Goal: Book appointment/travel/reservation

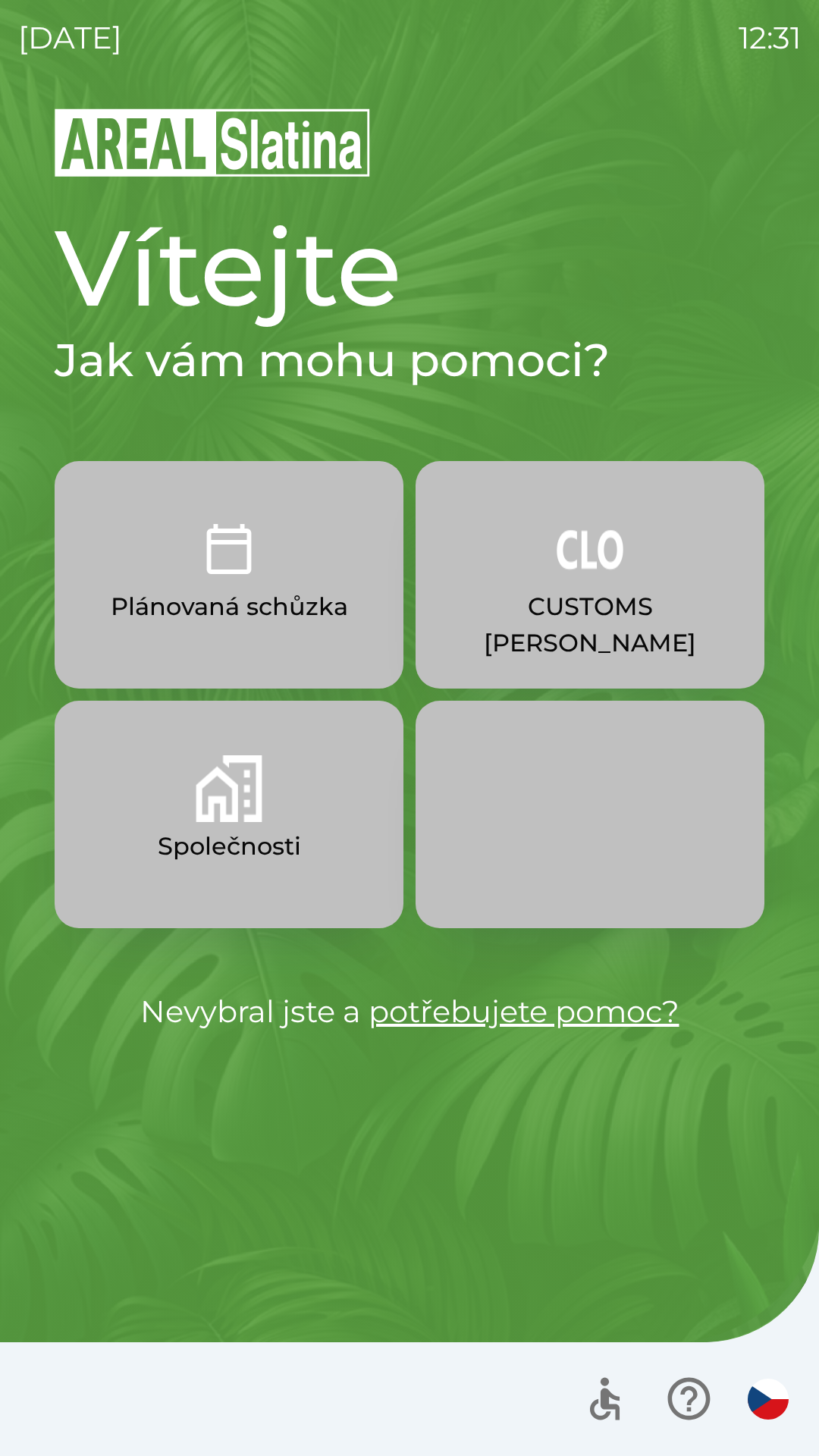
click at [243, 820] on img "button" at bounding box center [229, 788] width 67 height 67
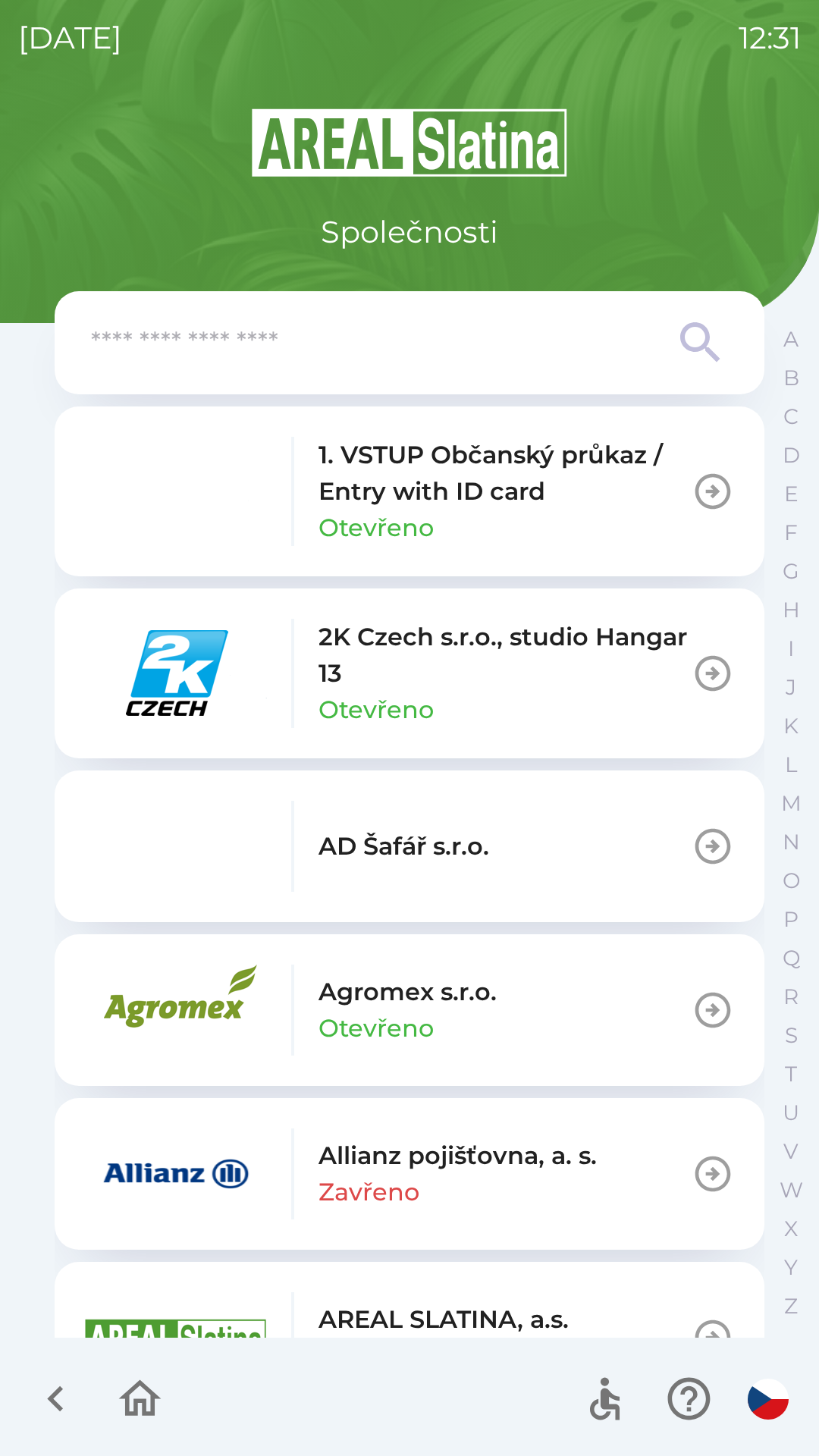
click at [481, 352] on input "text" at bounding box center [378, 343] width 576 height 42
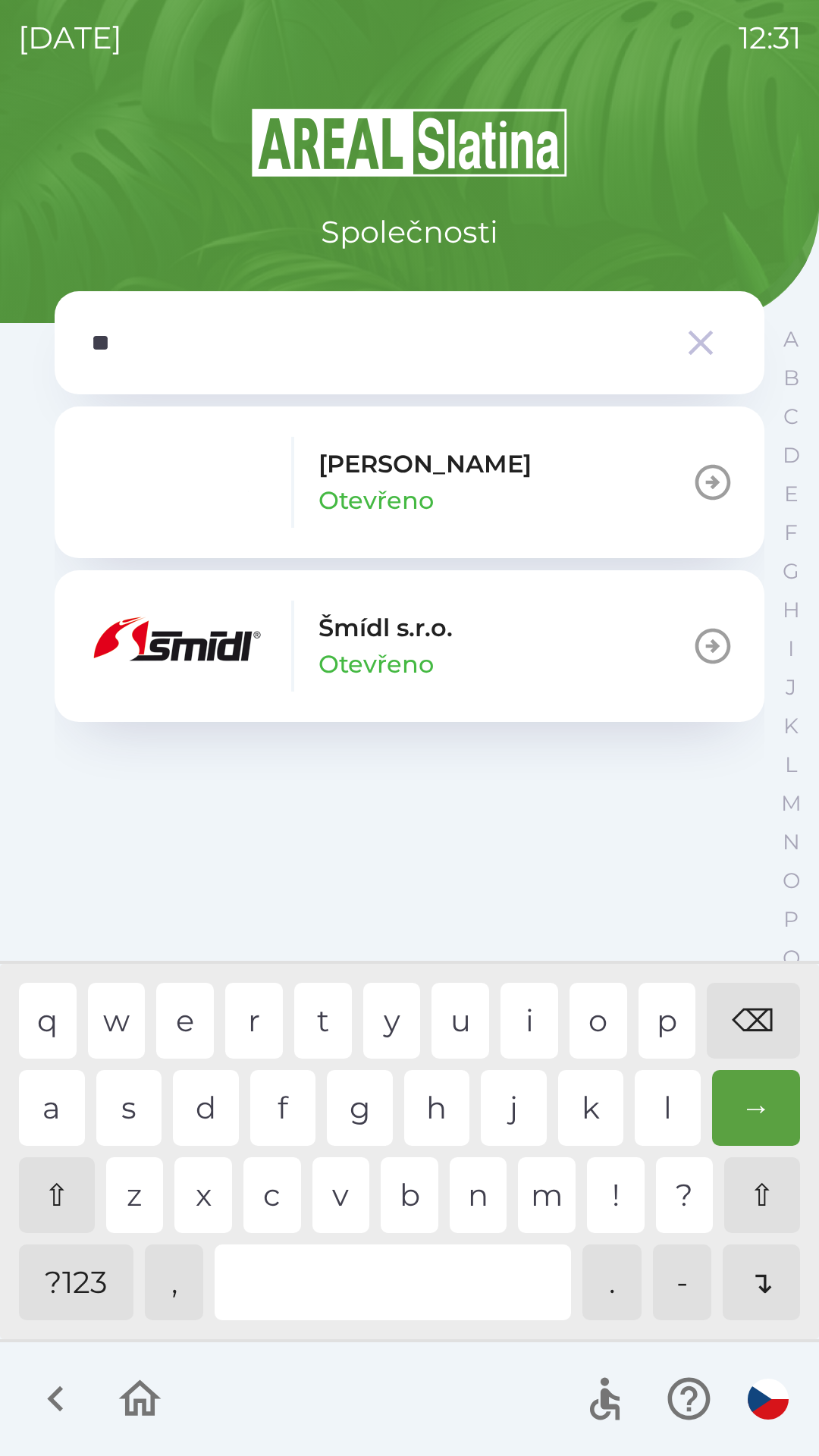
type input "***"
click at [404, 650] on p "Otevřeno" at bounding box center [376, 664] width 115 height 36
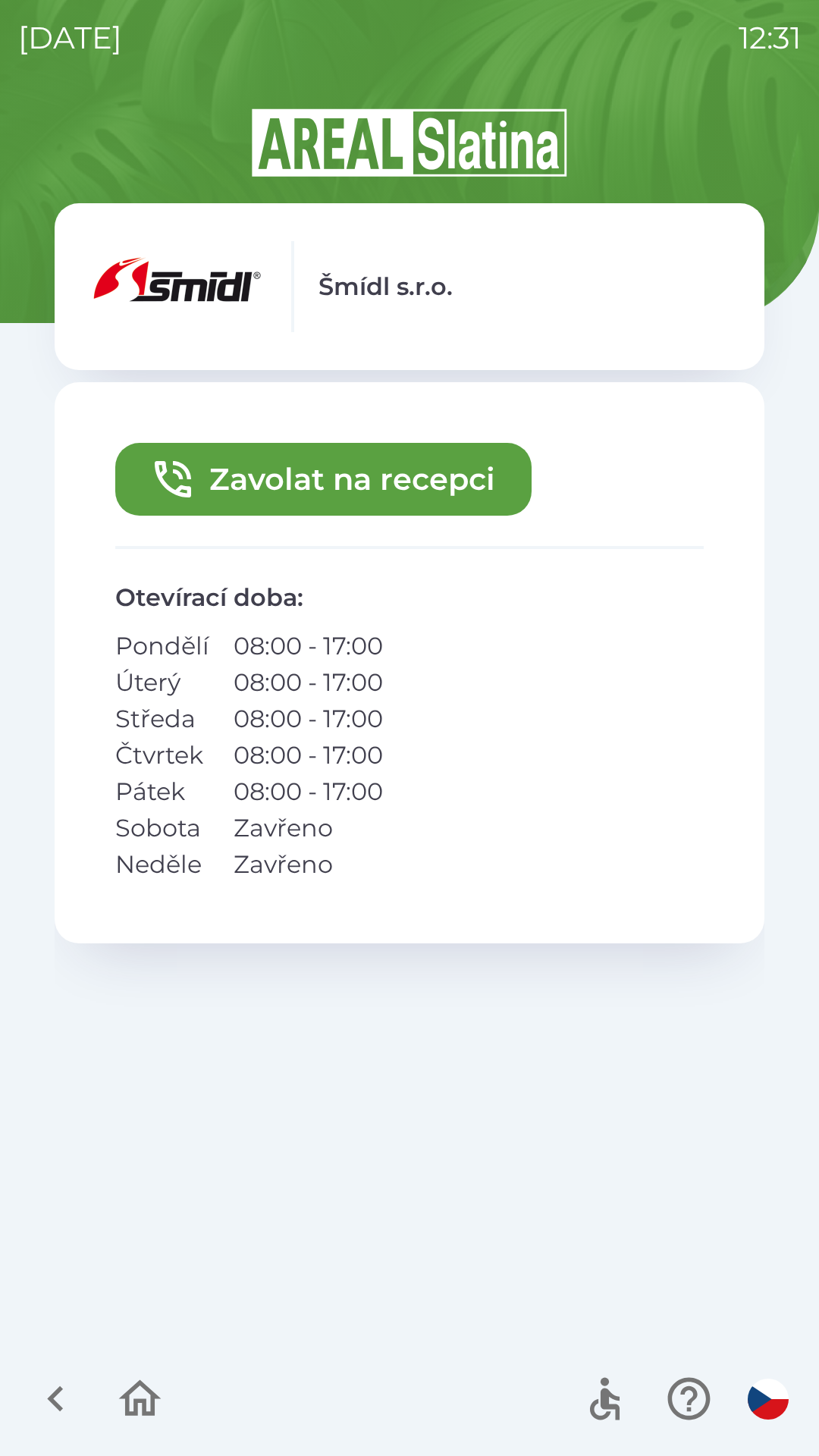
click at [405, 490] on button "Zavolat na recepci" at bounding box center [323, 479] width 417 height 73
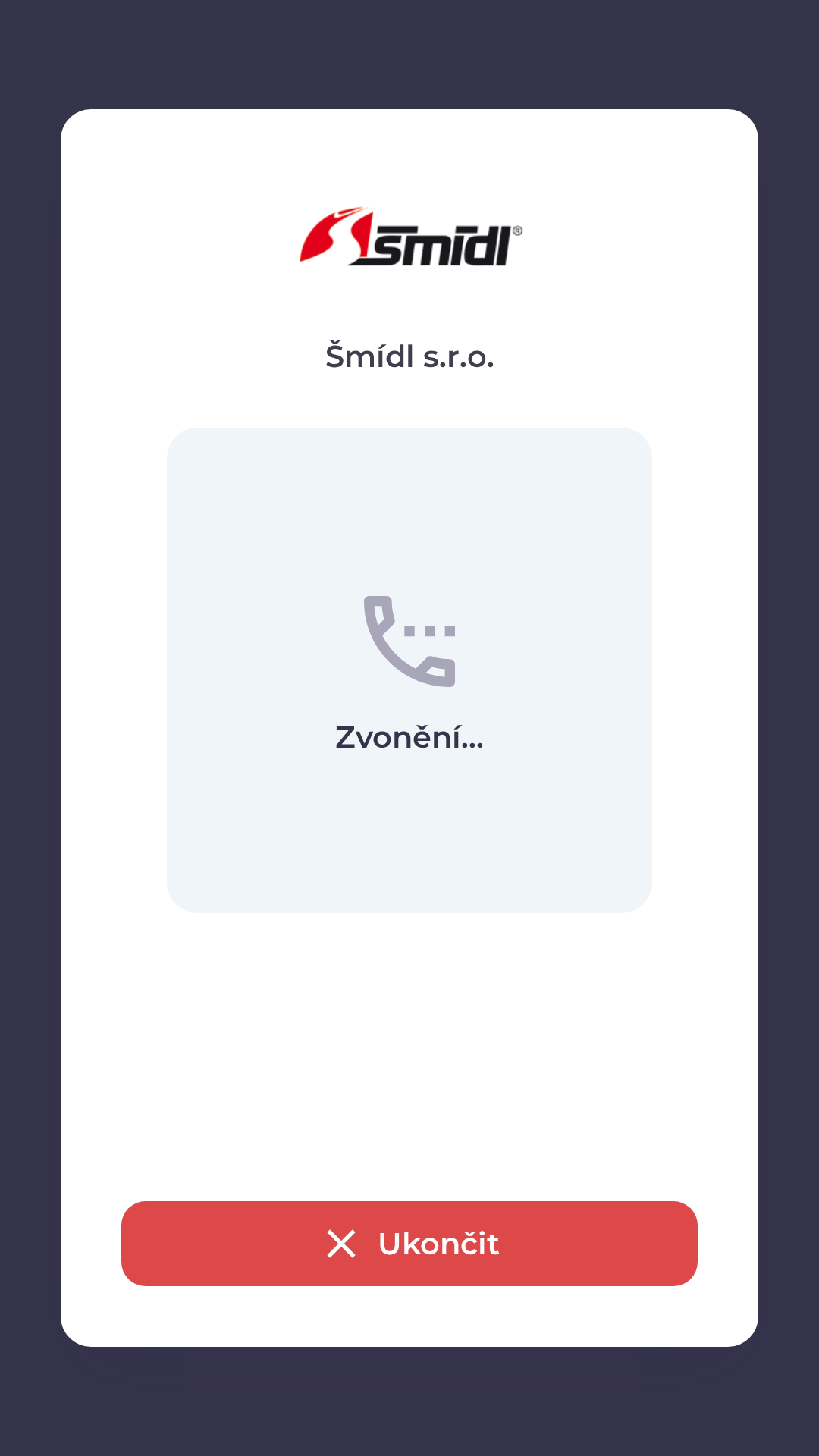
click at [371, 1241] on button "Ukončit" at bounding box center [409, 1242] width 576 height 85
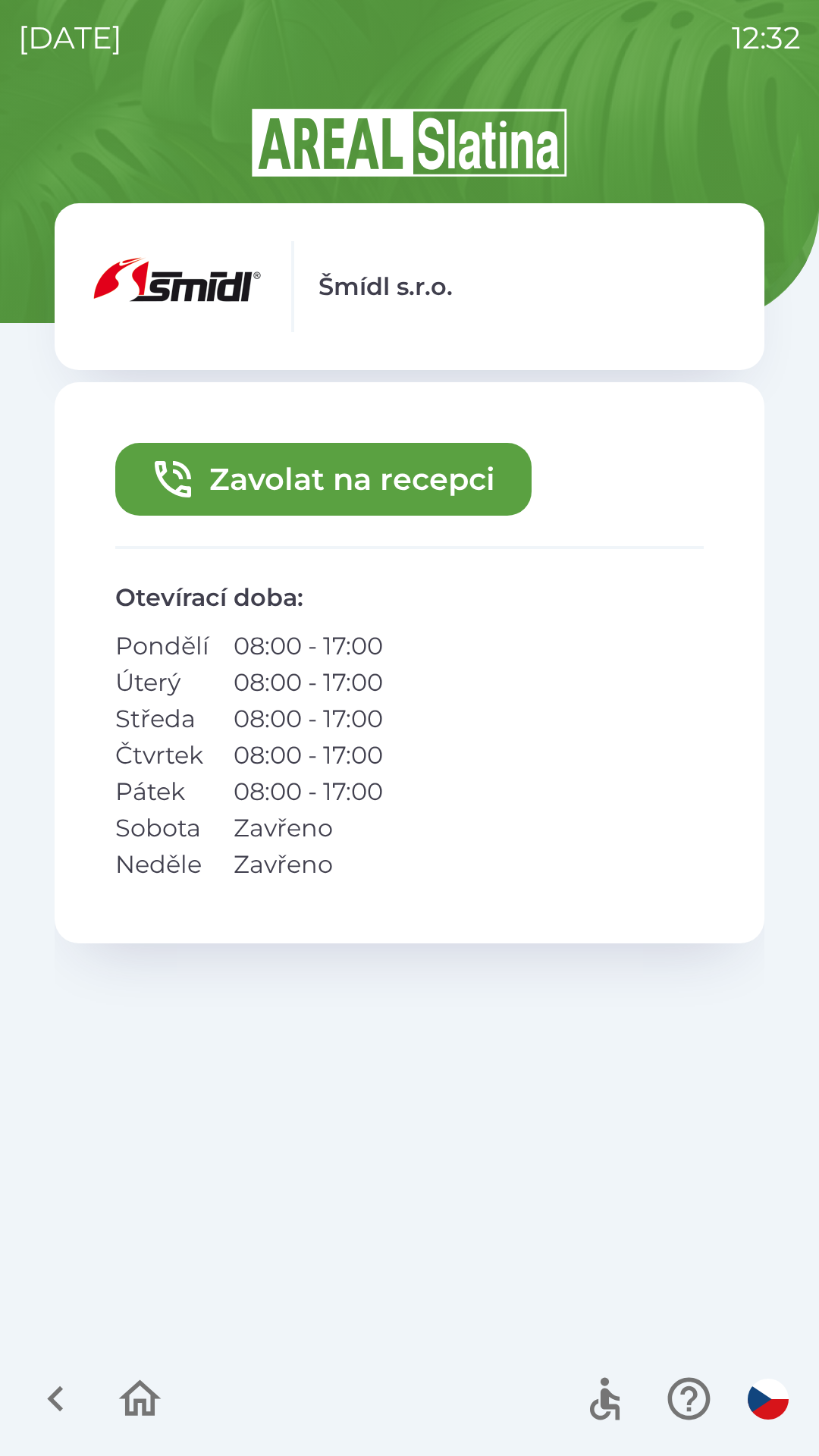
click at [441, 490] on button "Zavolat na recepci" at bounding box center [323, 479] width 417 height 73
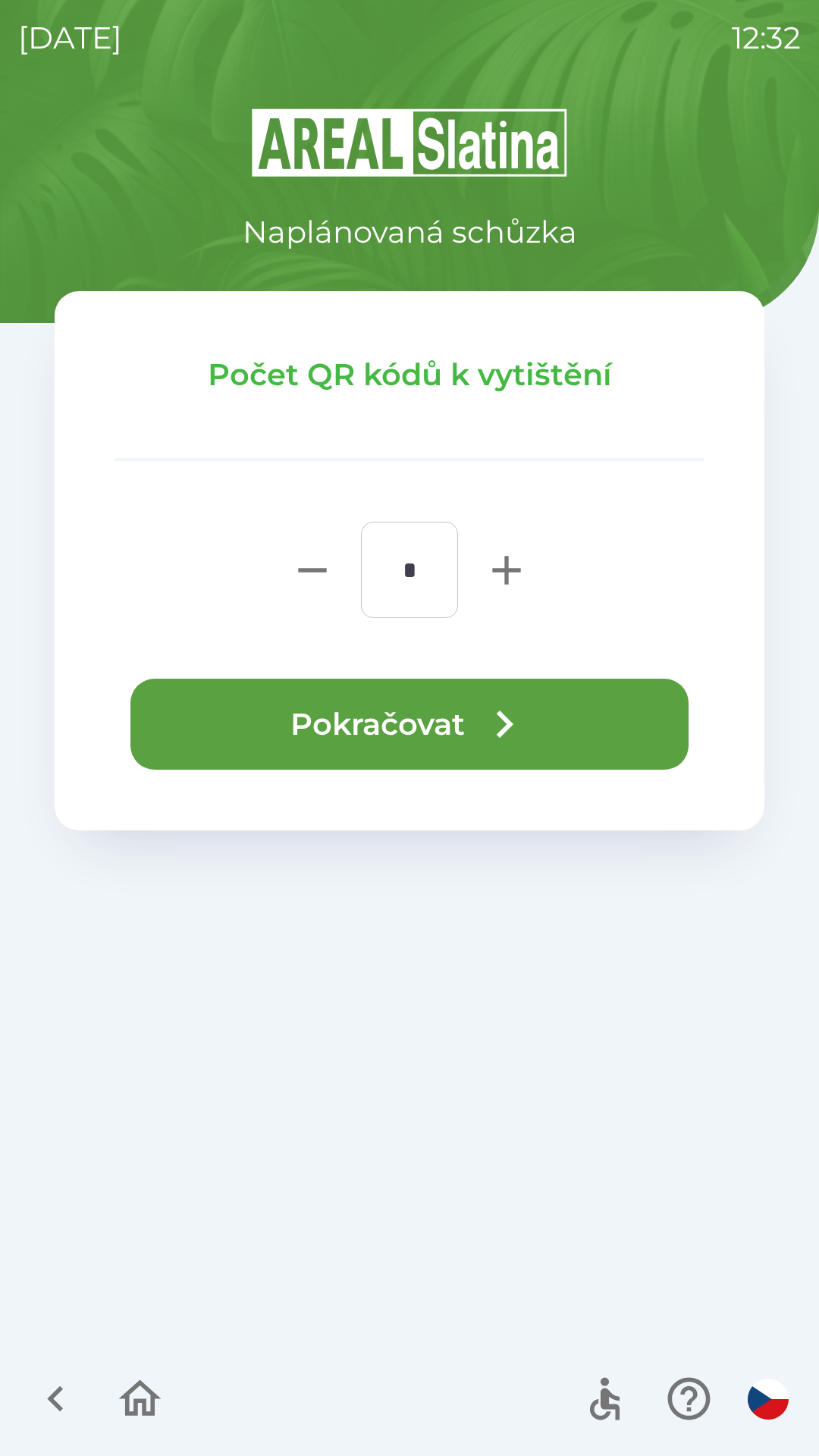
click at [478, 715] on icon "button" at bounding box center [504, 724] width 54 height 54
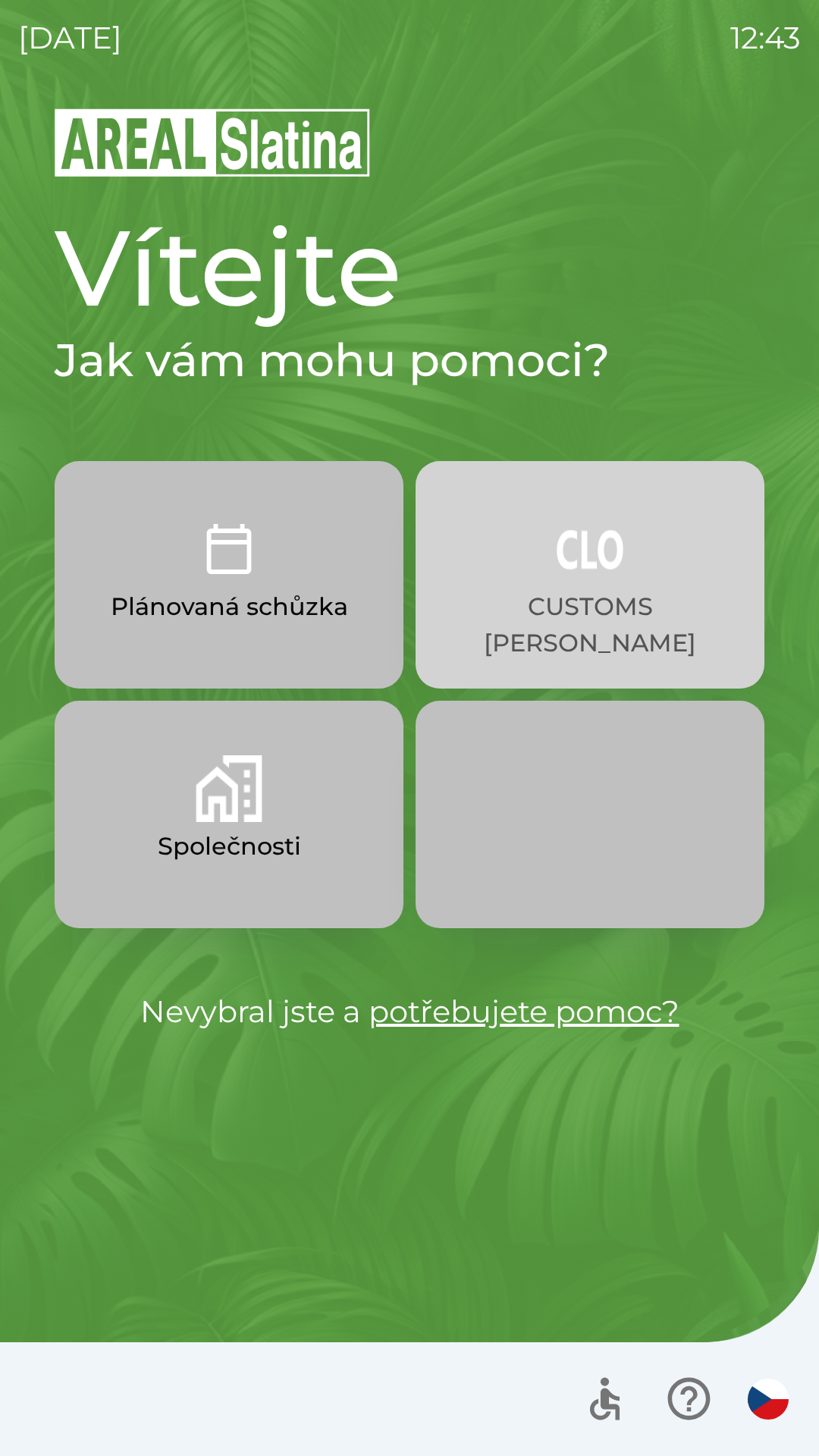
click at [614, 546] on img "button" at bounding box center [589, 548] width 67 height 67
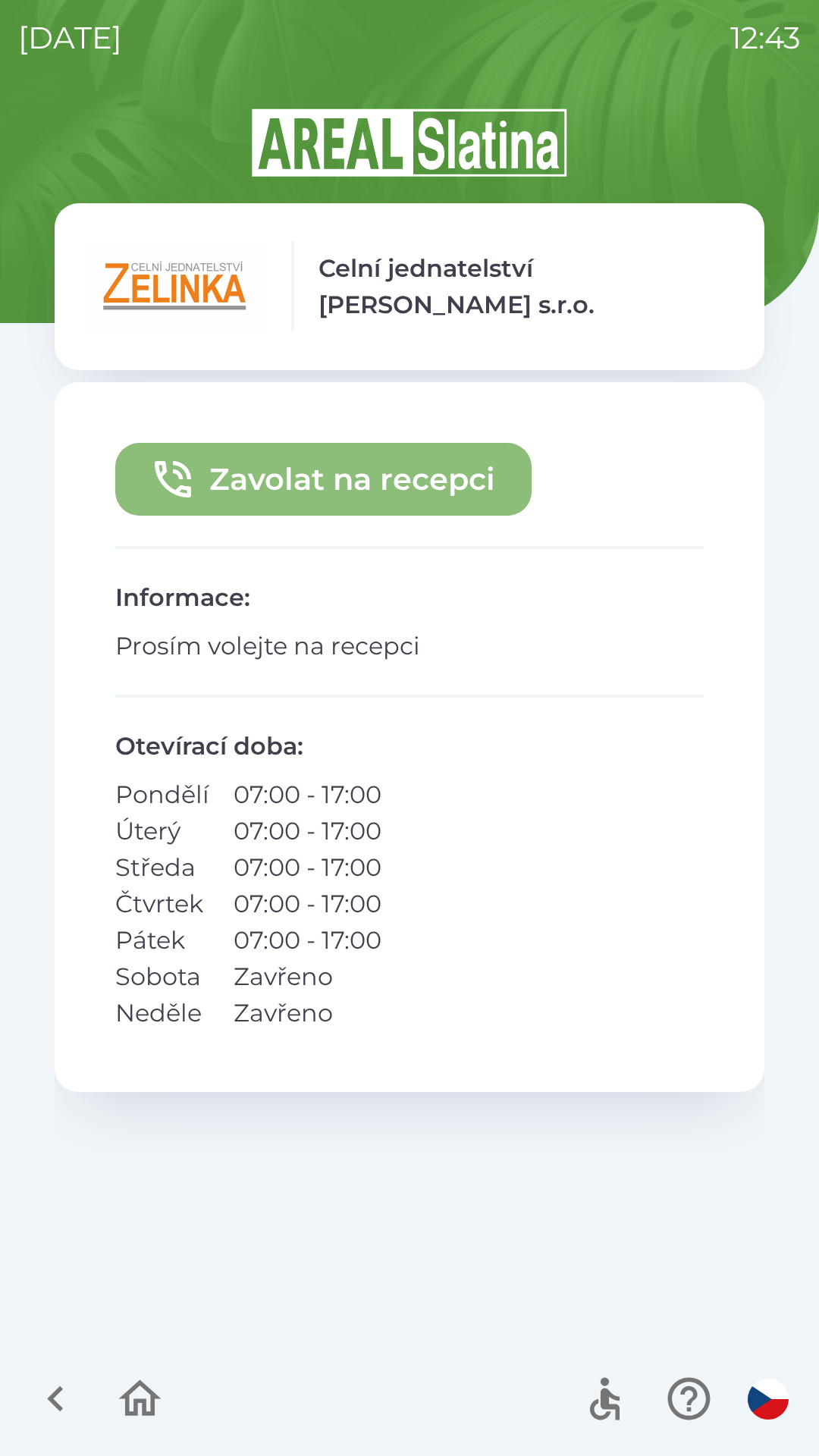
click at [419, 490] on button "Zavolat na recepci" at bounding box center [323, 479] width 417 height 73
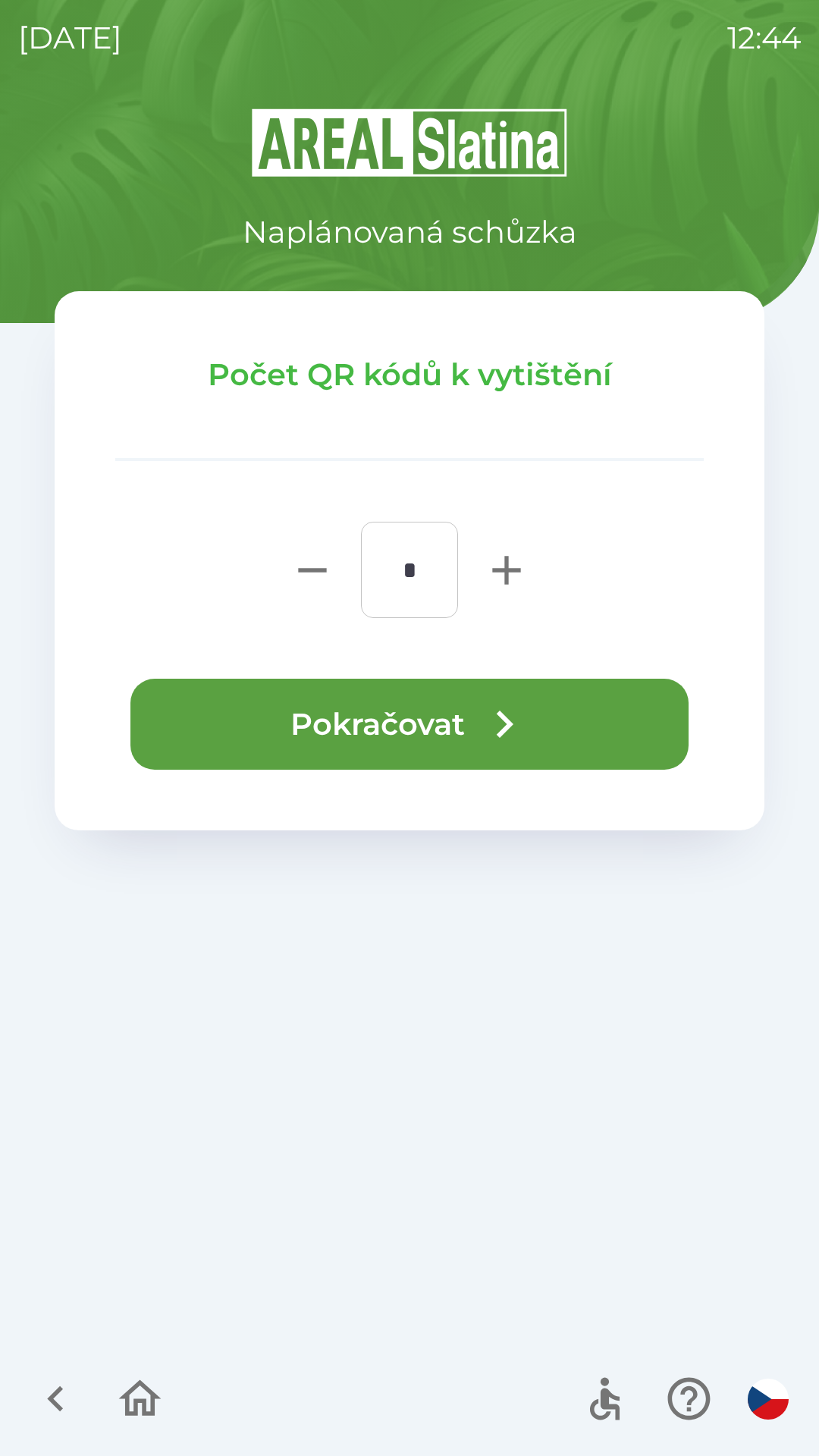
click at [463, 716] on button "Pokračovat" at bounding box center [410, 724] width 558 height 91
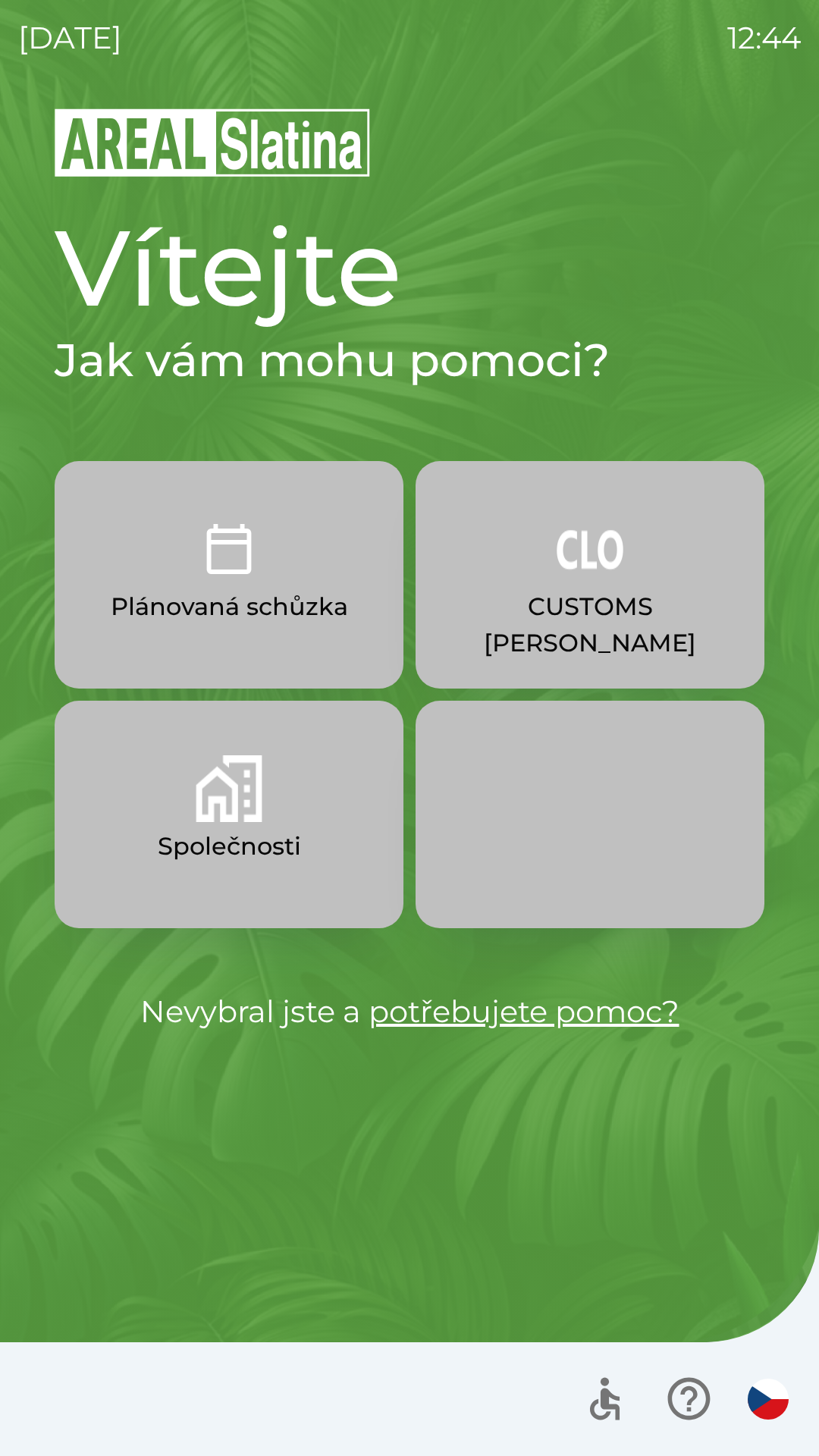
click at [241, 809] on img "button" at bounding box center [229, 788] width 67 height 67
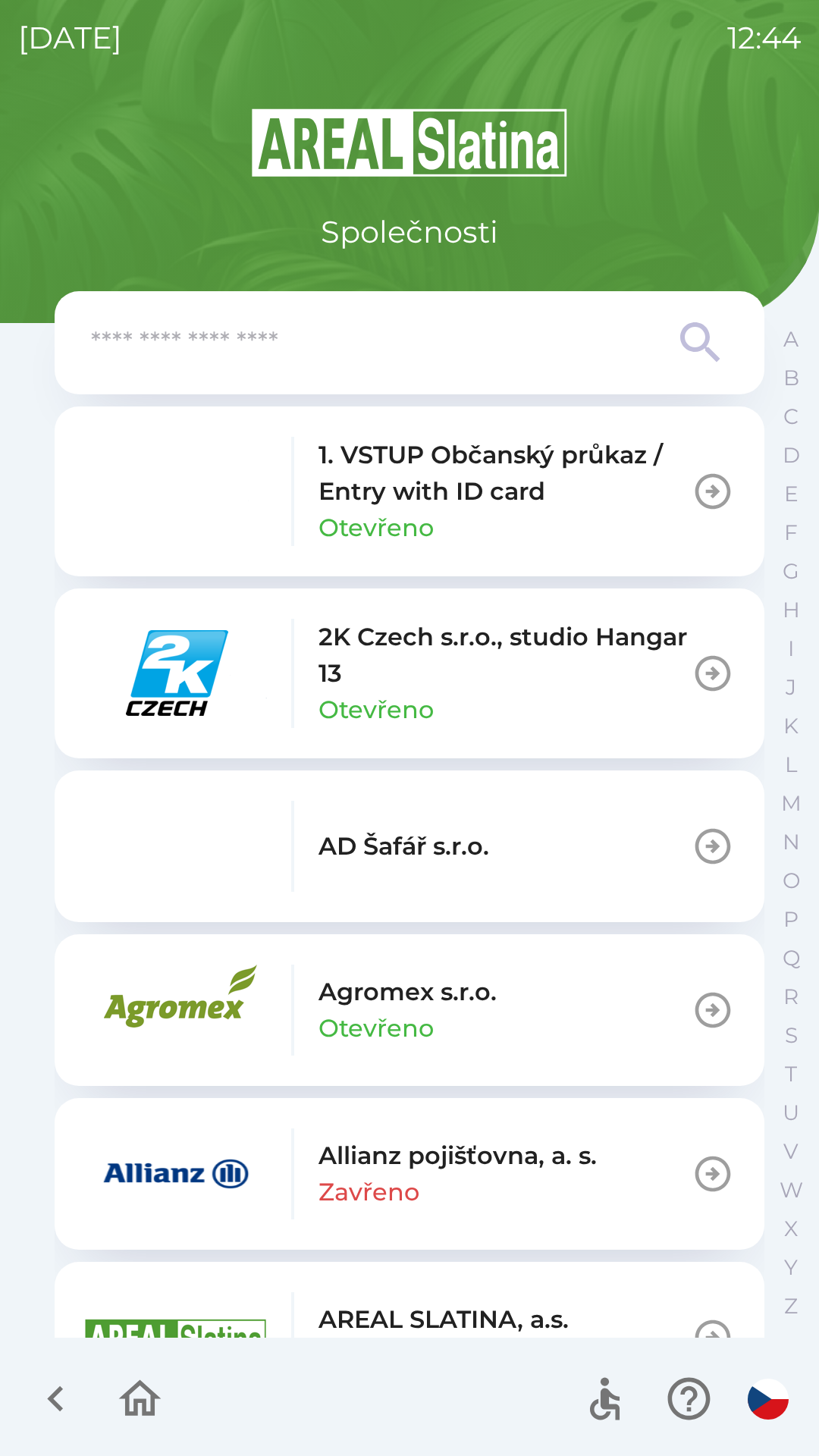
click at [693, 351] on icon at bounding box center [700, 342] width 39 height 39
click at [783, 525] on button "F" at bounding box center [791, 532] width 38 height 38
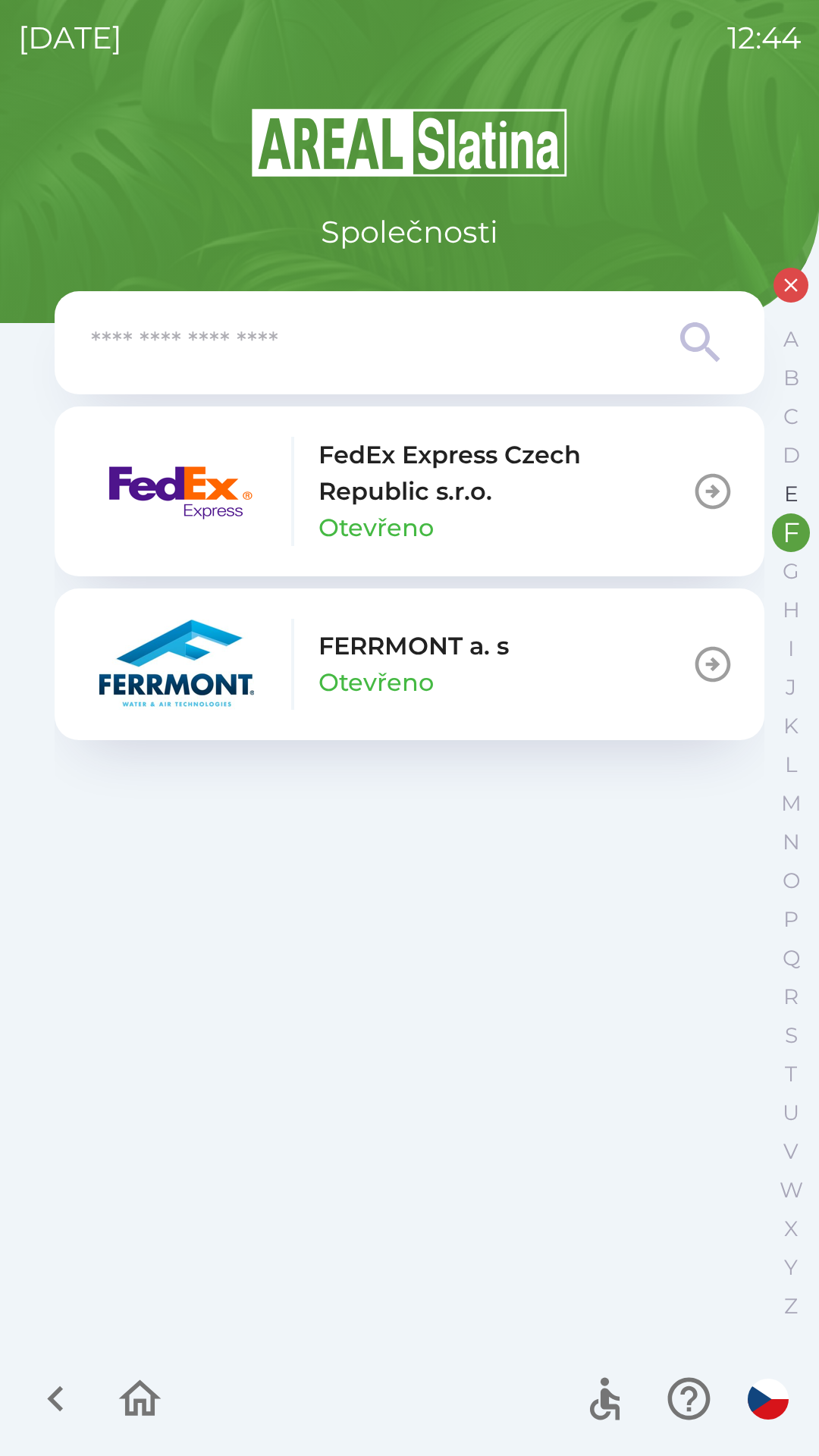
click at [786, 489] on p "E" at bounding box center [791, 494] width 14 height 27
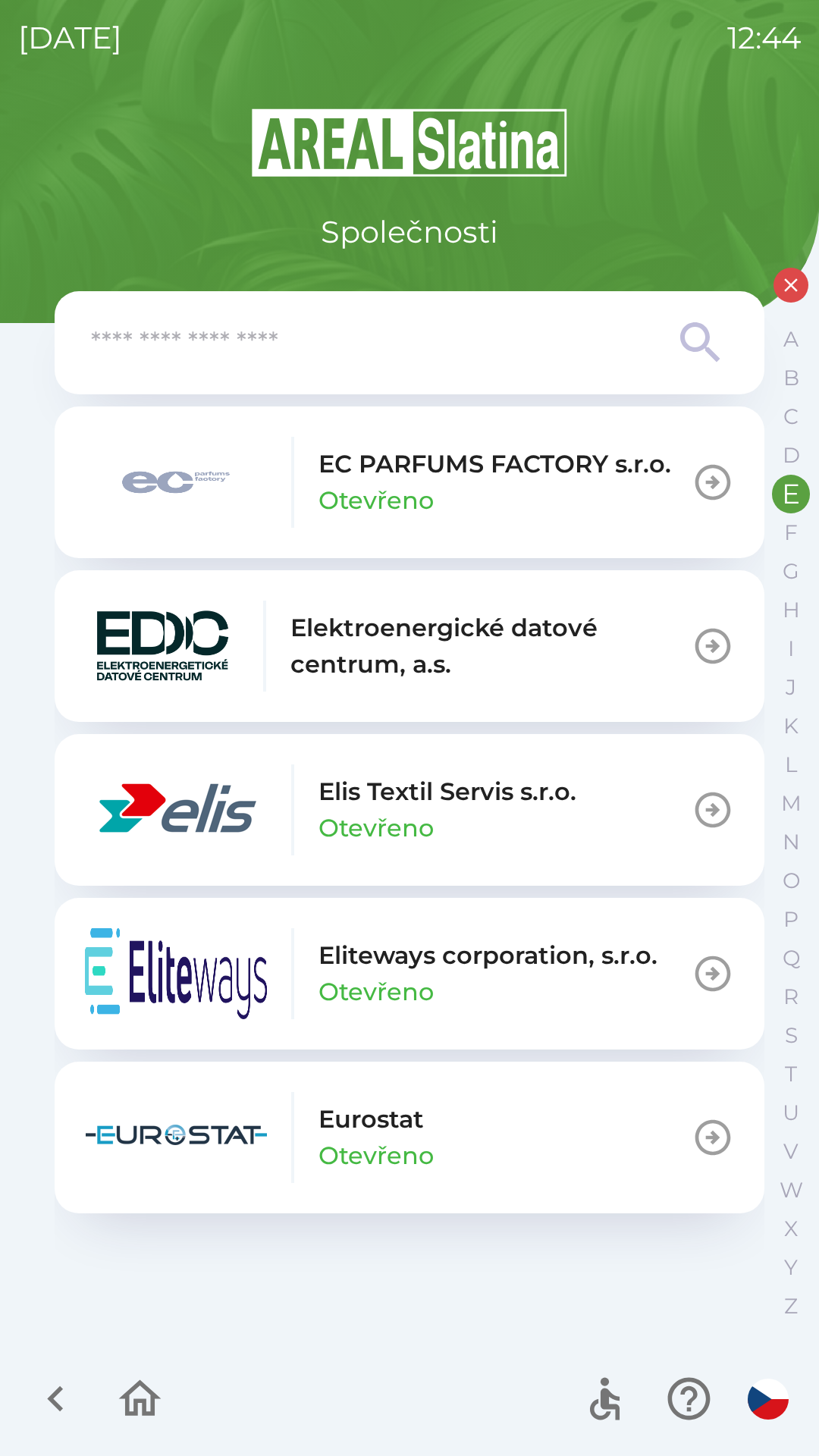
click at [785, 278] on icon "button" at bounding box center [791, 286] width 23 height 23
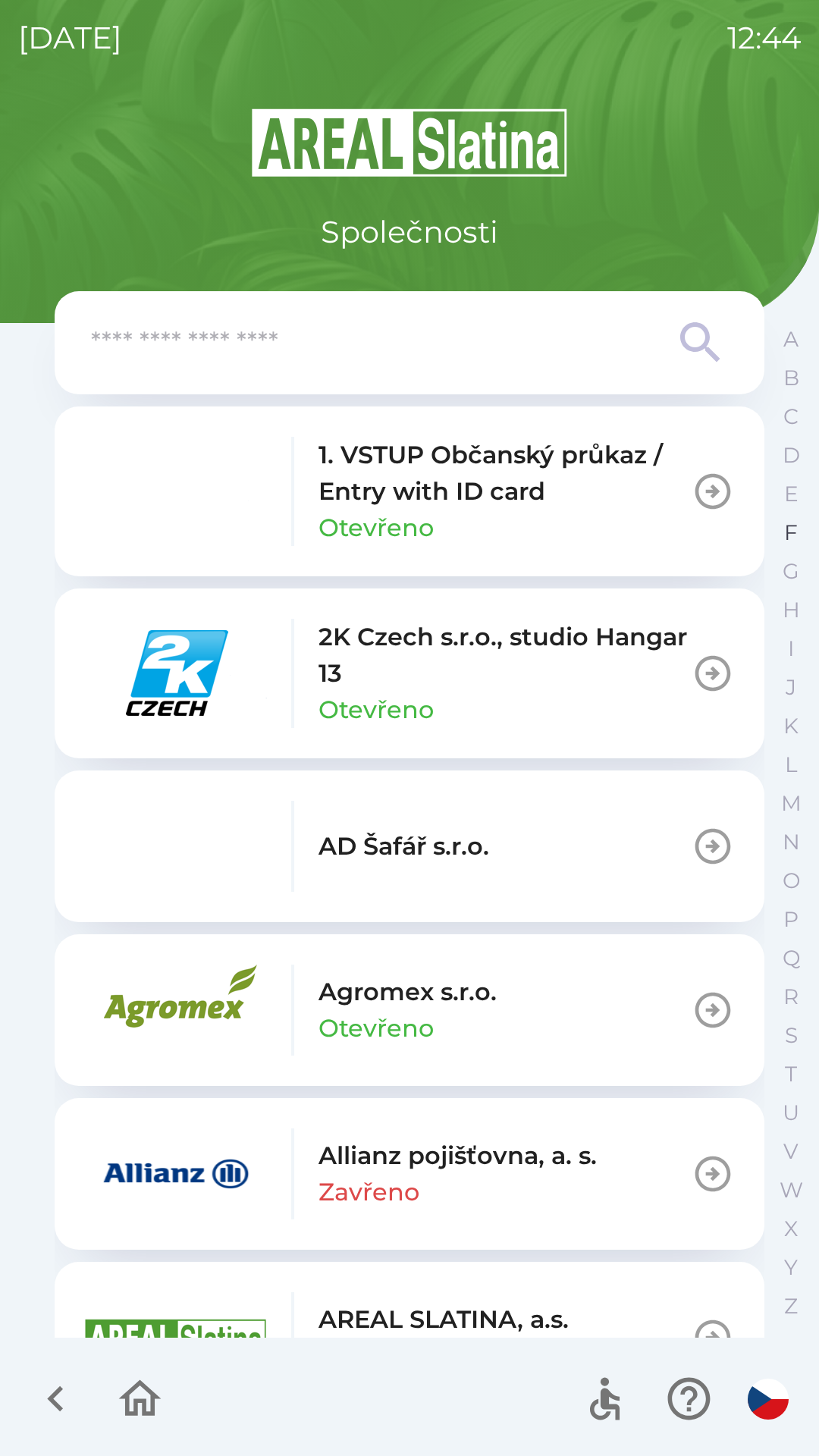
click at [782, 524] on button "F" at bounding box center [791, 532] width 38 height 38
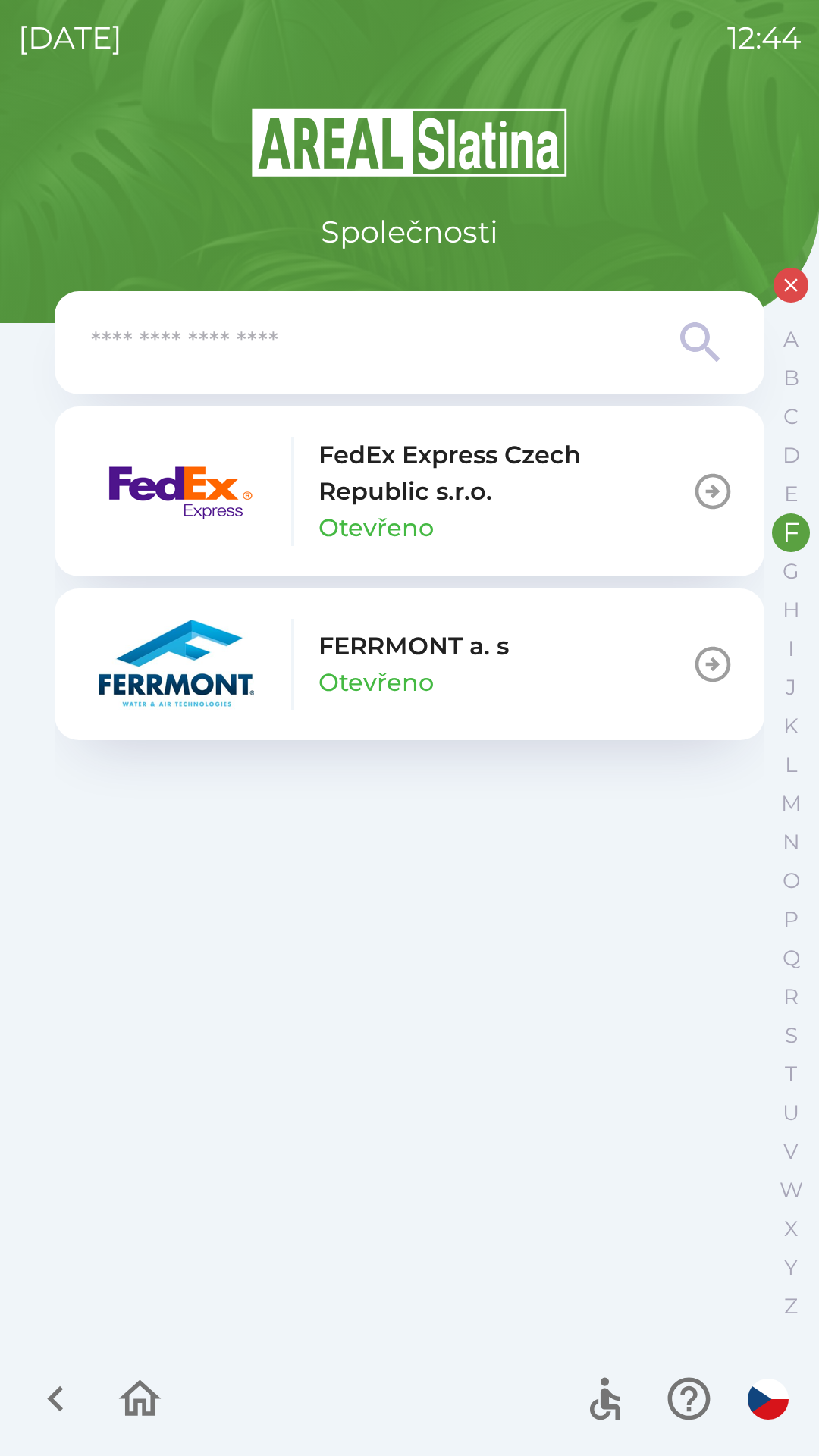
click at [706, 490] on icon "button" at bounding box center [713, 491] width 36 height 36
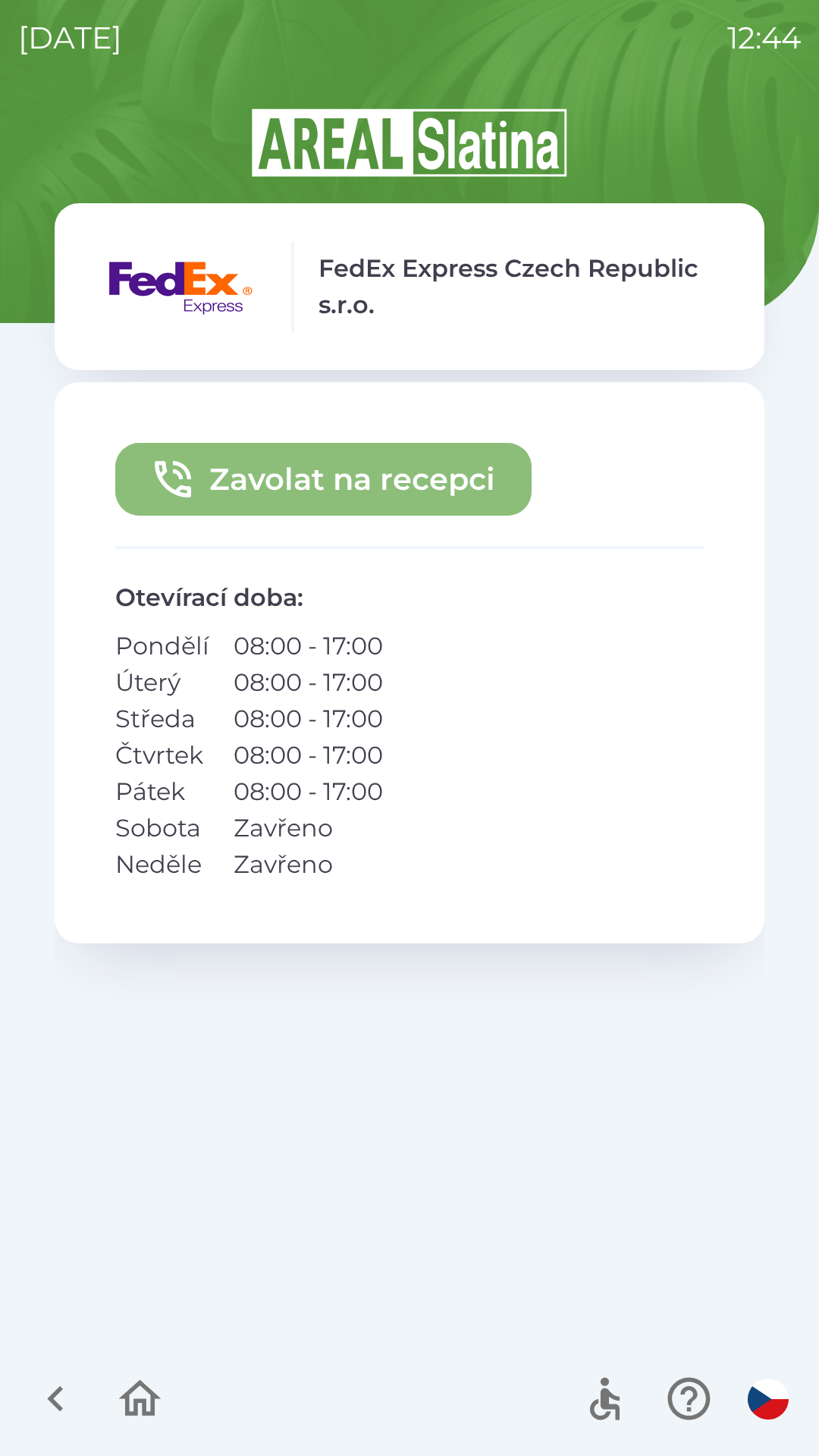
click at [463, 496] on button "Zavolat na recepci" at bounding box center [323, 479] width 417 height 73
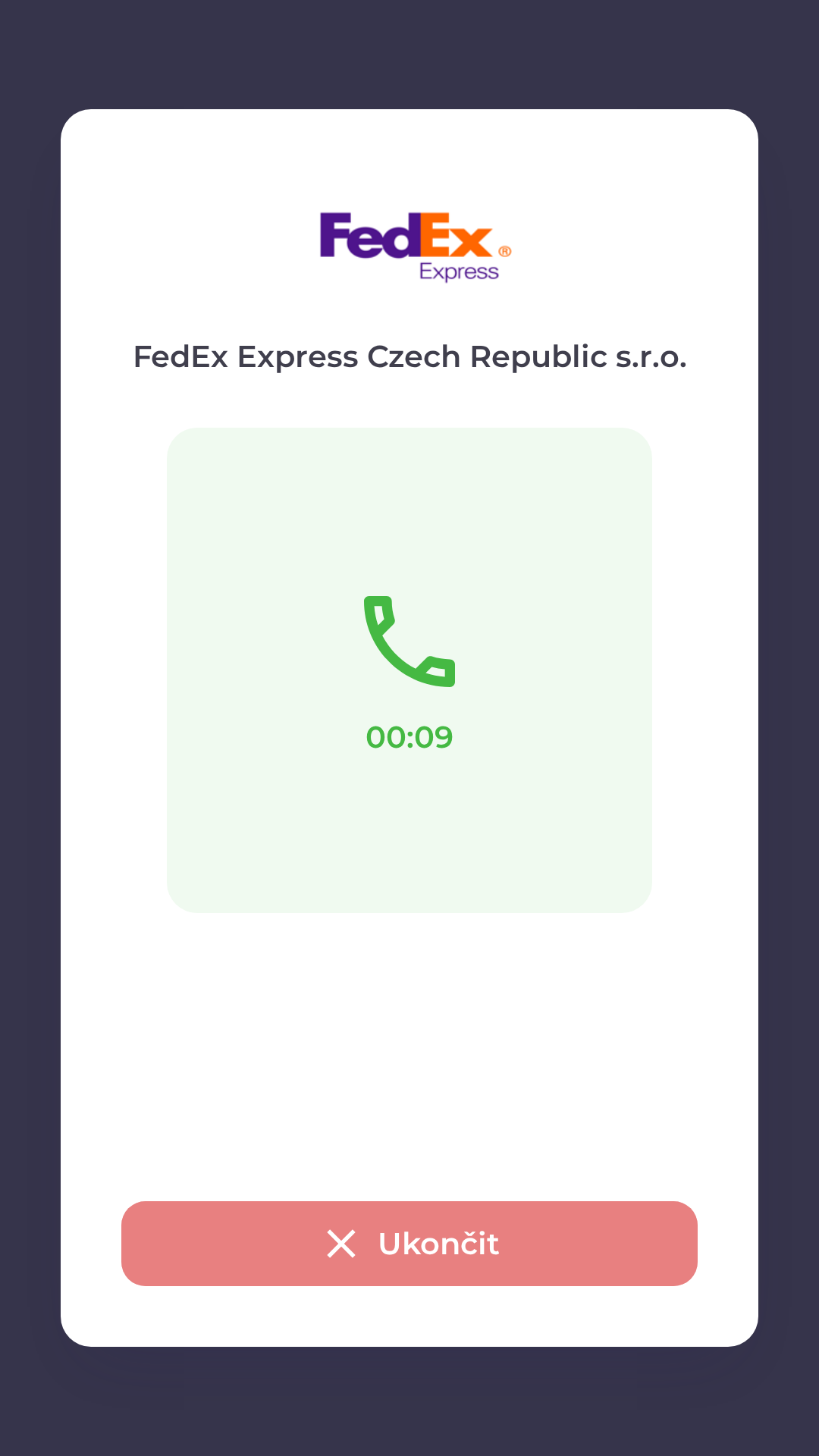
click at [347, 1234] on icon "button" at bounding box center [341, 1243] width 49 height 49
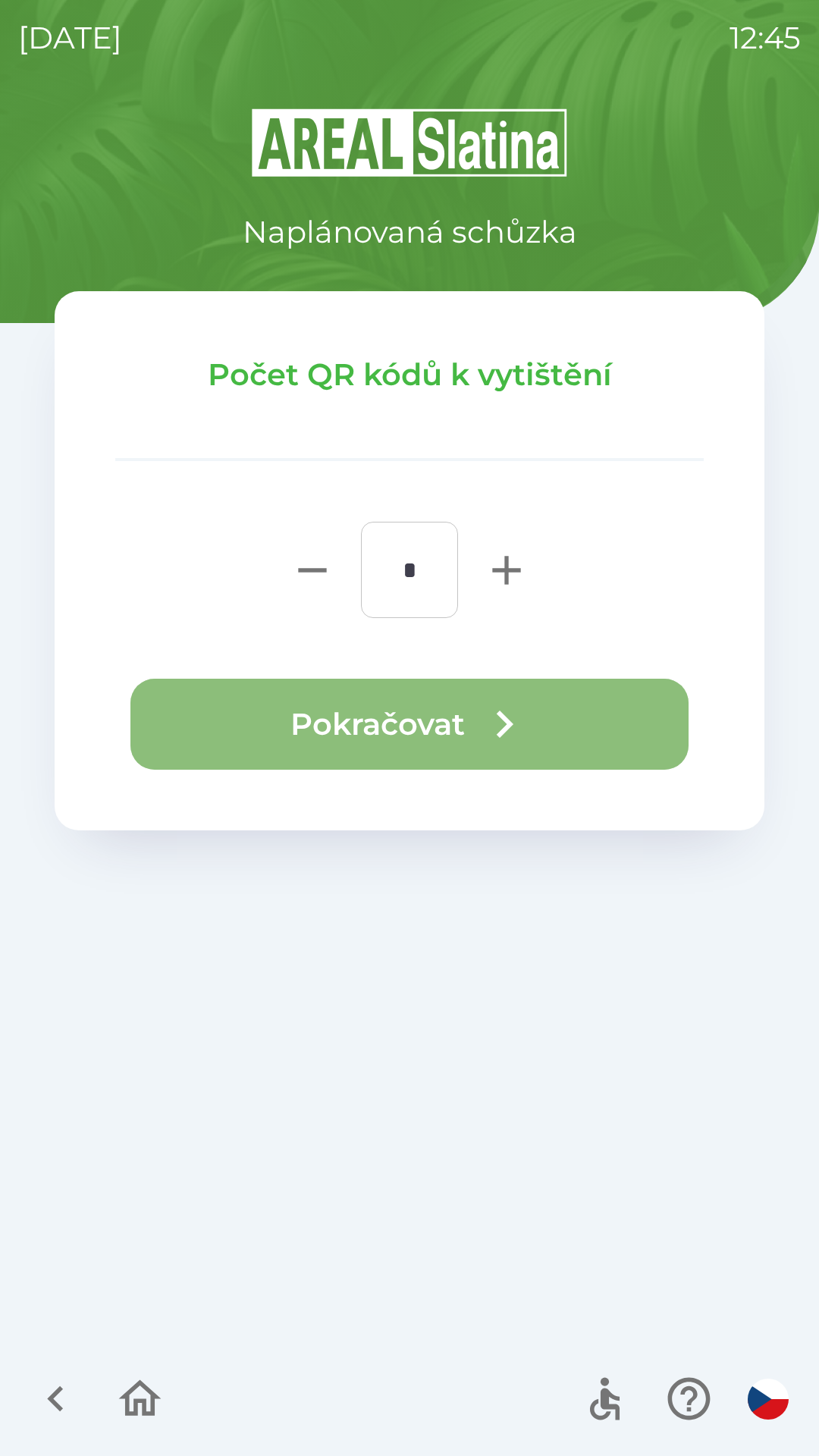
click at [489, 722] on icon "button" at bounding box center [504, 724] width 54 height 54
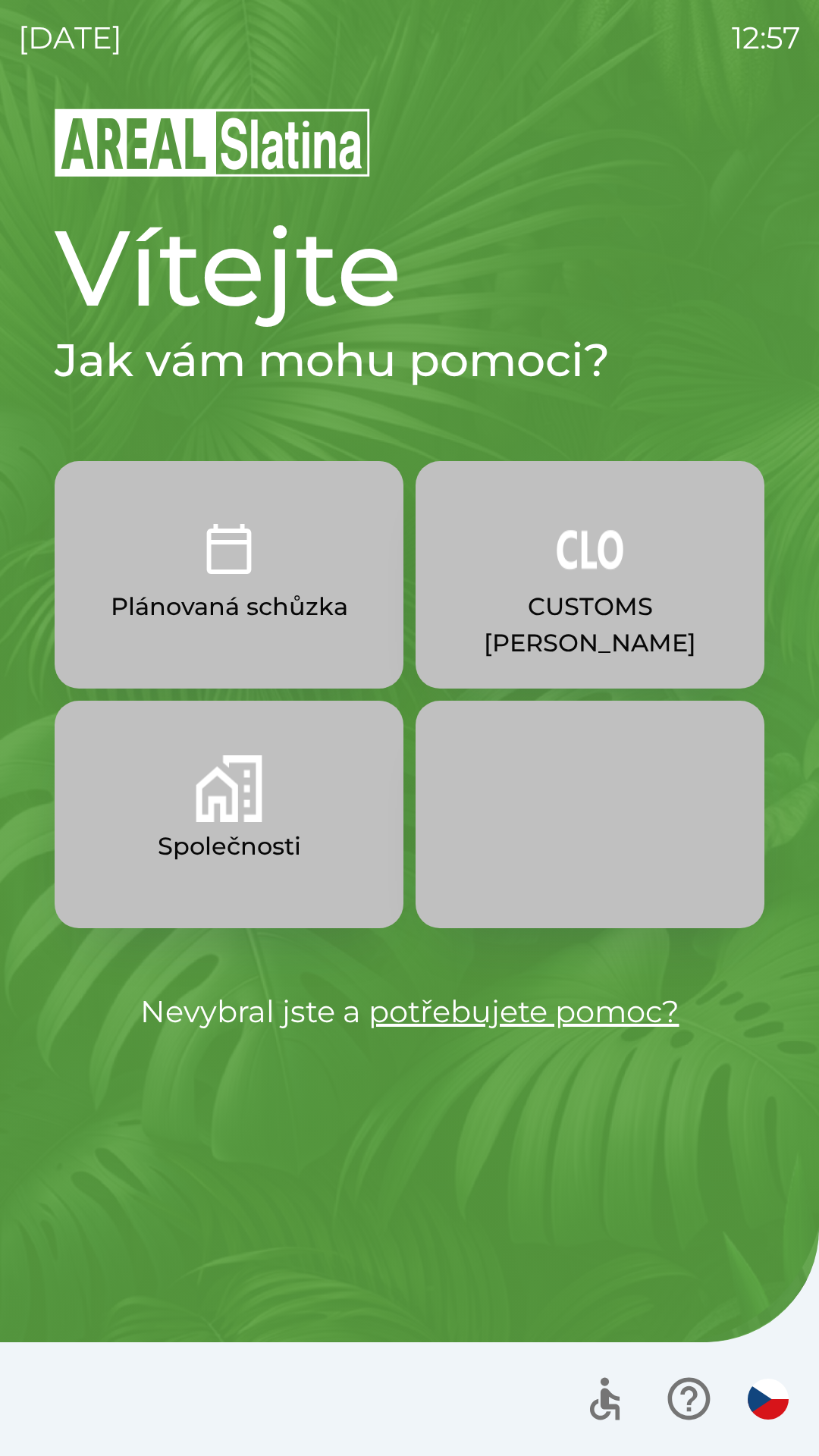
click at [229, 562] on img "button" at bounding box center [229, 548] width 67 height 67
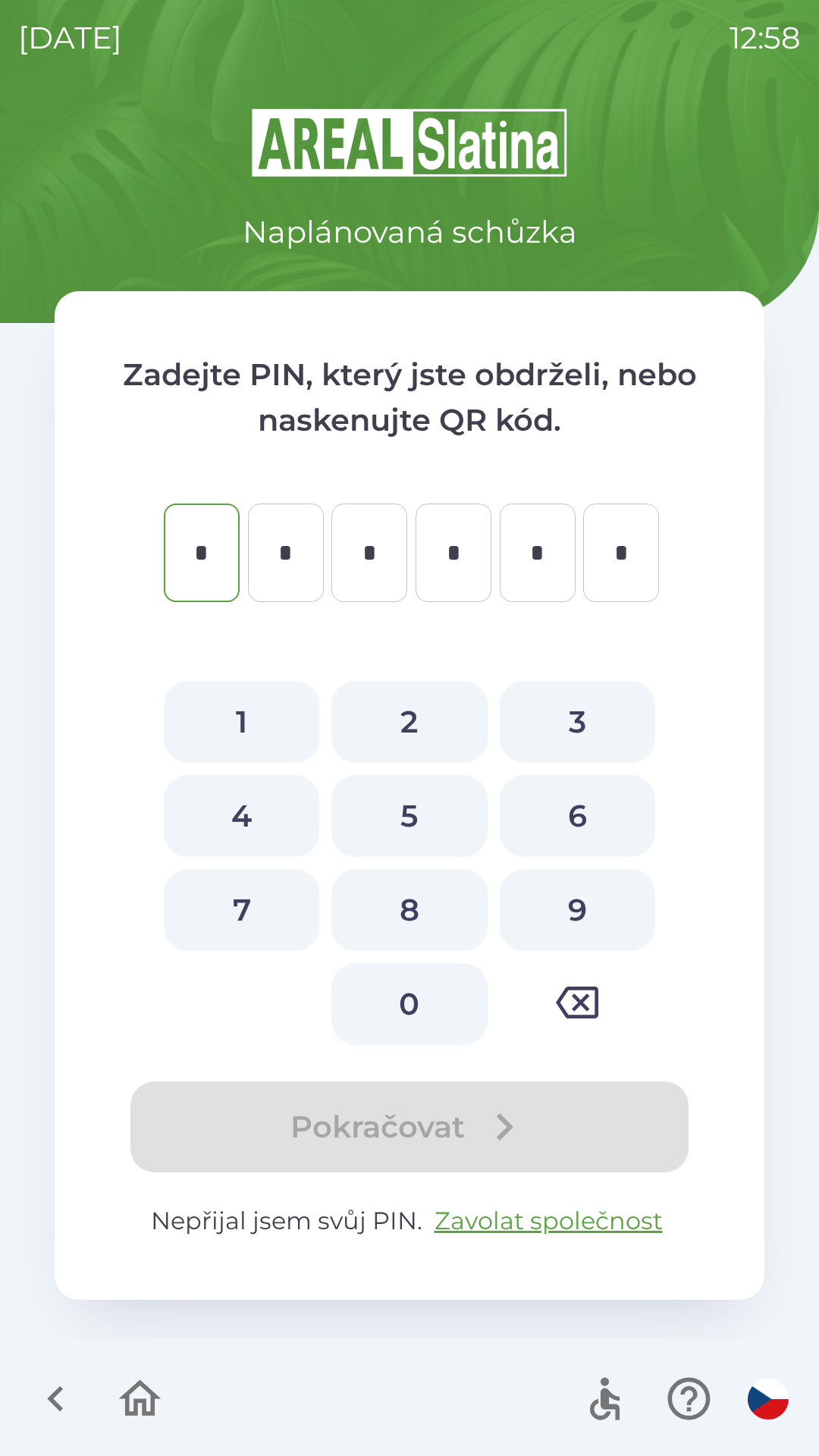
click at [264, 1208] on p "Nepřijal jsem svůj PIN. Zavolat společnost" at bounding box center [409, 1220] width 588 height 36
click at [507, 1217] on button "Zavolat společnost" at bounding box center [548, 1220] width 240 height 36
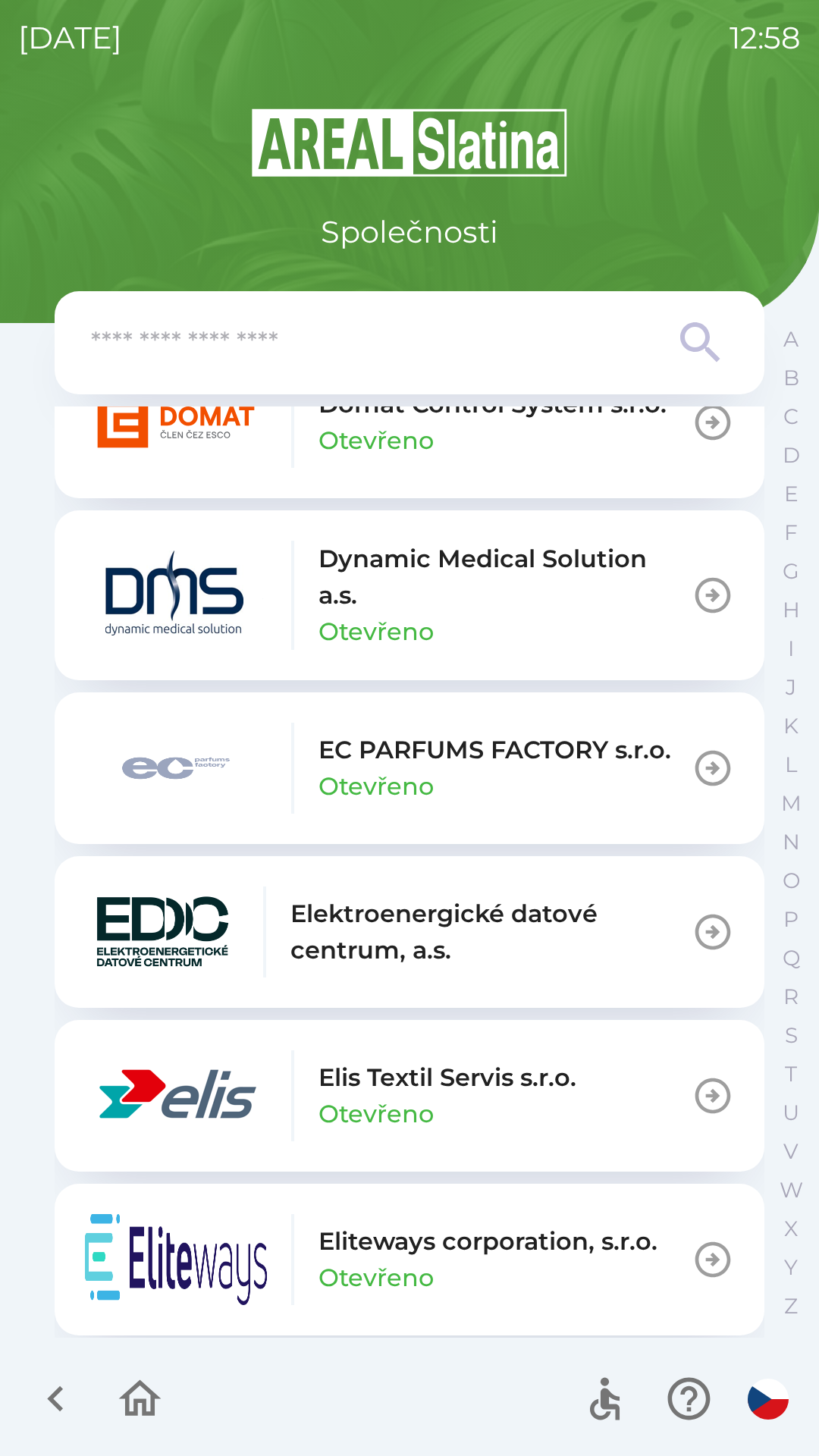
scroll to position [3846, 0]
click at [695, 1098] on icon "button" at bounding box center [713, 1096] width 36 height 36
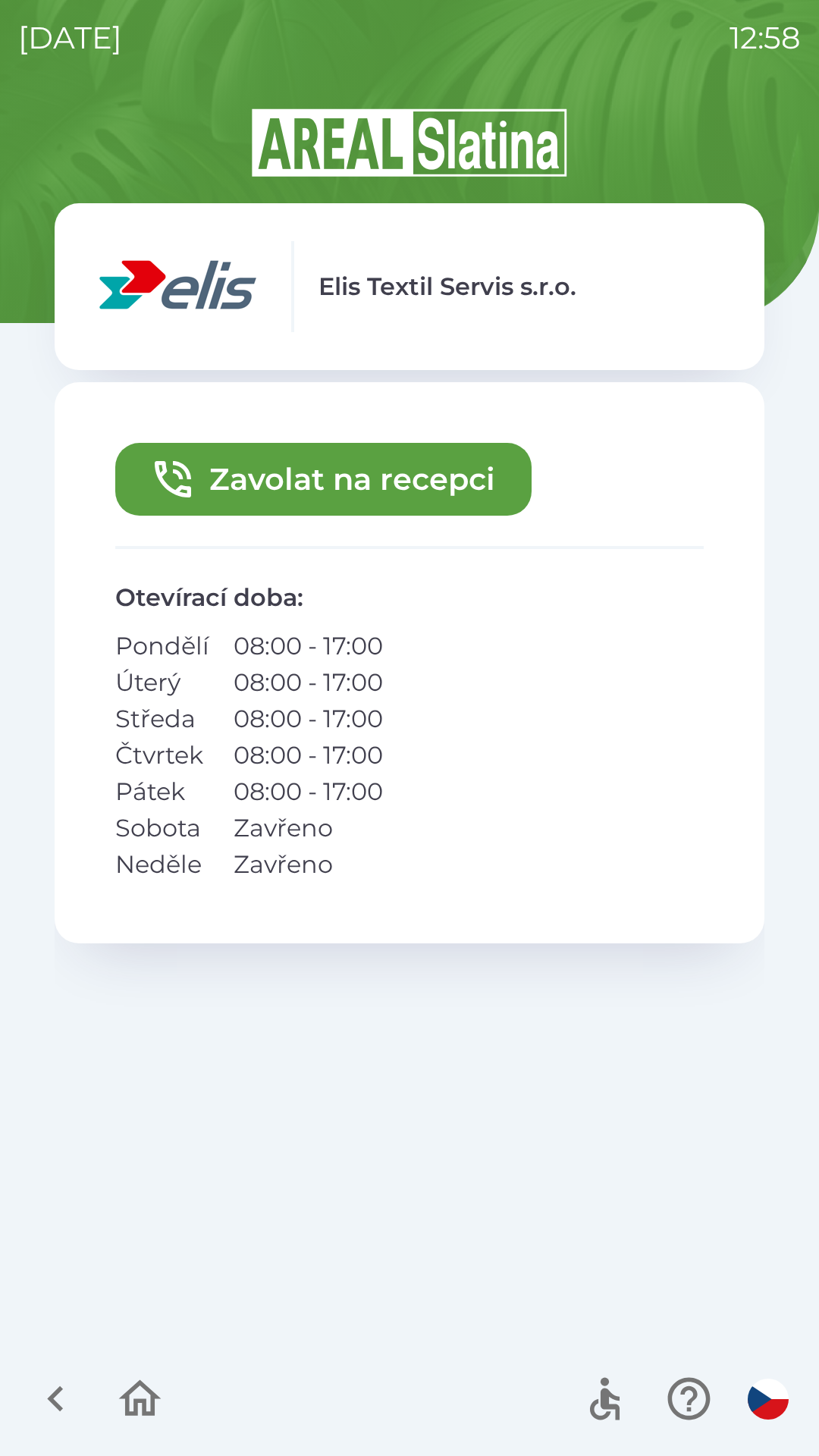
click at [382, 479] on button "Zavolat na recepci" at bounding box center [323, 479] width 417 height 73
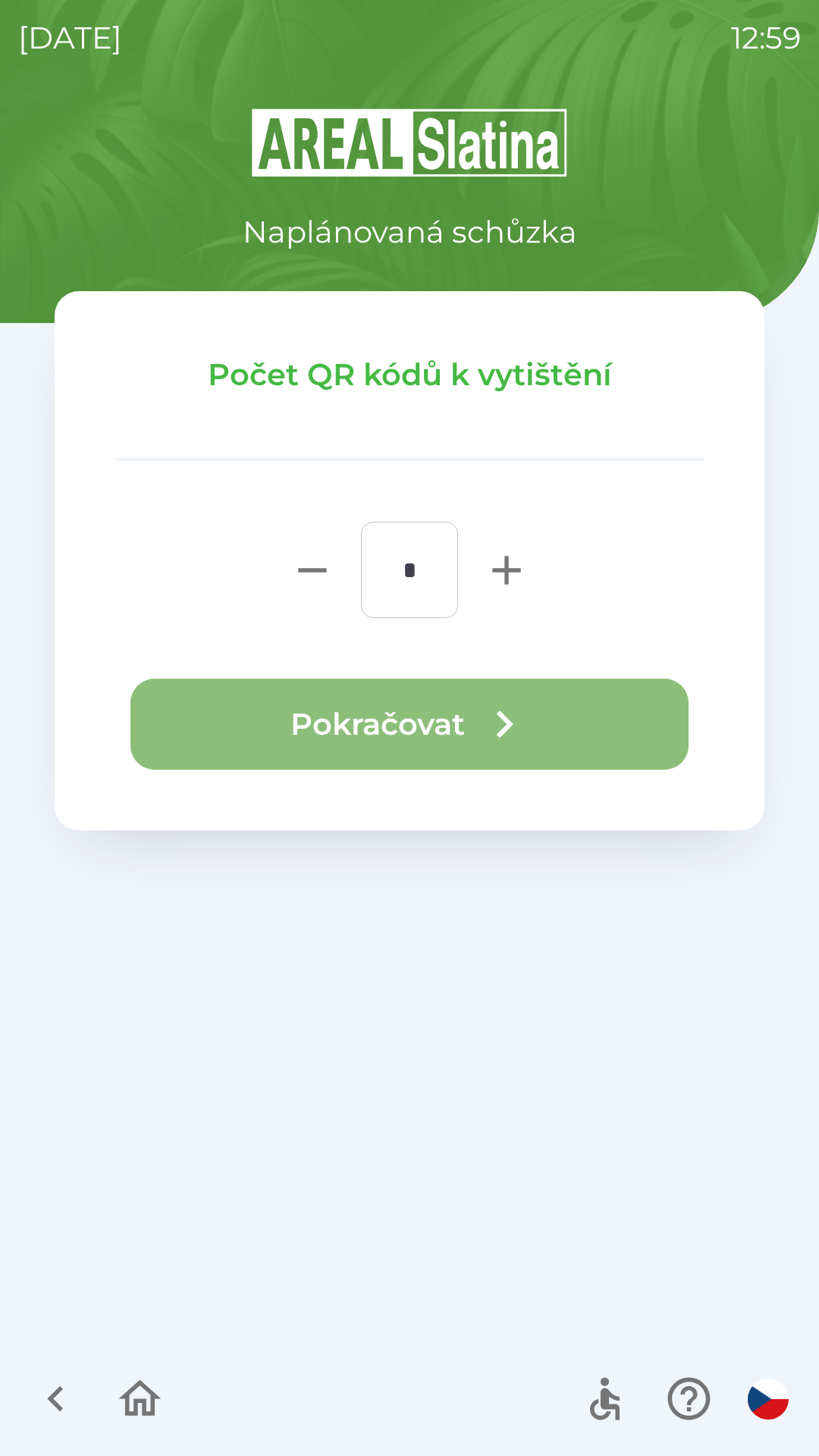
click at [458, 732] on button "Pokračovat" at bounding box center [410, 724] width 558 height 91
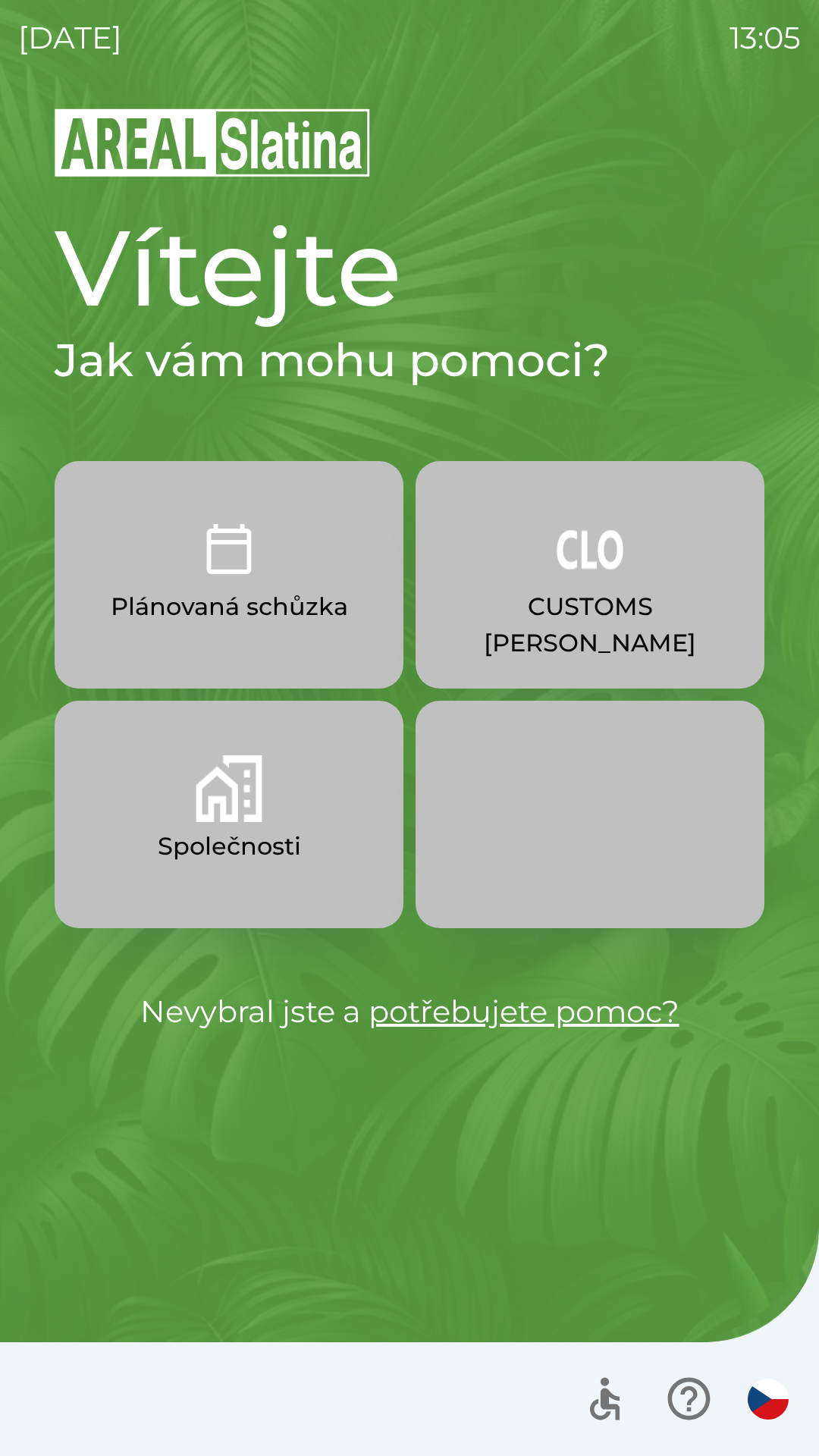
click at [546, 580] on button "CUSTOMS [PERSON_NAME]" at bounding box center [590, 575] width 349 height 228
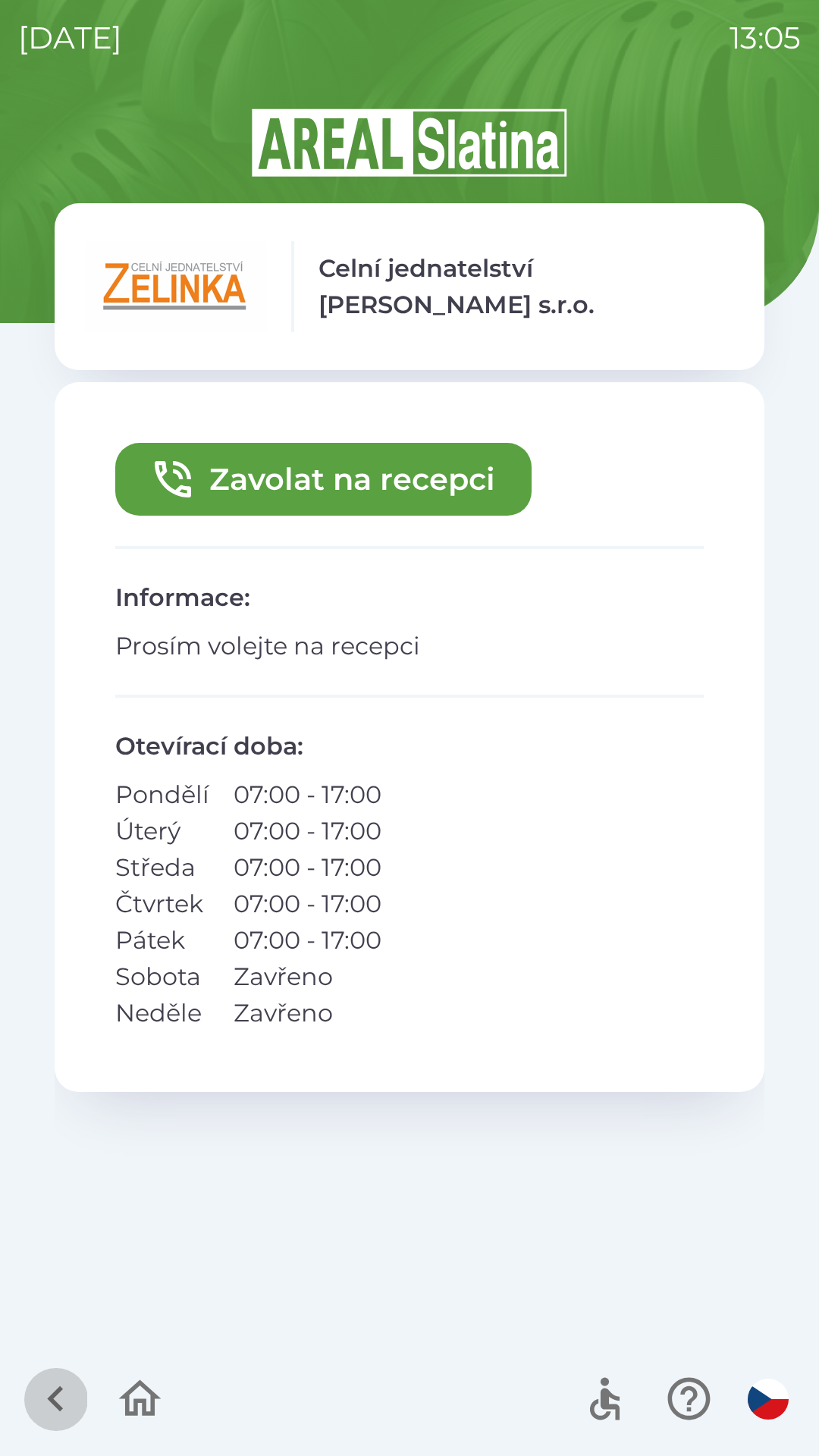
click at [36, 1394] on icon "button" at bounding box center [55, 1398] width 51 height 51
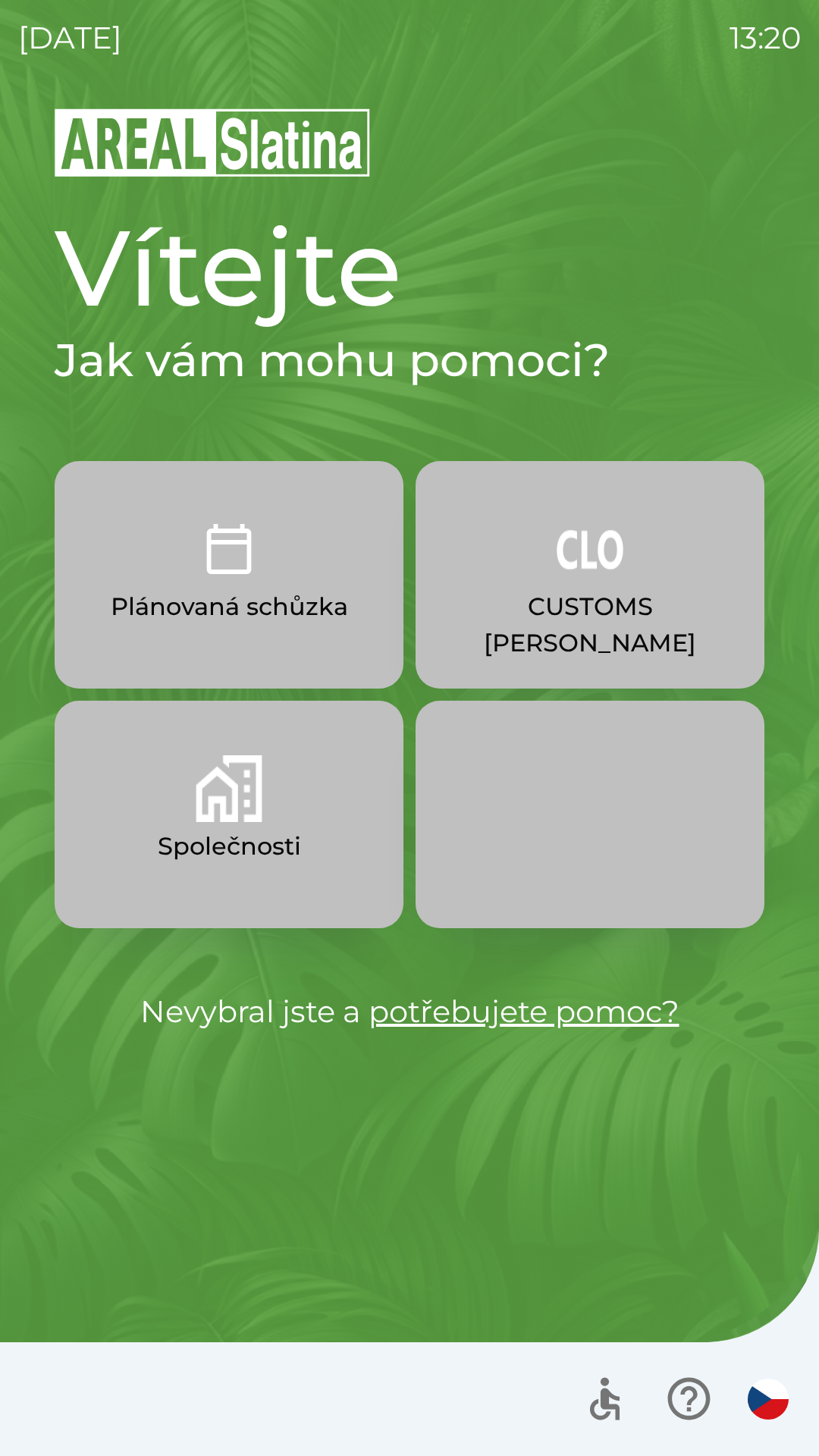
click at [310, 621] on p "Plánovaná schůzka" at bounding box center [229, 606] width 238 height 36
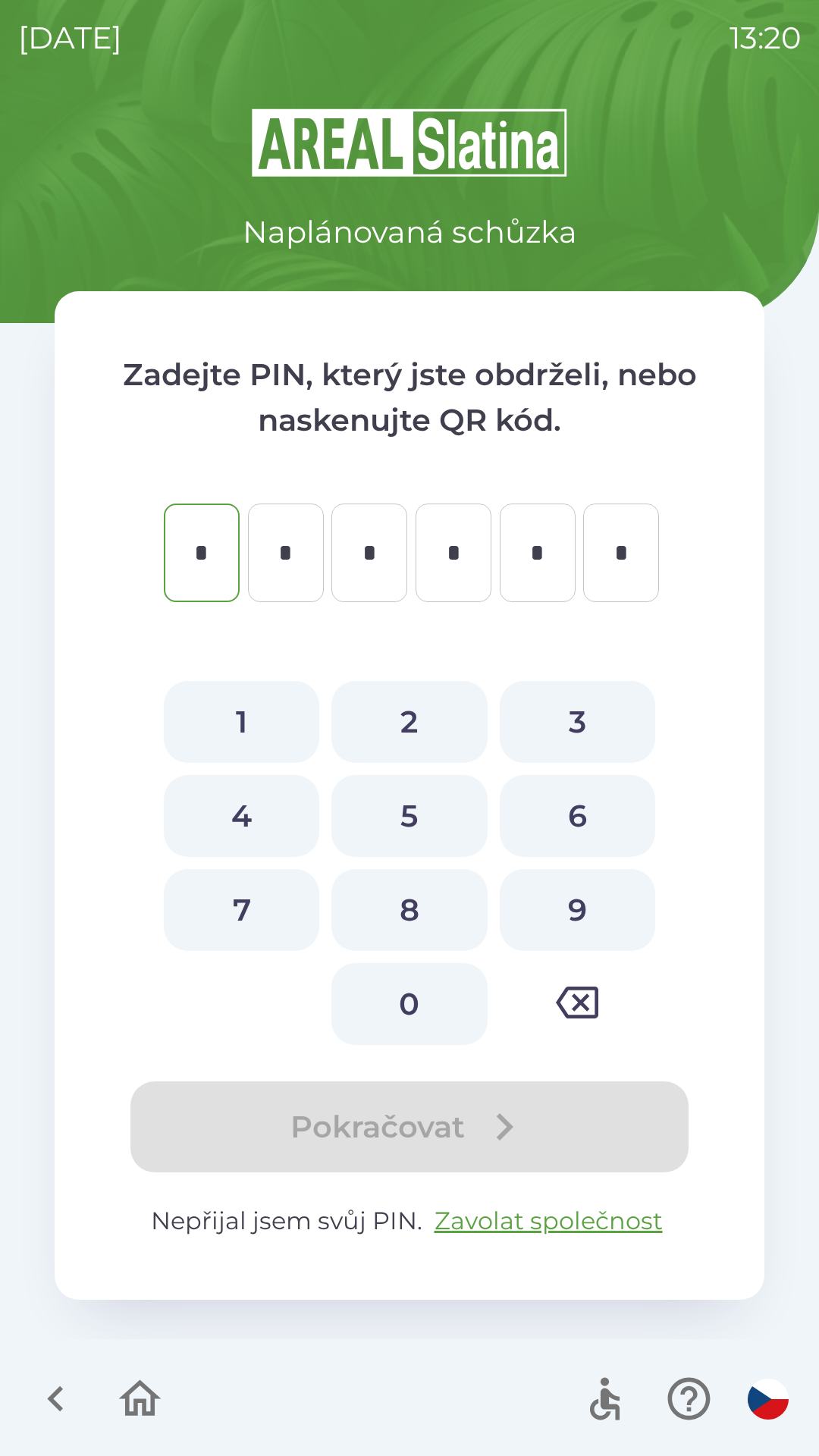
click at [156, 1380] on icon "button" at bounding box center [140, 1398] width 51 height 51
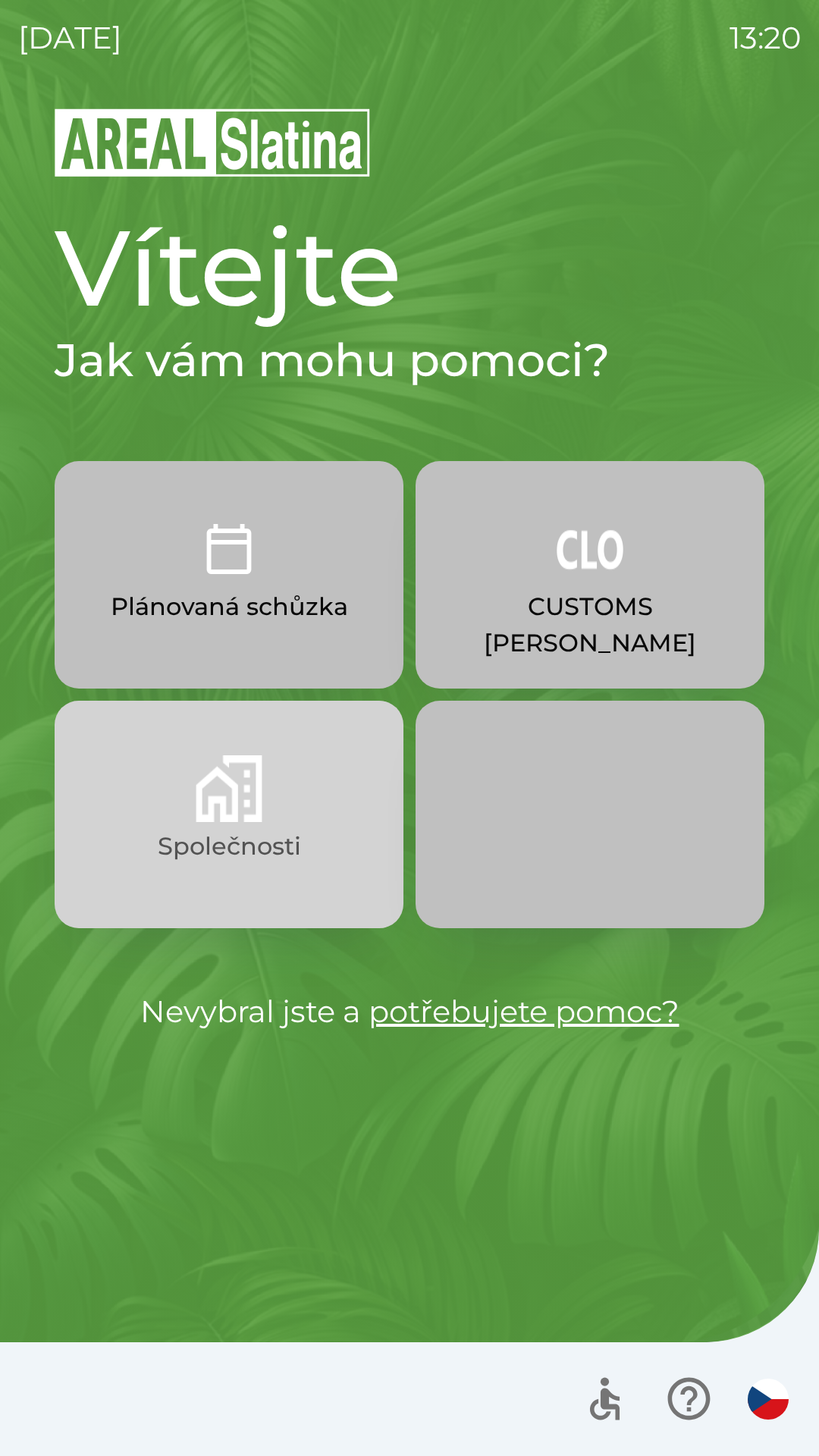
click at [313, 824] on button "Společnosti" at bounding box center [229, 814] width 349 height 228
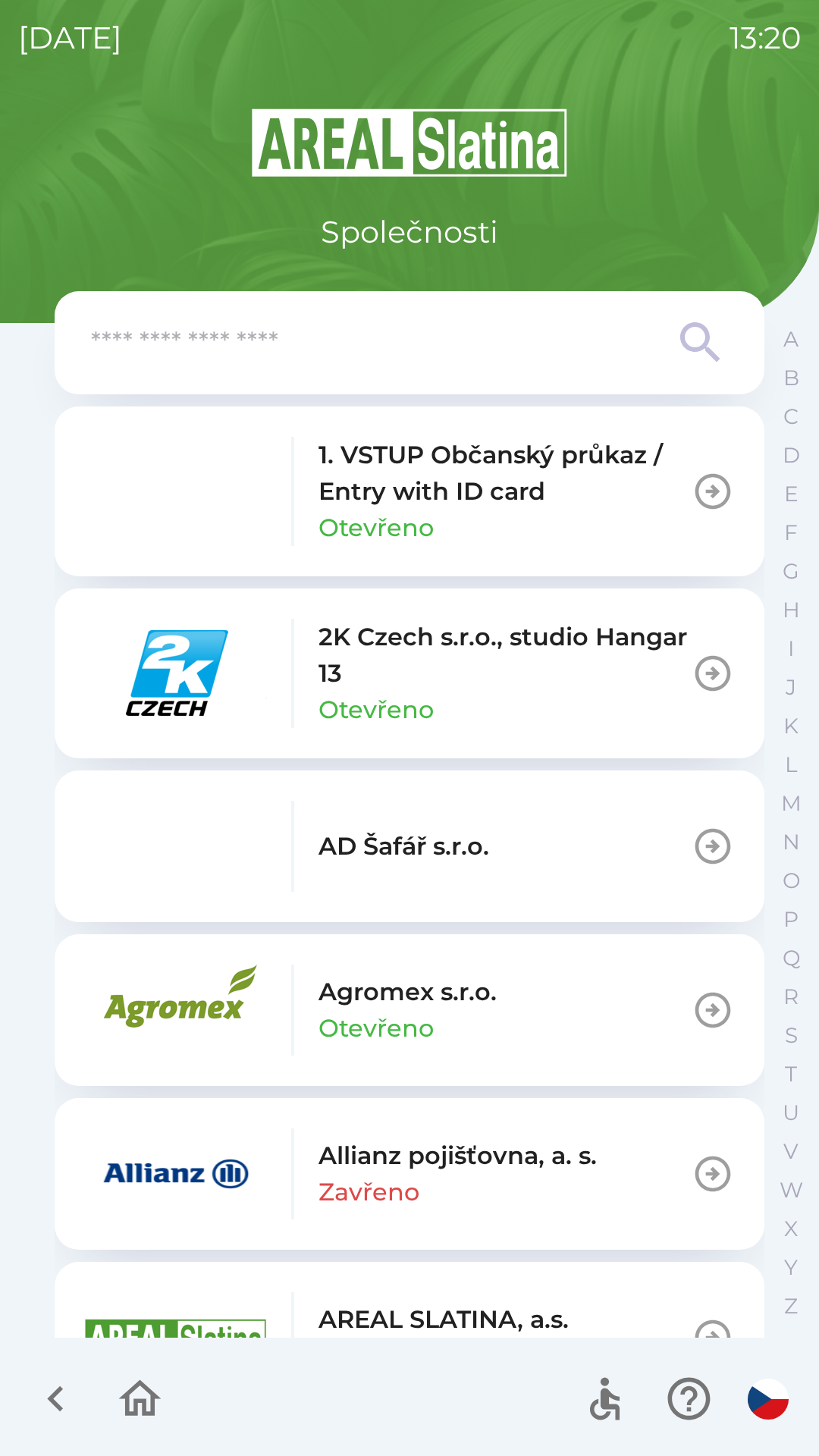
click at [418, 1185] on p "Zavřeno" at bounding box center [369, 1192] width 101 height 36
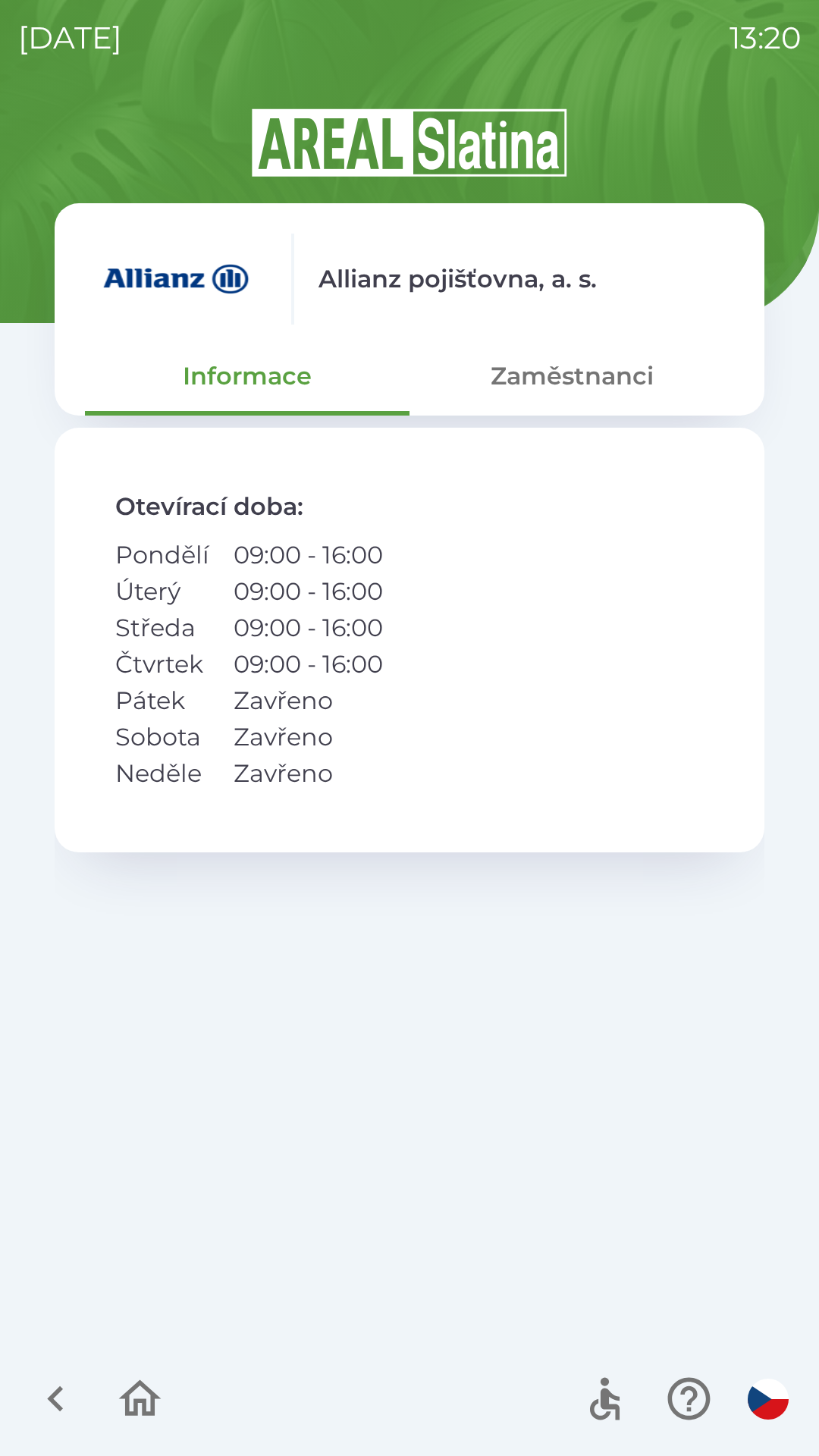
click at [581, 385] on button "Zaměstnanci" at bounding box center [572, 376] width 325 height 54
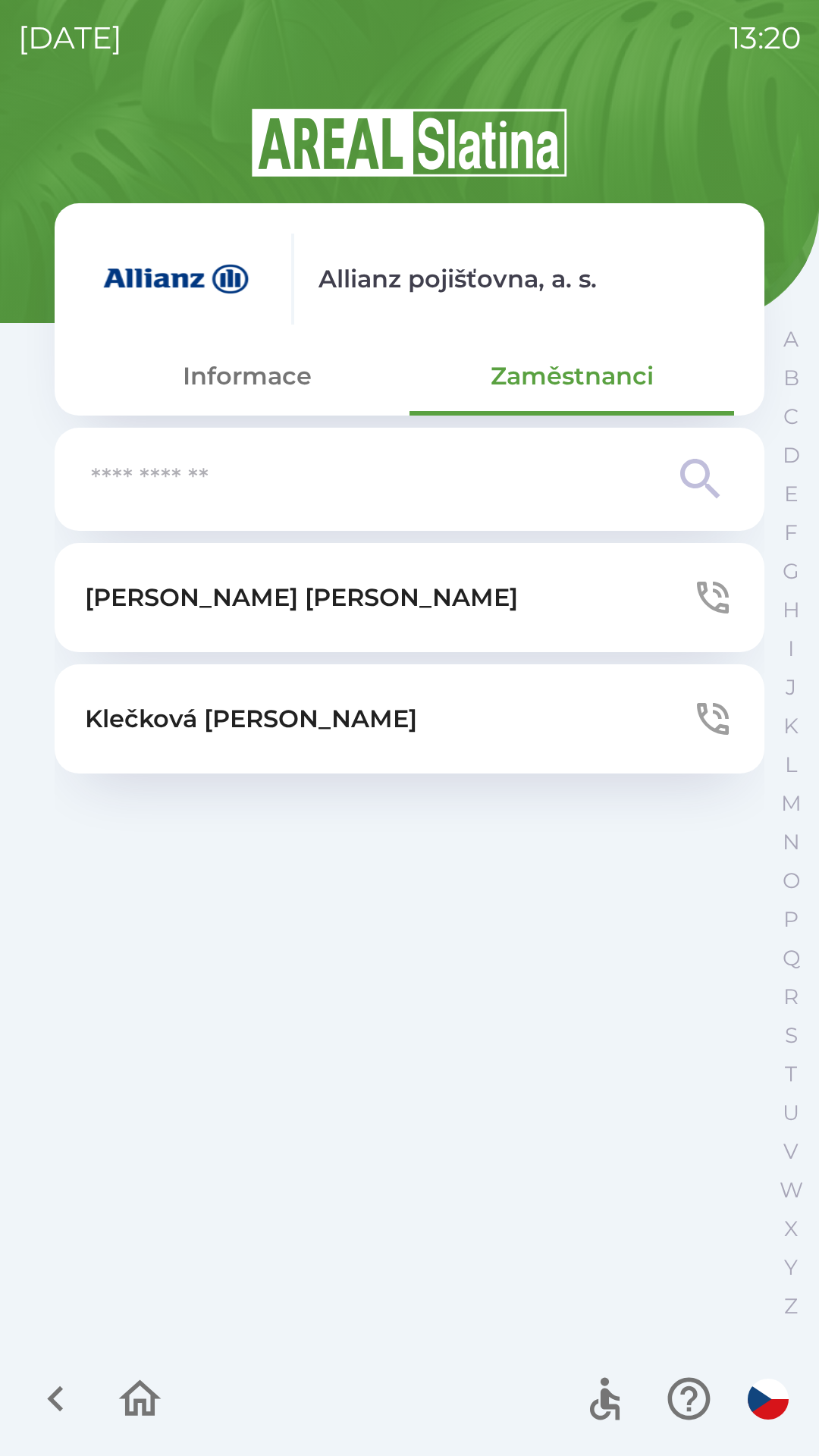
click at [386, 615] on button "[PERSON_NAME]" at bounding box center [409, 597] width 710 height 109
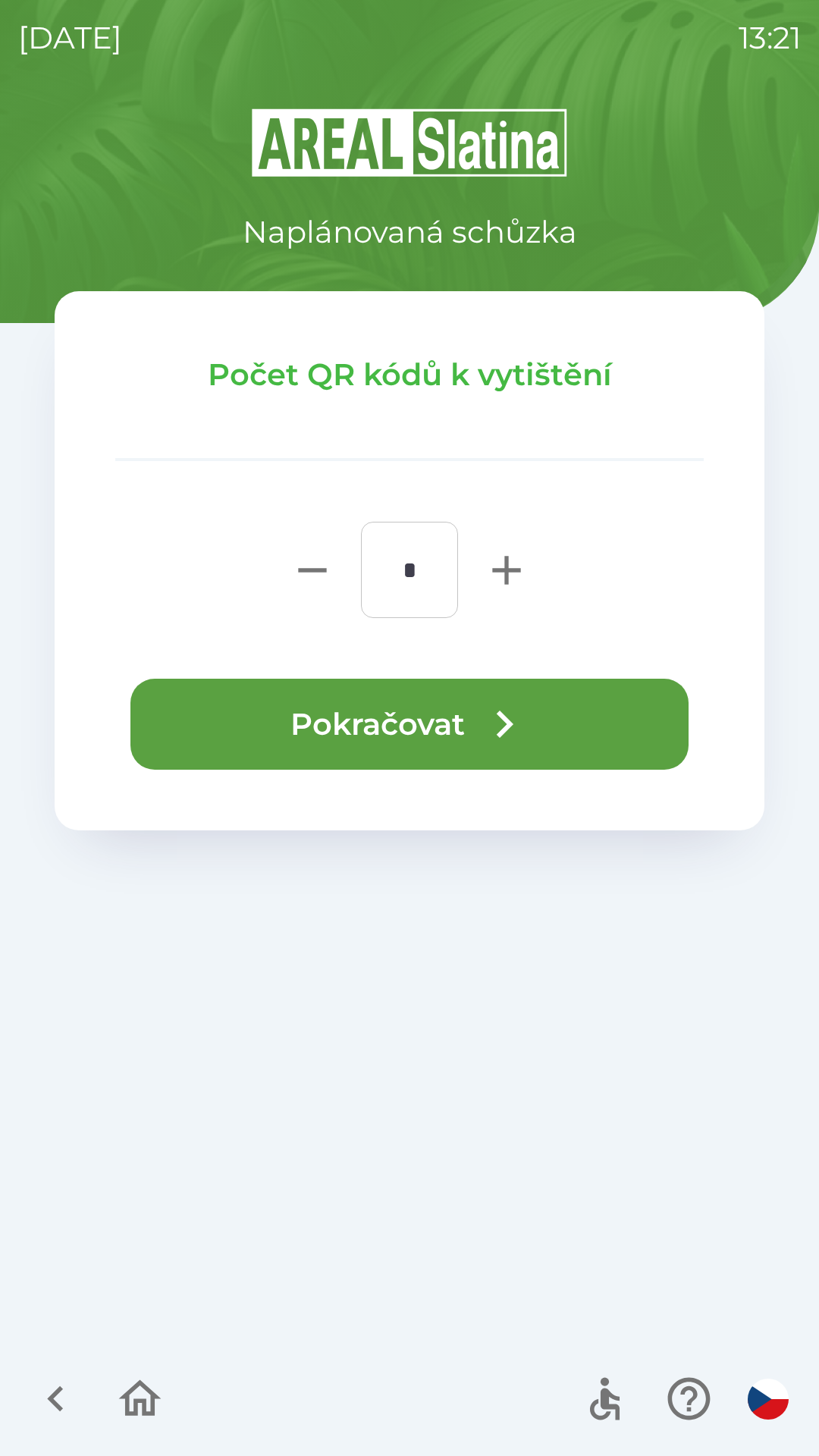
click at [509, 574] on icon "button" at bounding box center [507, 570] width 49 height 49
click at [511, 569] on icon "button" at bounding box center [507, 570] width 28 height 28
click at [515, 585] on icon "button" at bounding box center [507, 570] width 49 height 49
type input "*"
click at [466, 726] on button "Pokračovat" at bounding box center [410, 724] width 558 height 91
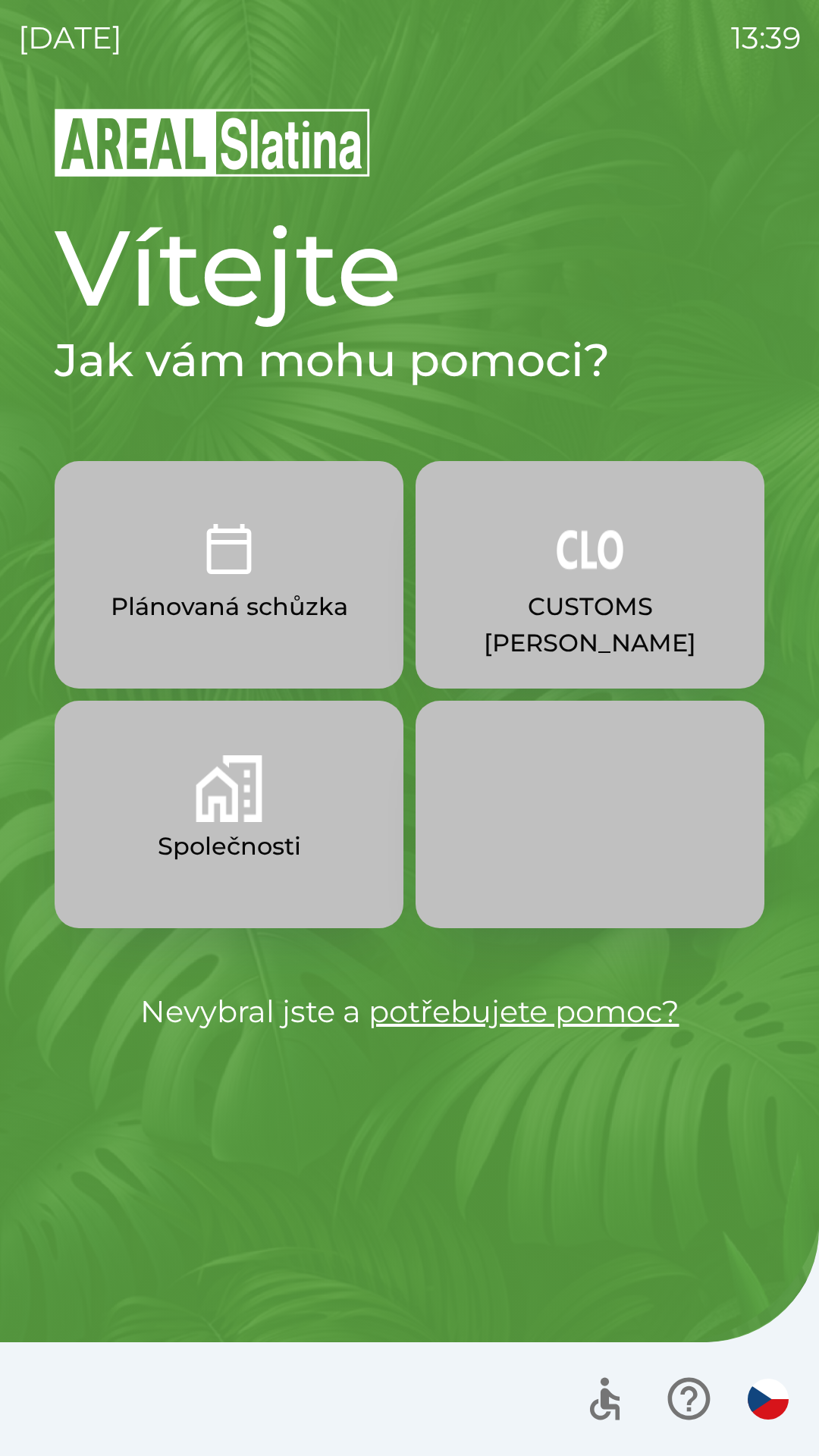
click at [196, 588] on p "Plánovaná schůzka" at bounding box center [229, 606] width 238 height 36
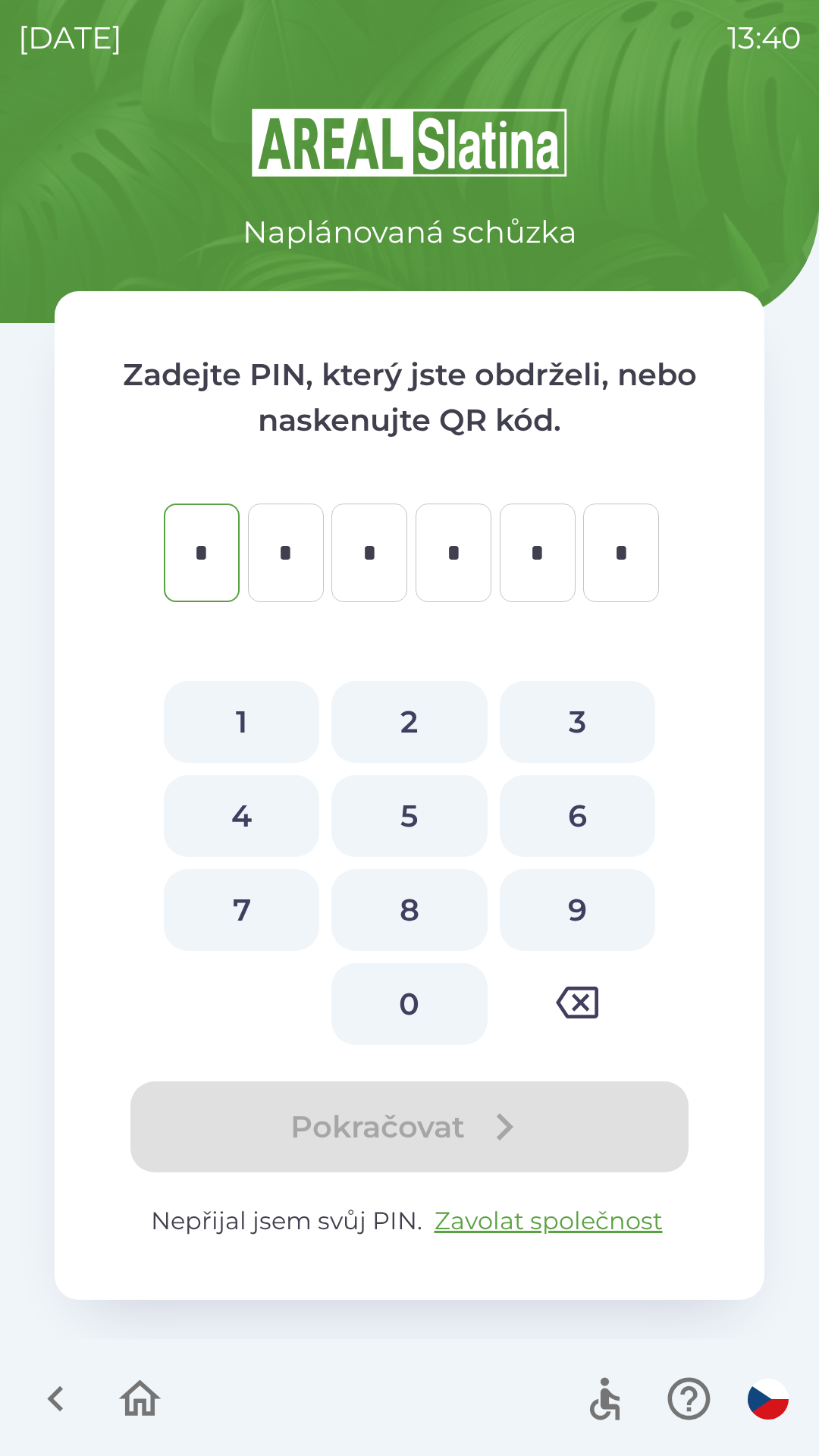
click at [138, 1372] on button "button" at bounding box center [140, 1398] width 63 height 63
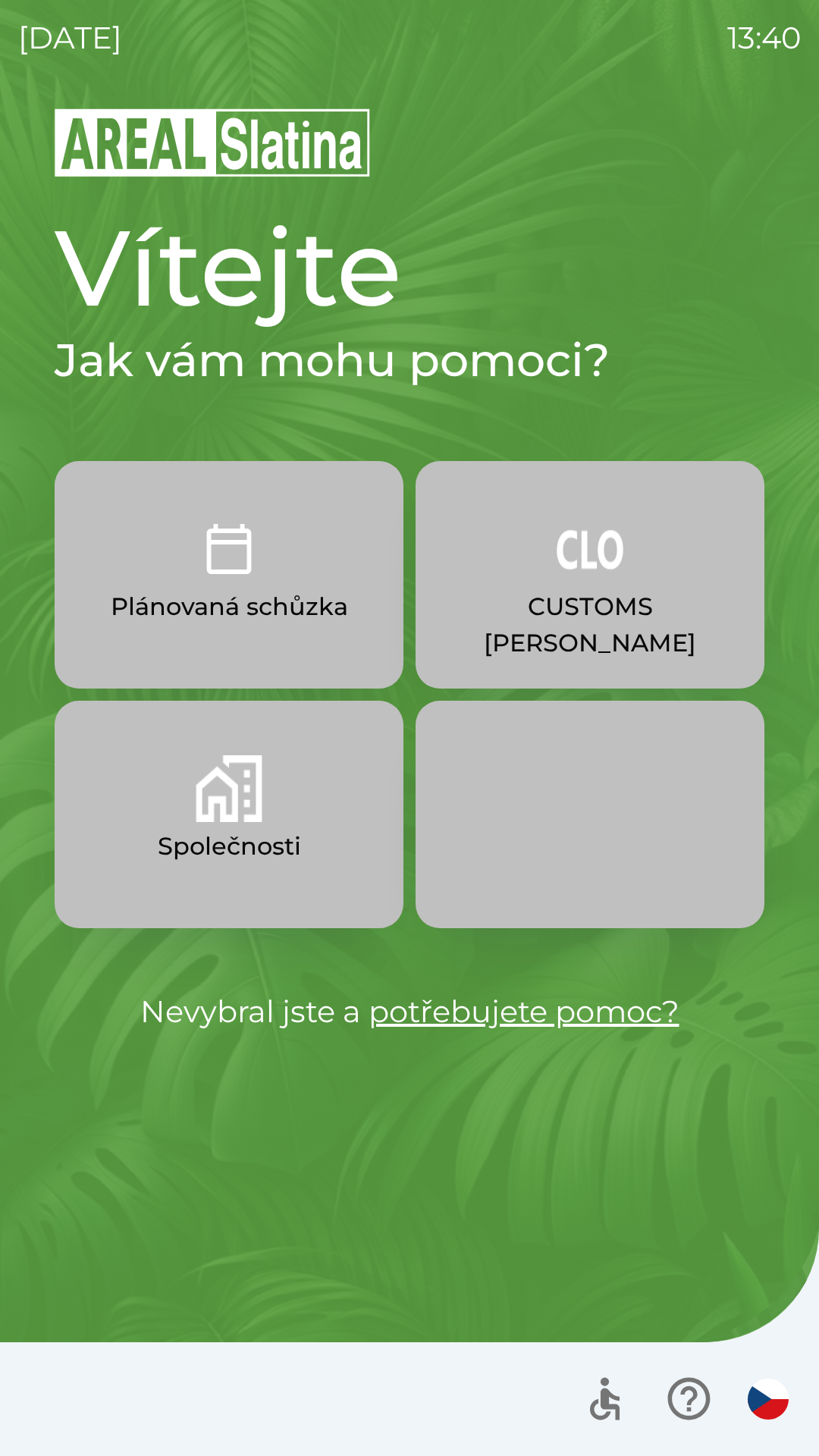
click at [216, 815] on img "button" at bounding box center [229, 788] width 67 height 67
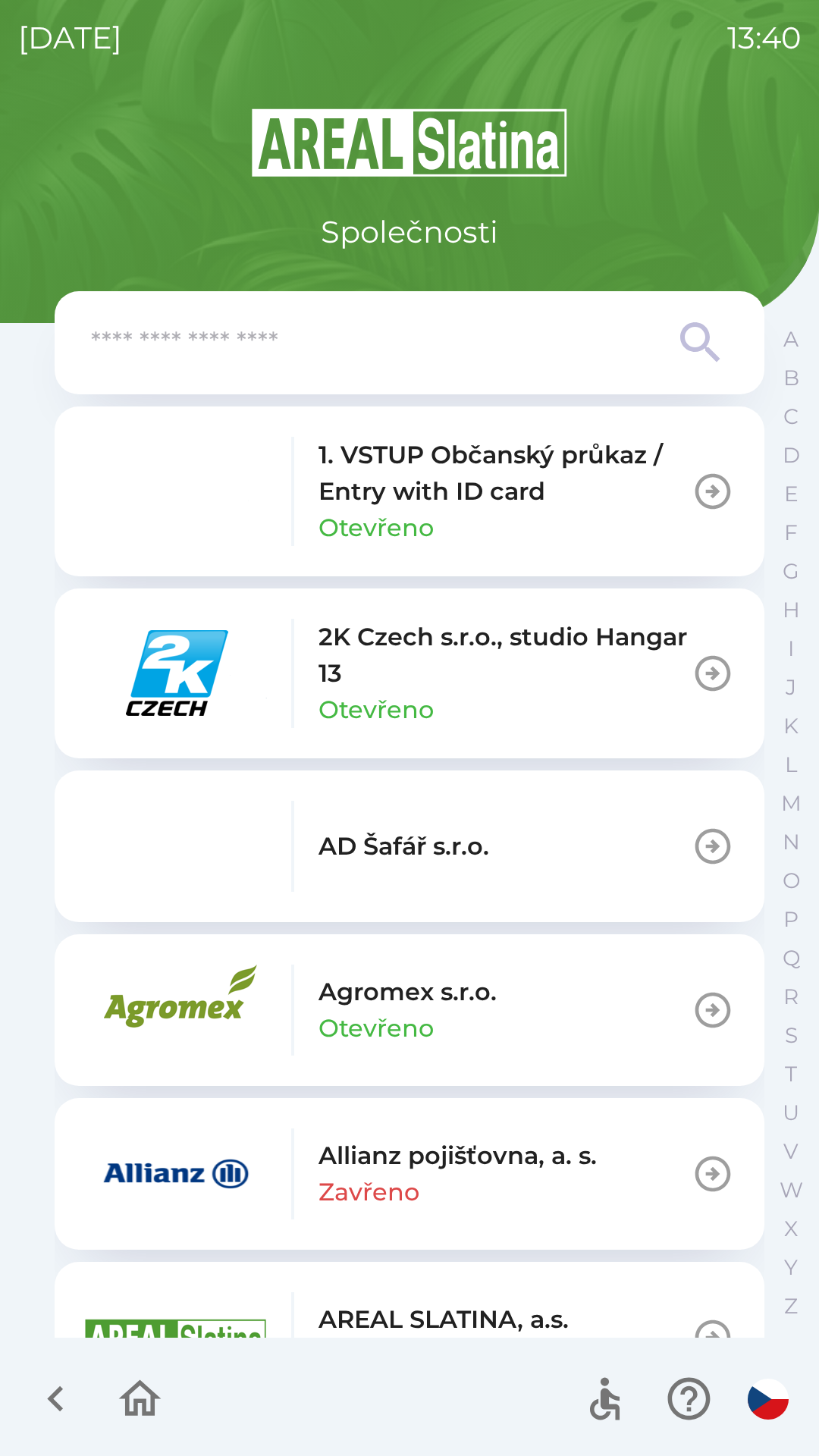
click at [153, 358] on input "text" at bounding box center [378, 343] width 576 height 42
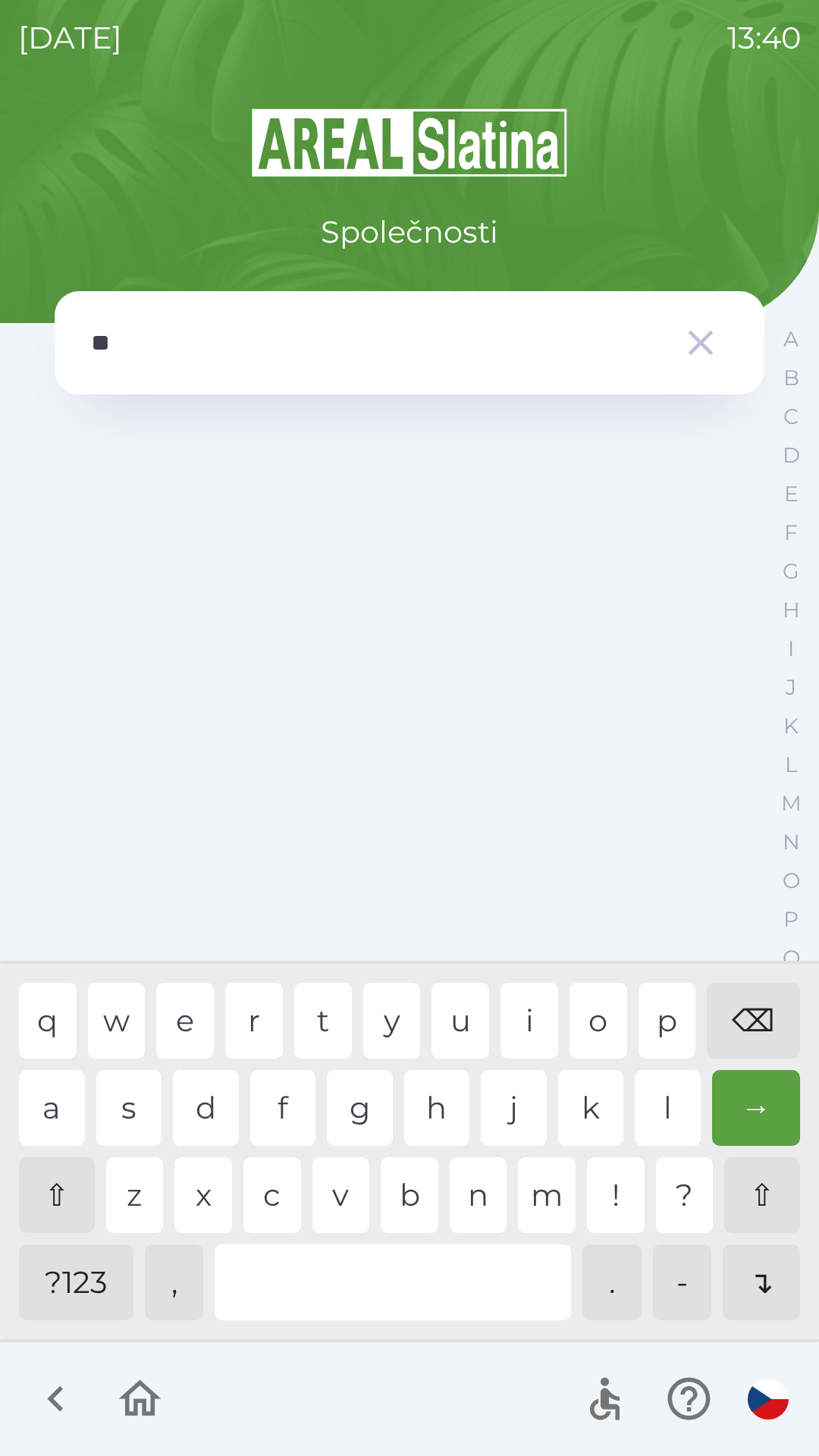
click at [197, 1109] on div "d" at bounding box center [206, 1107] width 66 height 76
type input "***"
click at [689, 342] on icon "button" at bounding box center [701, 343] width 43 height 43
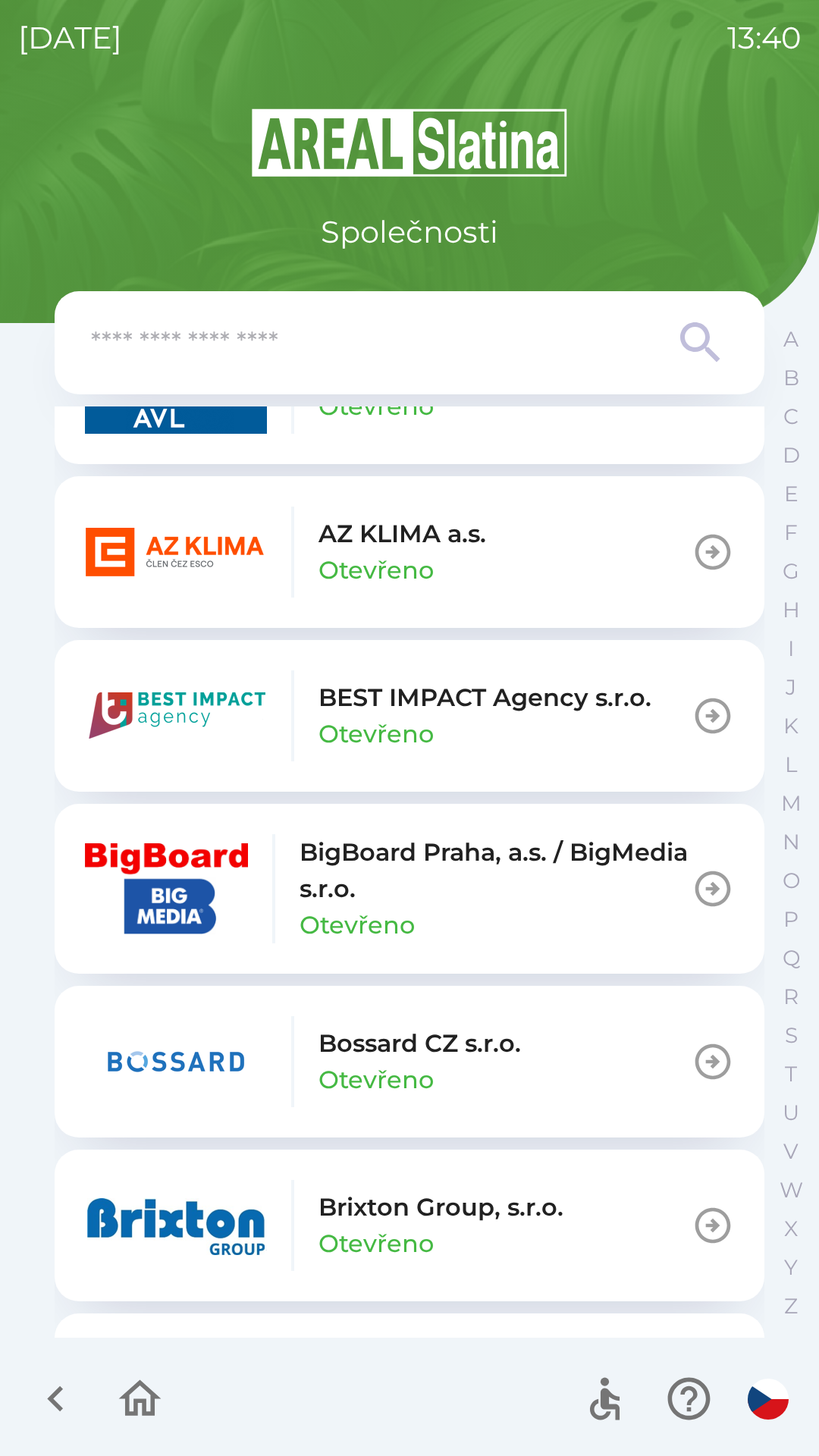
scroll to position [1601, 0]
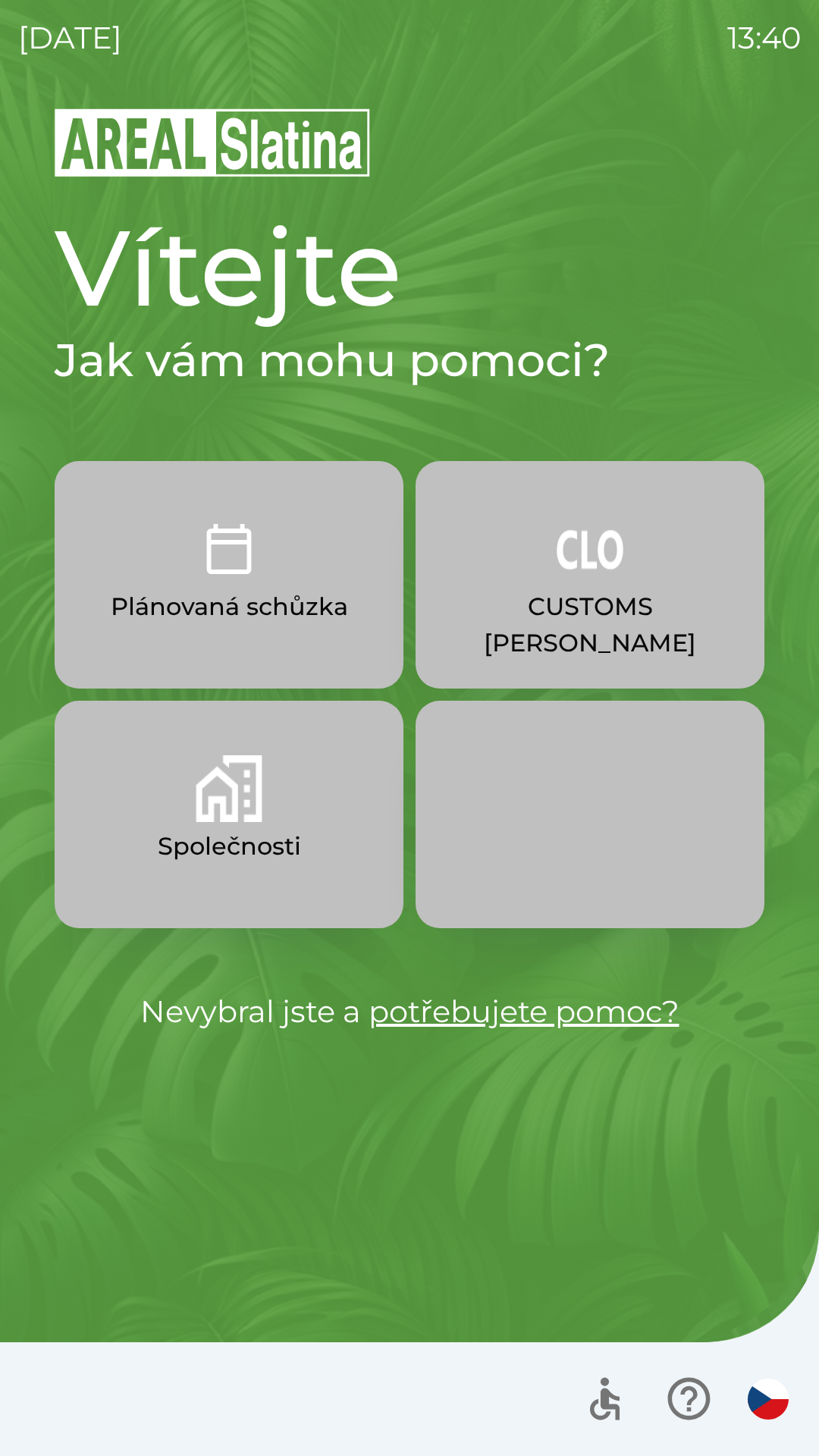
click at [277, 863] on p "Společnosti" at bounding box center [229, 845] width 143 height 36
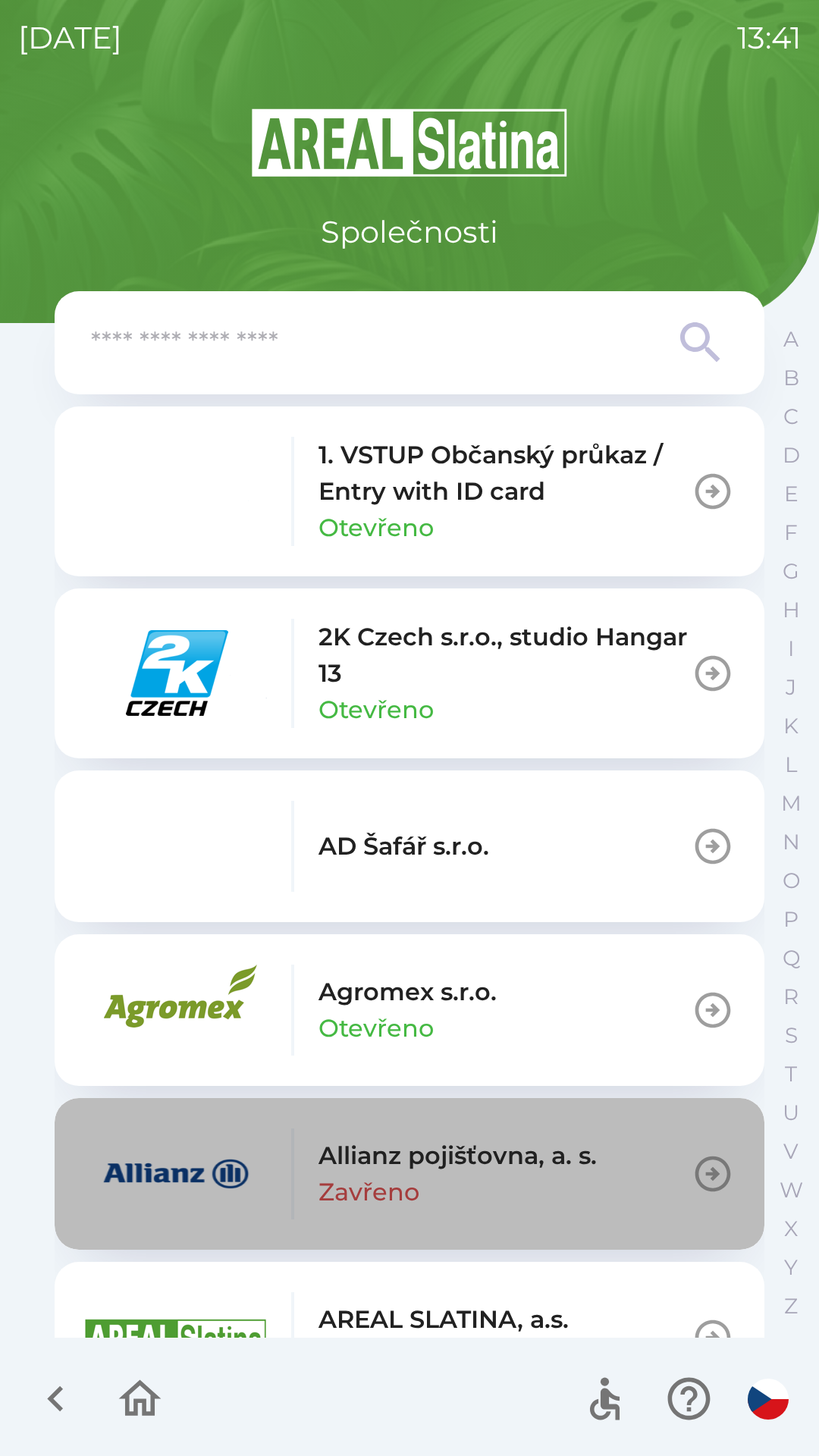
click at [627, 1177] on button "Allianz pojišťovna, a. s. Zavřeno" at bounding box center [409, 1174] width 710 height 151
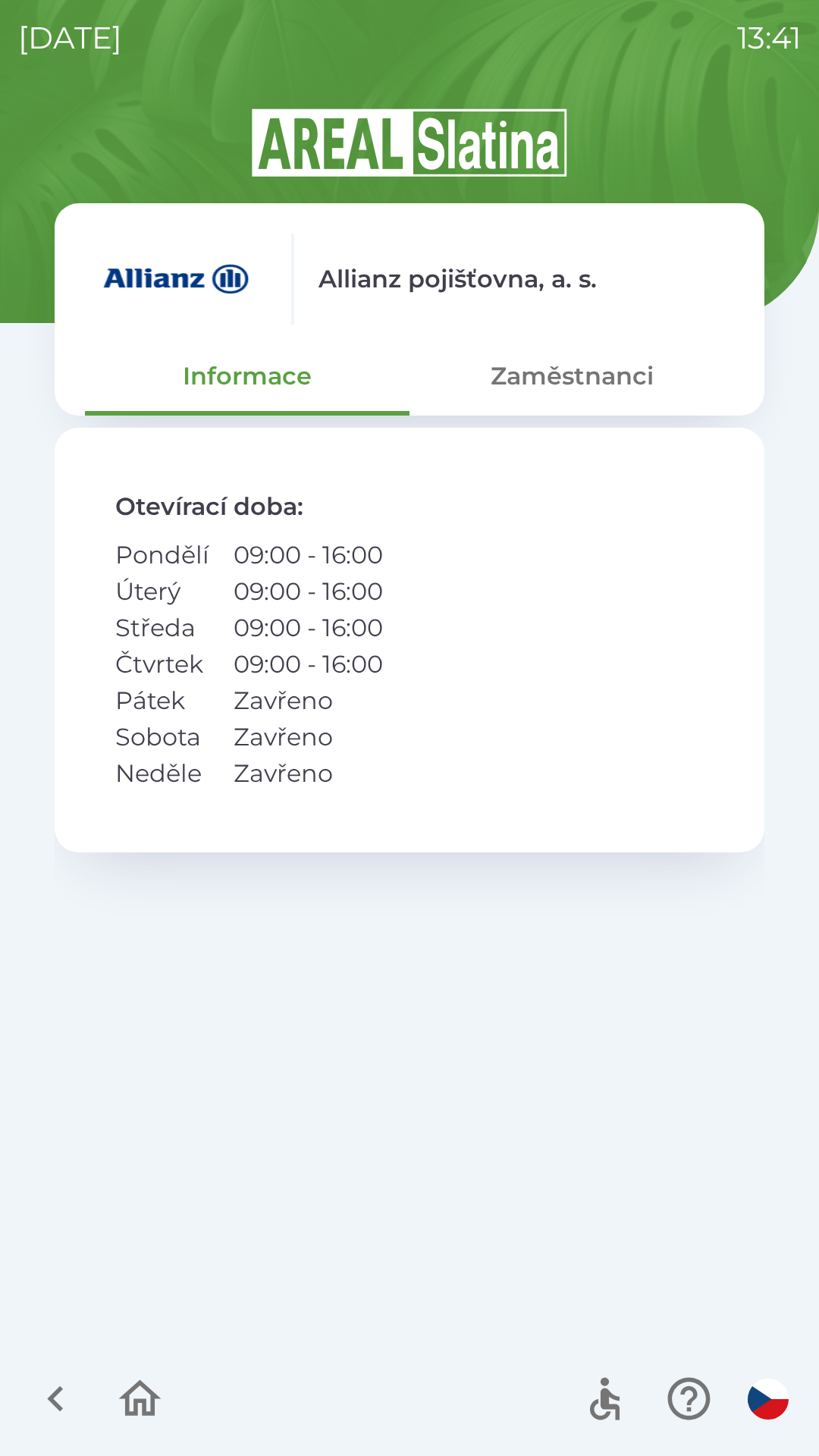
click at [629, 397] on button "Zaměstnanci" at bounding box center [572, 376] width 325 height 54
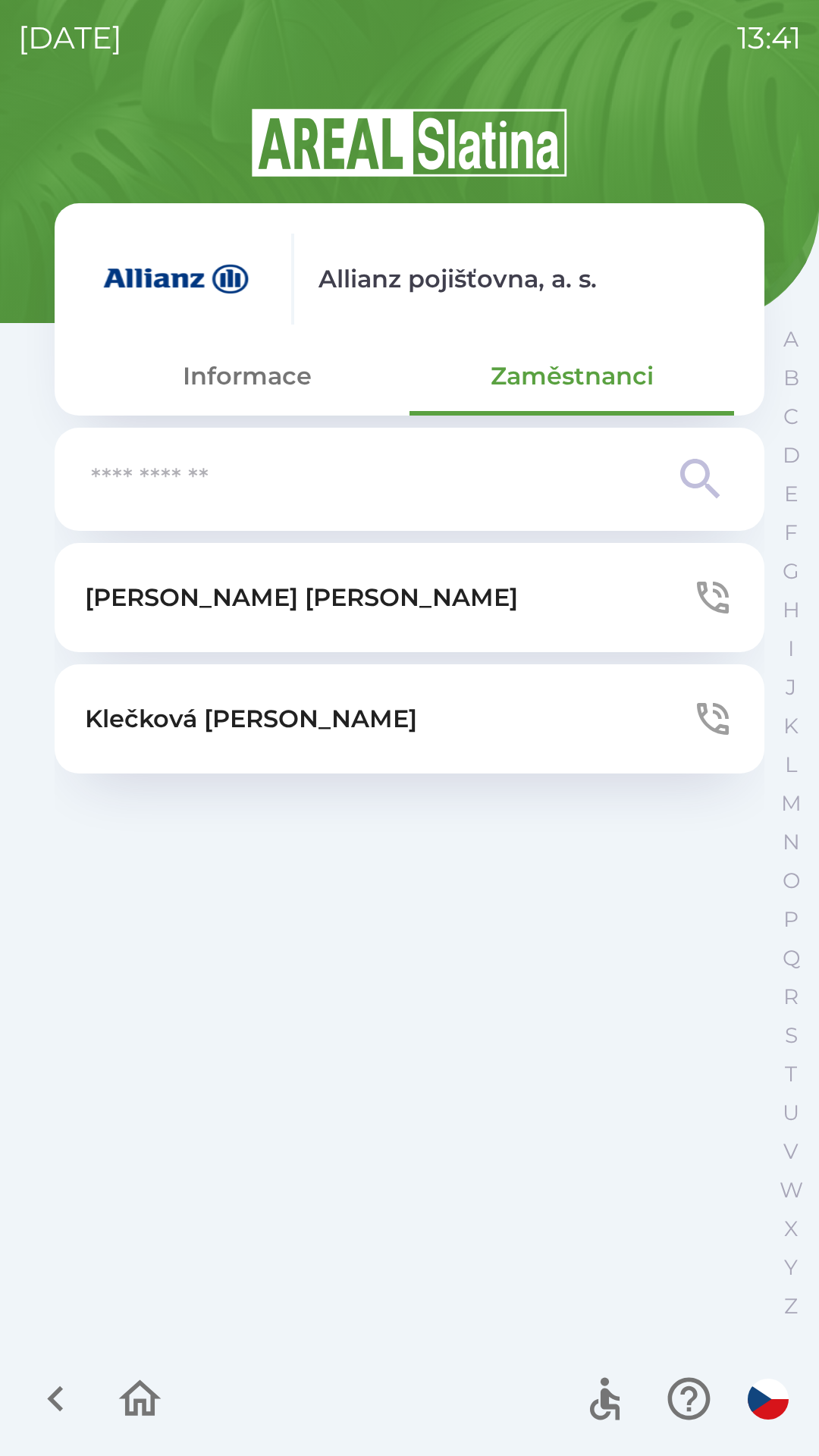
click at [693, 607] on icon "button" at bounding box center [713, 597] width 43 height 43
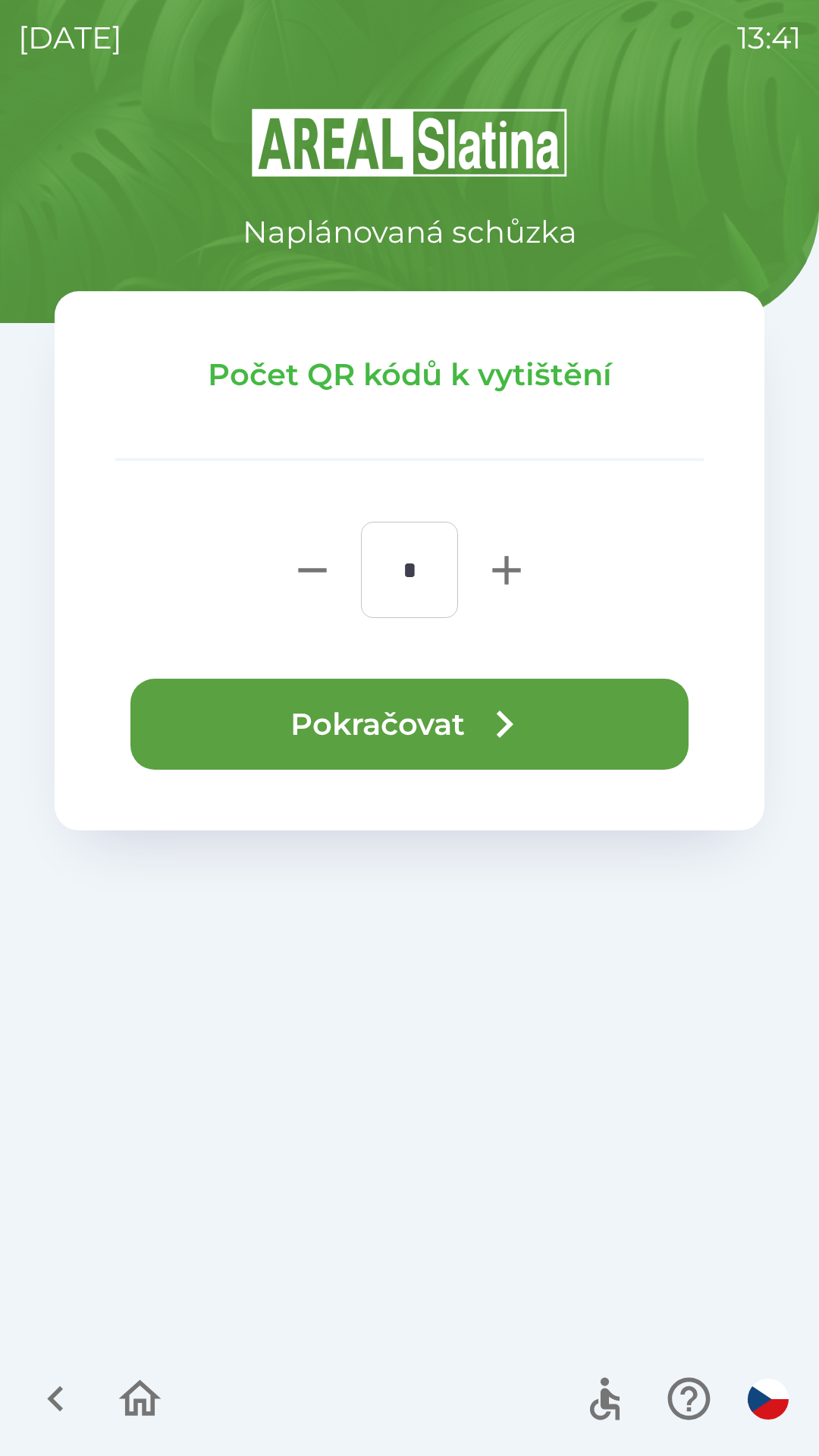
click at [611, 726] on button "Pokračovat" at bounding box center [410, 724] width 558 height 91
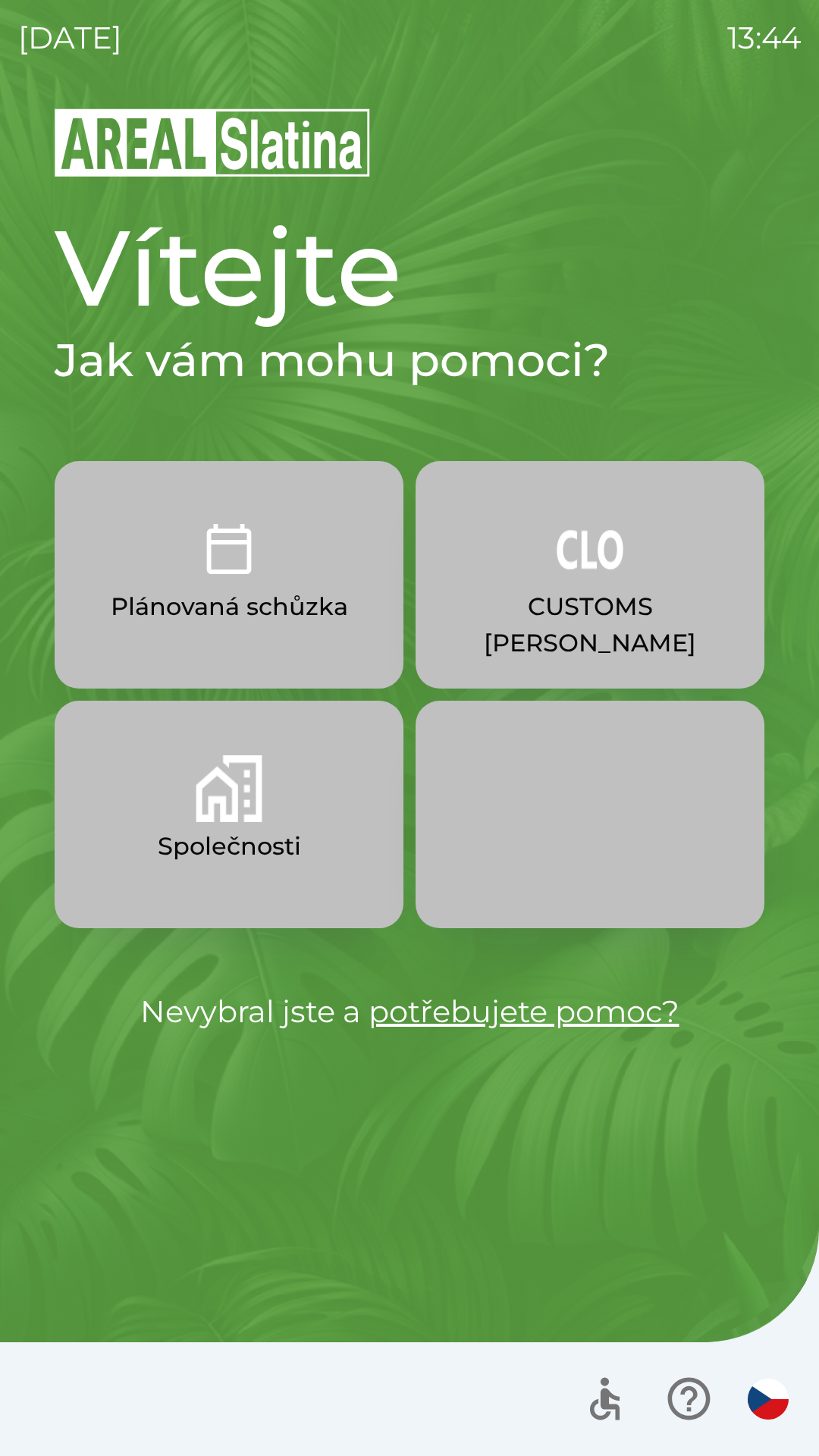
click at [571, 605] on p "CUSTOMS [PERSON_NAME]" at bounding box center [590, 625] width 276 height 73
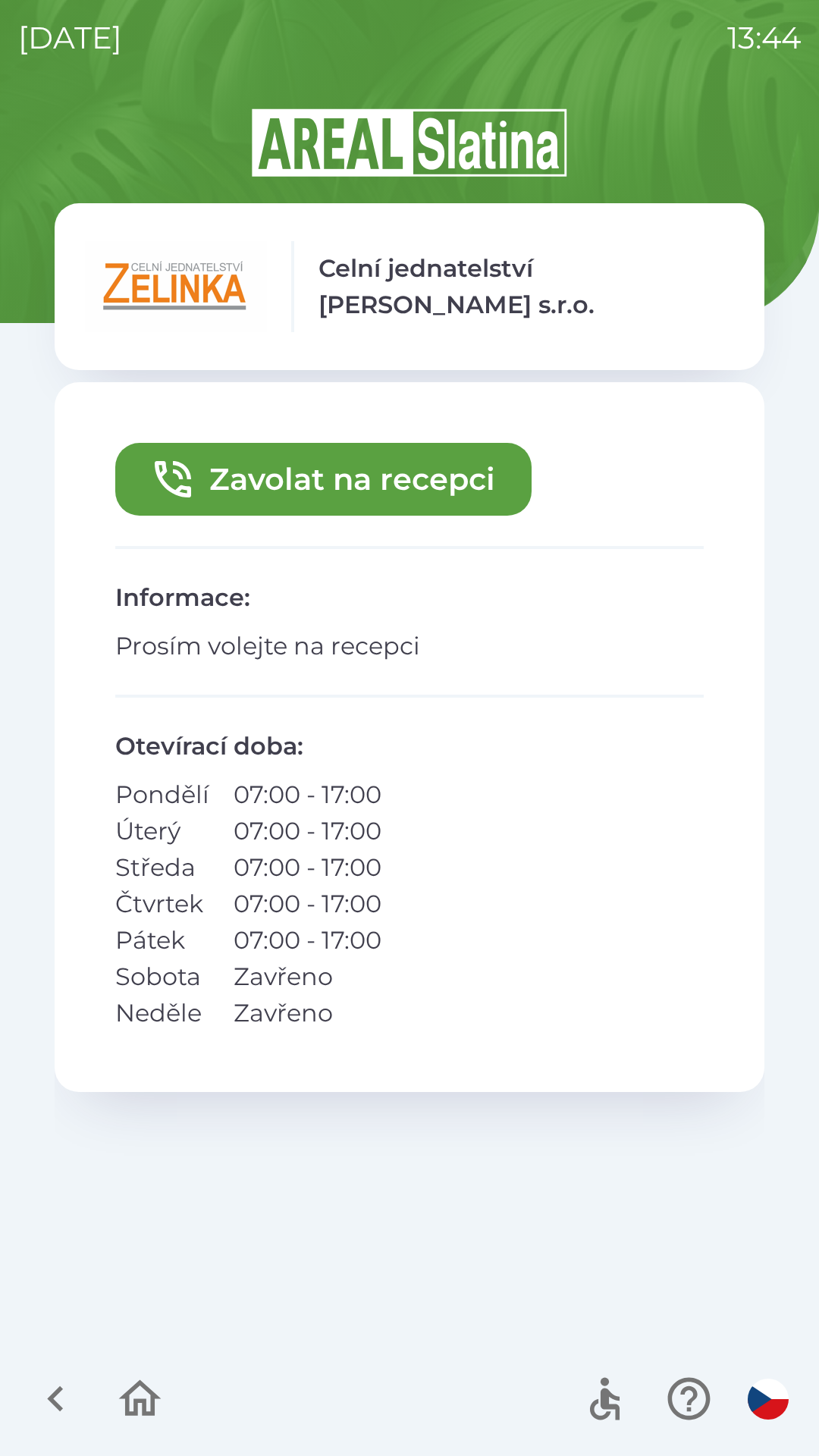
click at [398, 493] on button "Zavolat na recepci" at bounding box center [323, 479] width 417 height 73
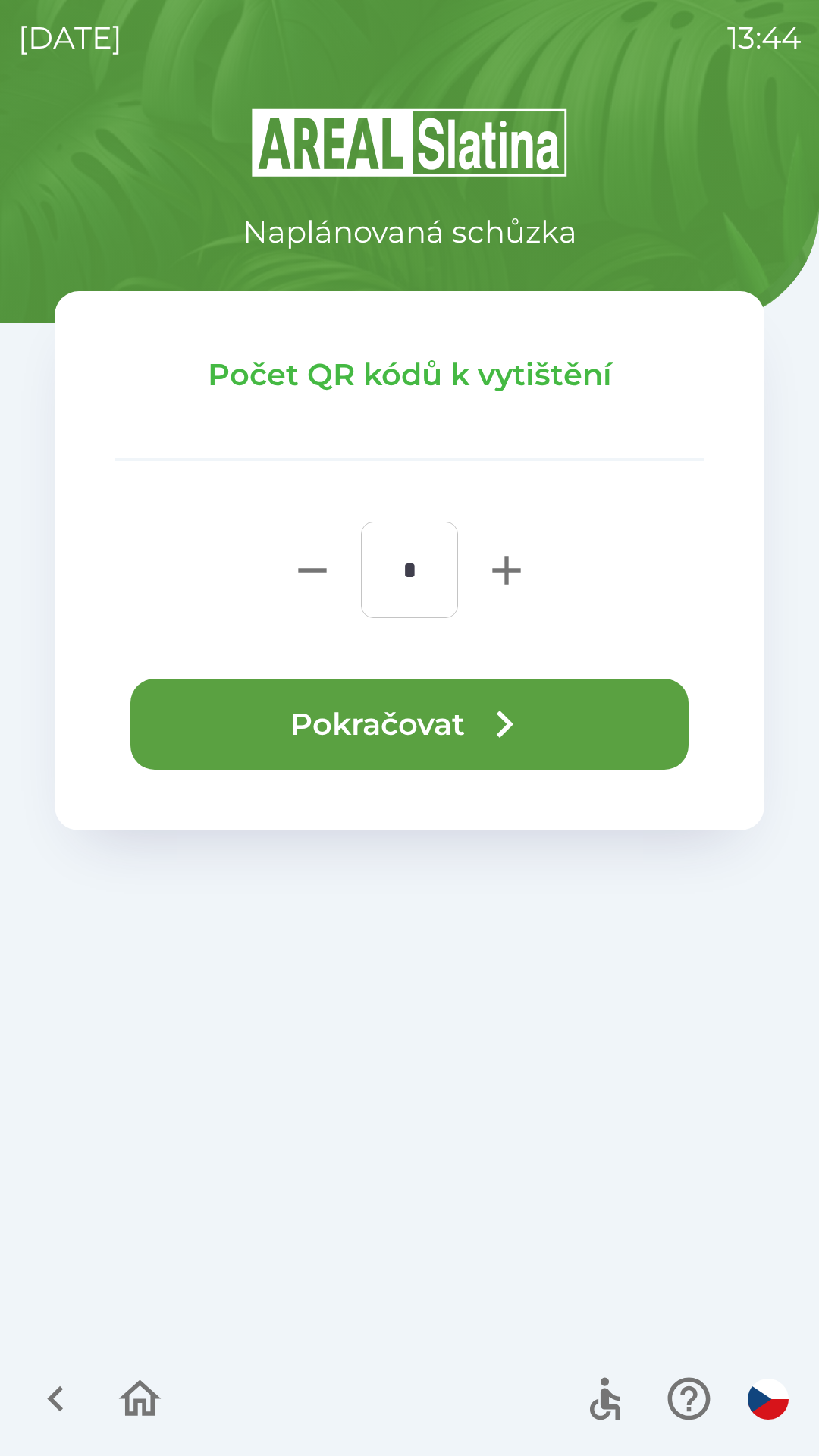
click at [509, 716] on icon "button" at bounding box center [504, 724] width 54 height 54
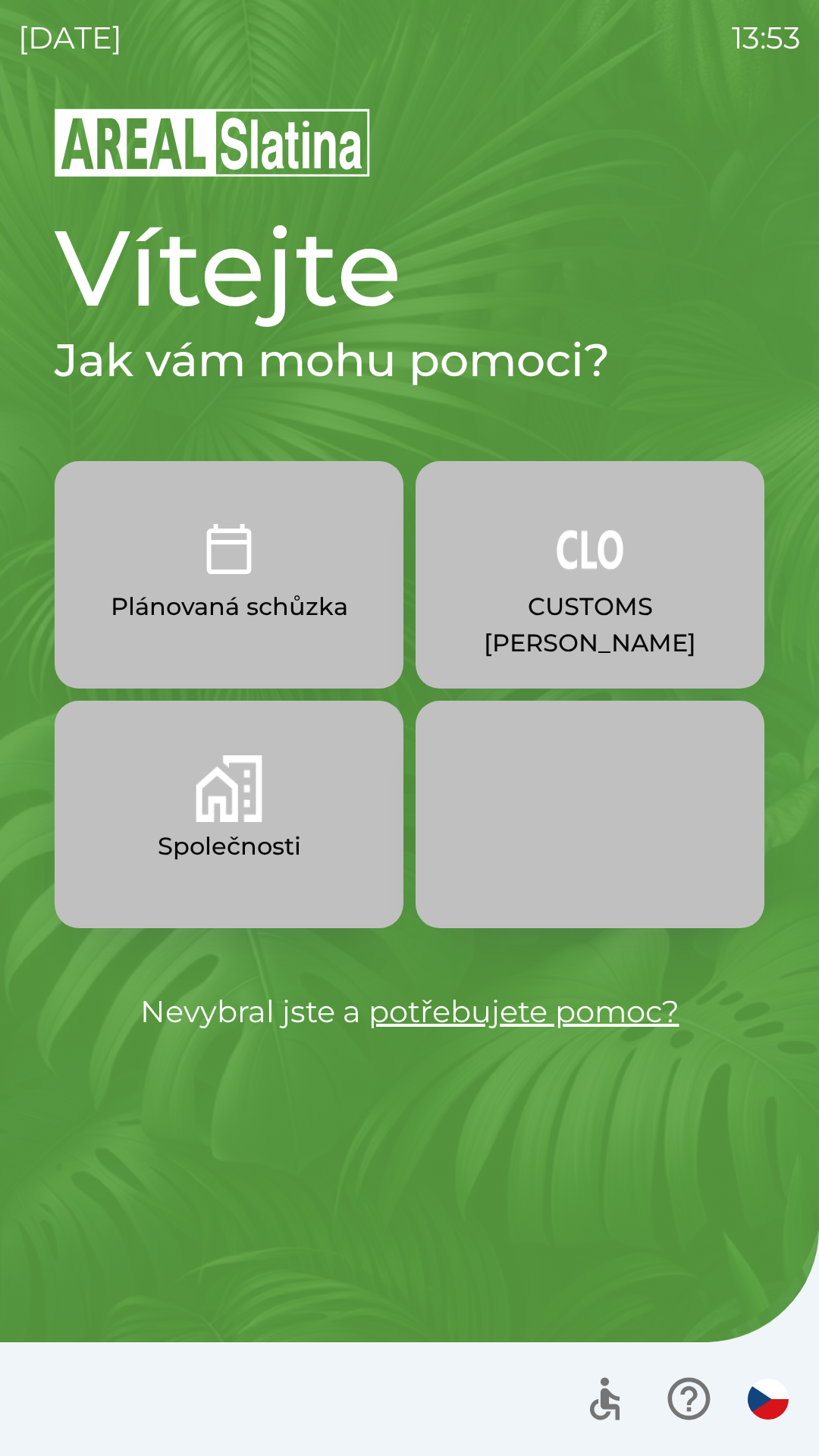
click at [584, 546] on img "button" at bounding box center [589, 548] width 67 height 67
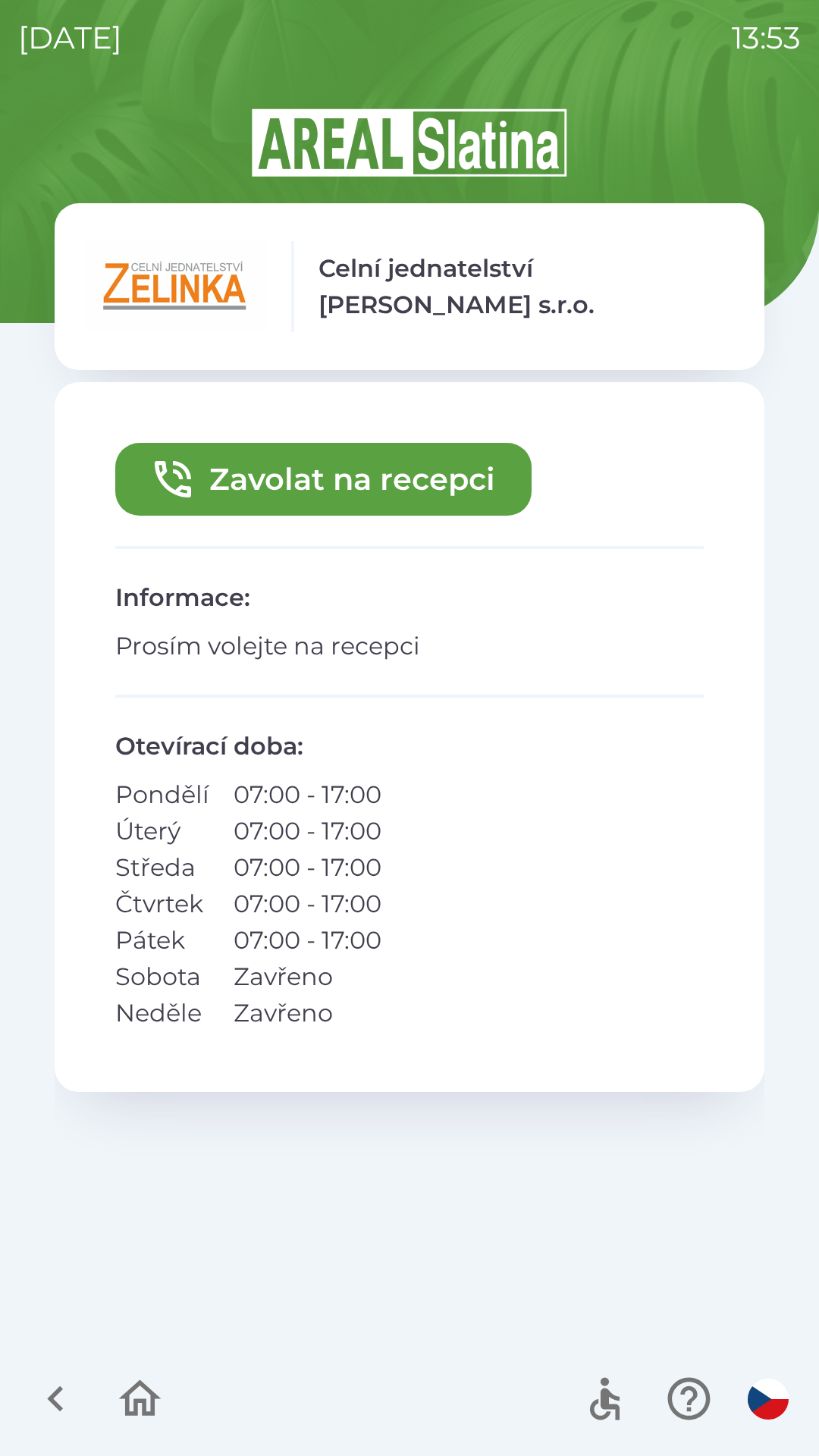
click at [401, 466] on button "Zavolat na recepci" at bounding box center [323, 479] width 417 height 73
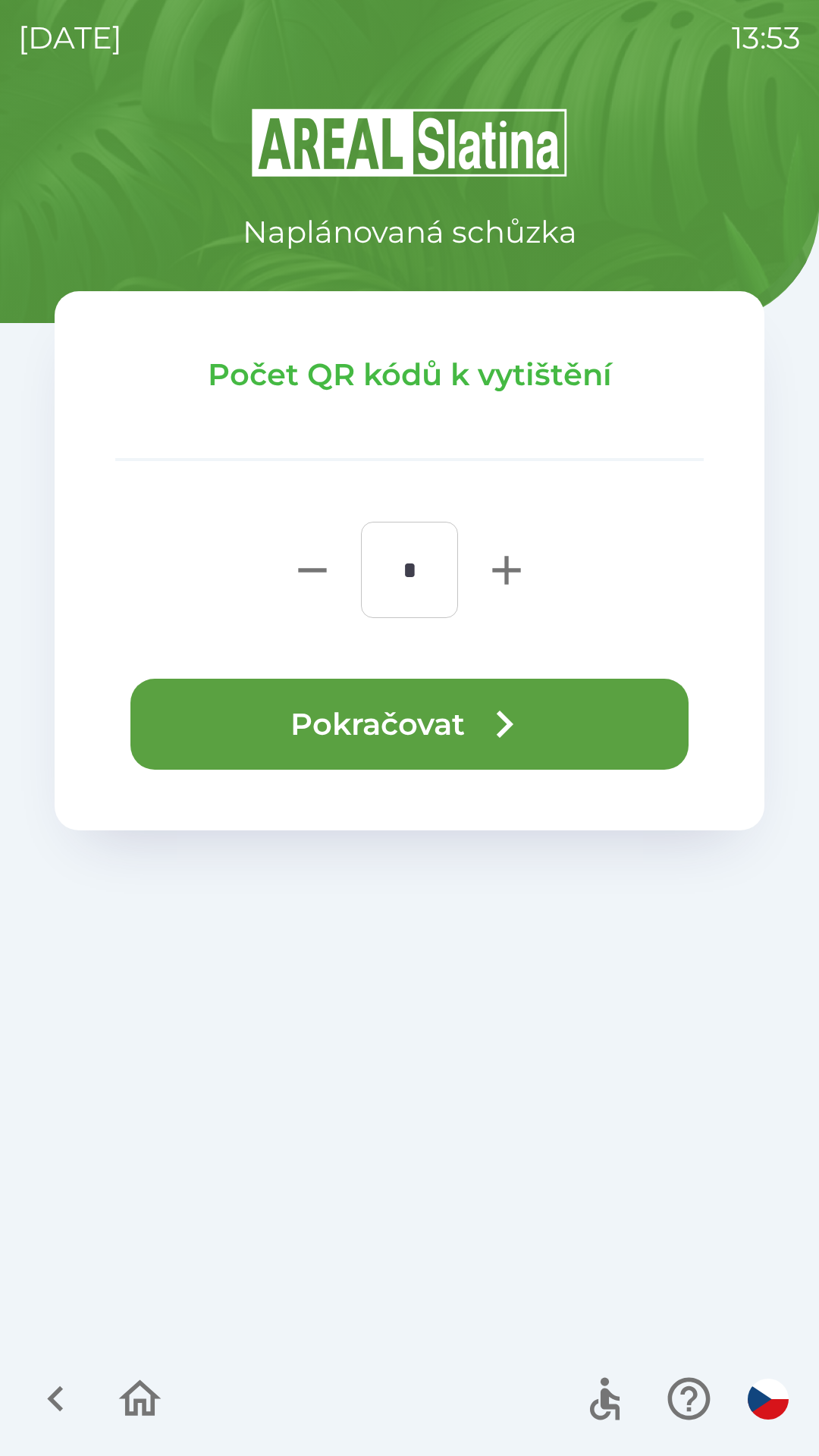
click at [523, 709] on icon "button" at bounding box center [504, 724] width 54 height 54
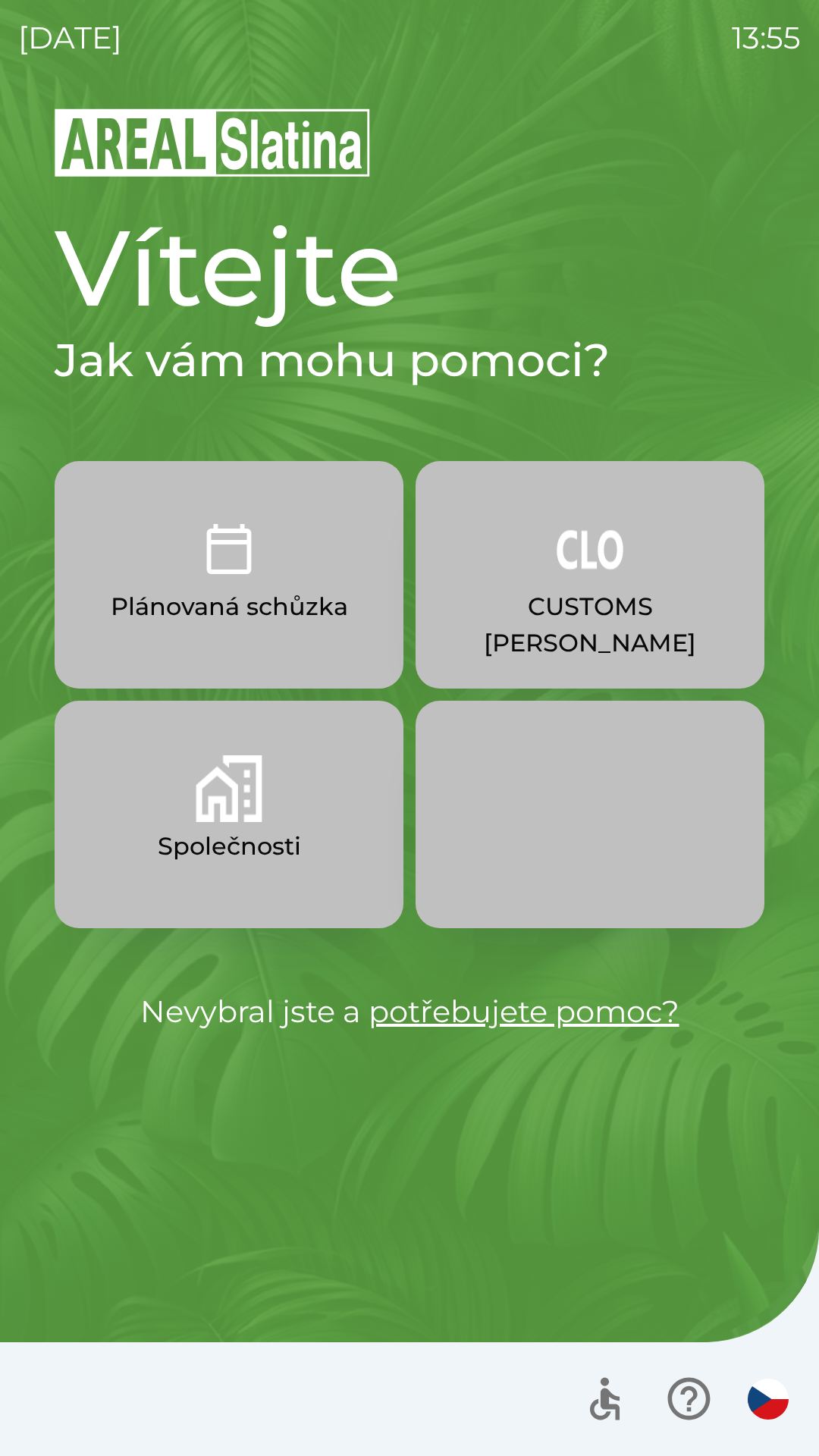
click at [227, 823] on button "Společnosti" at bounding box center [229, 814] width 349 height 228
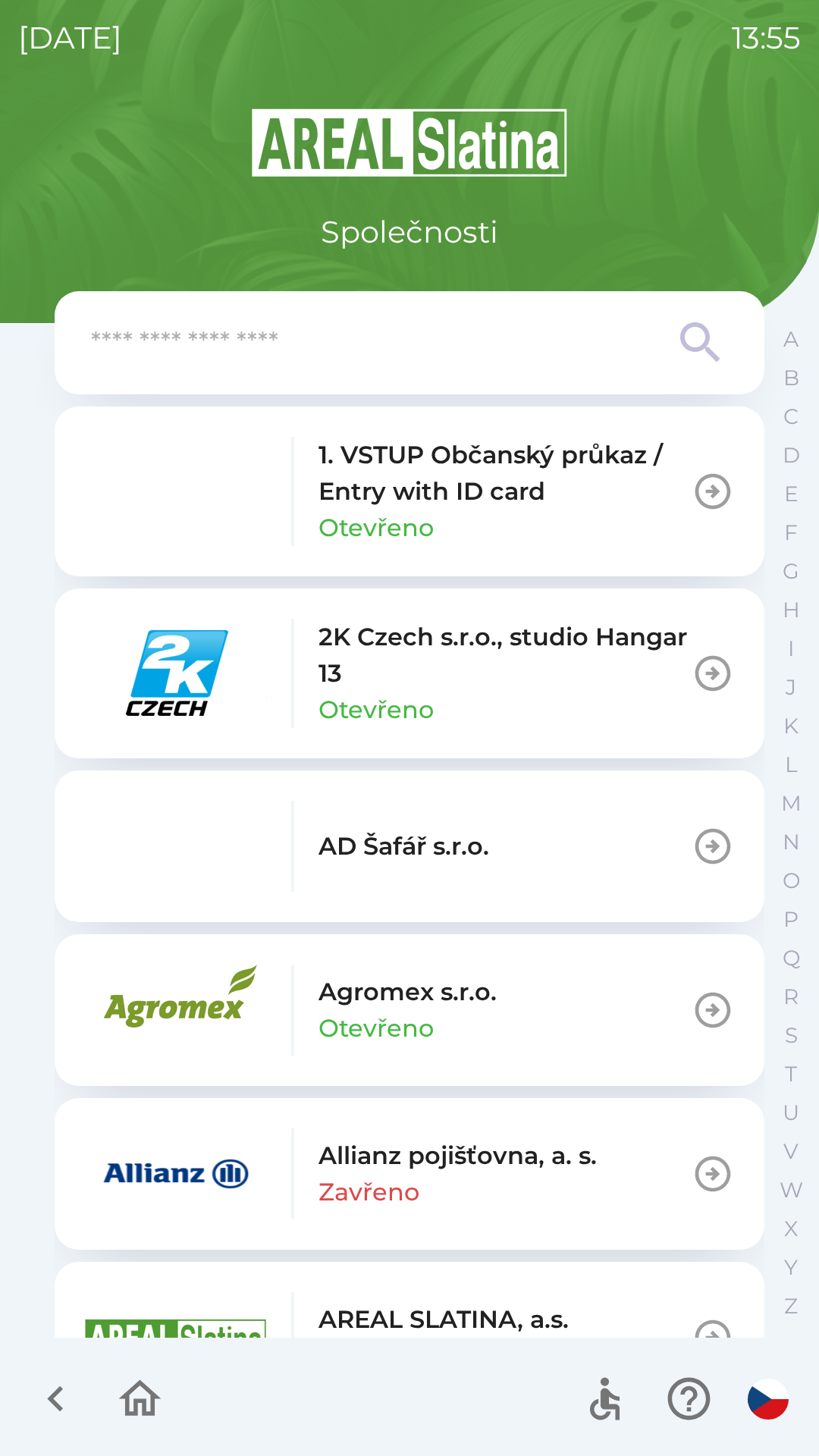
click at [458, 1172] on p "Allianz pojišťovna, a. s." at bounding box center [458, 1155] width 279 height 36
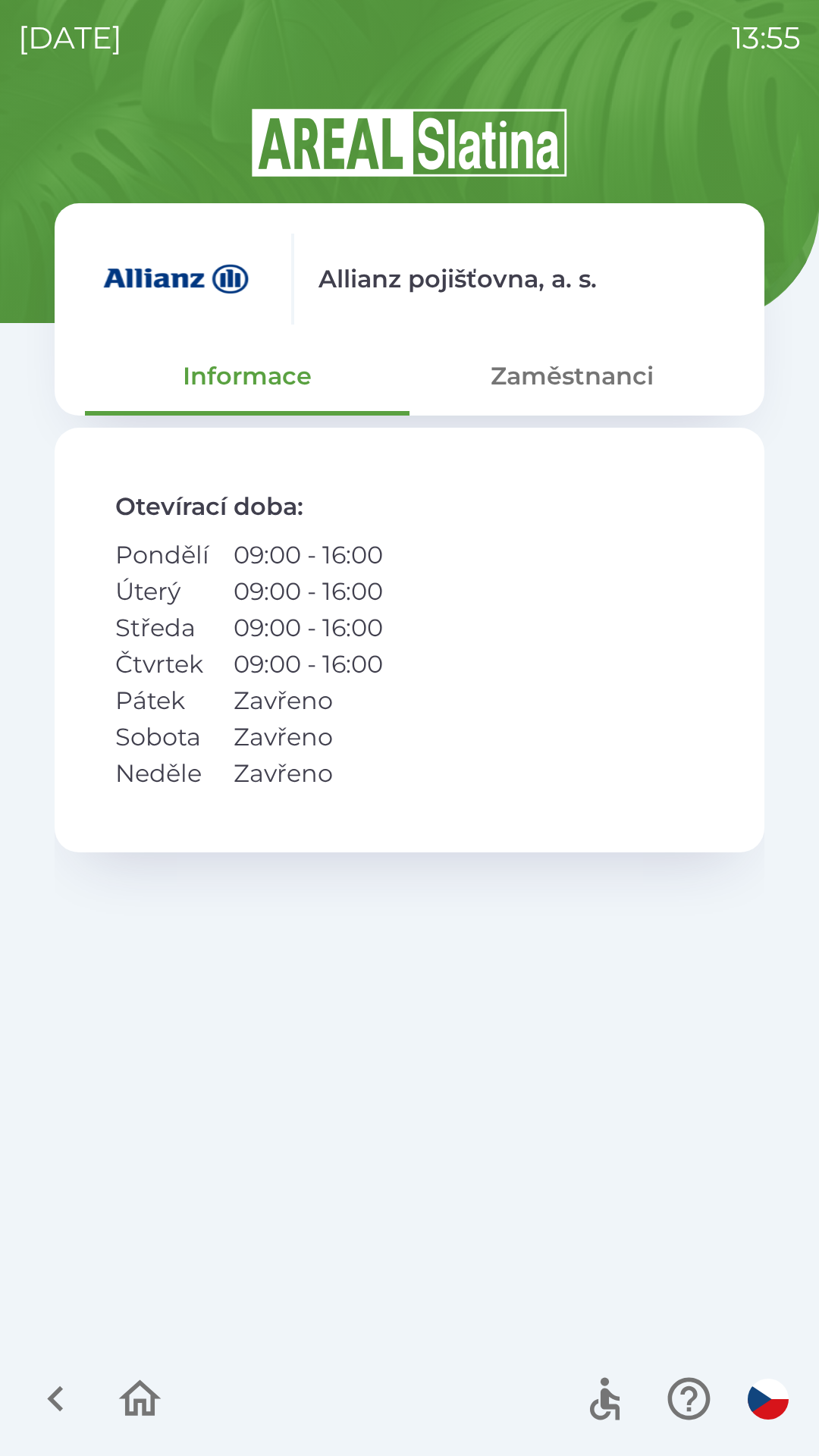
click at [566, 371] on button "Zaměstnanci" at bounding box center [572, 376] width 325 height 54
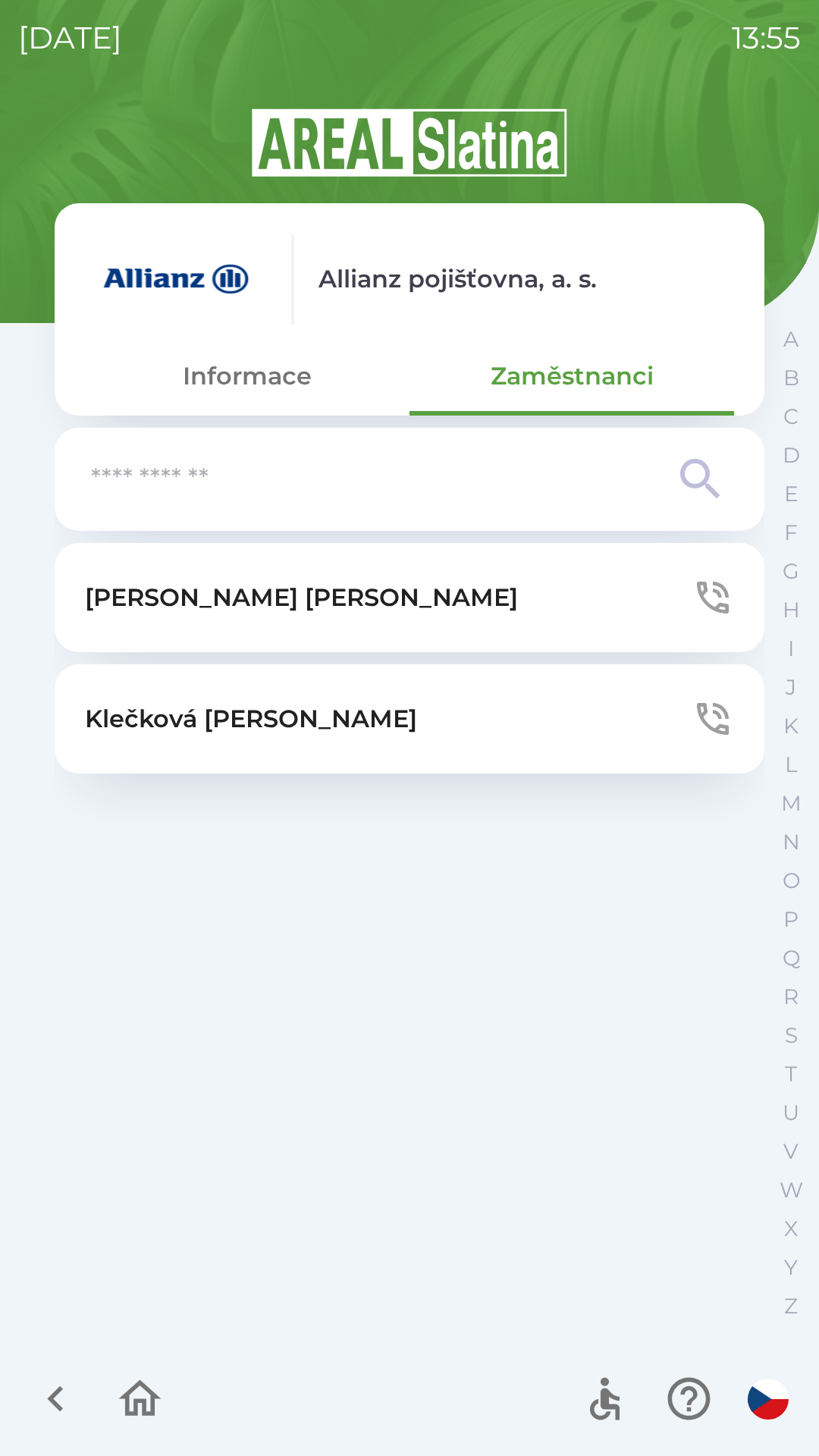
click at [355, 595] on button "[PERSON_NAME]" at bounding box center [409, 597] width 710 height 109
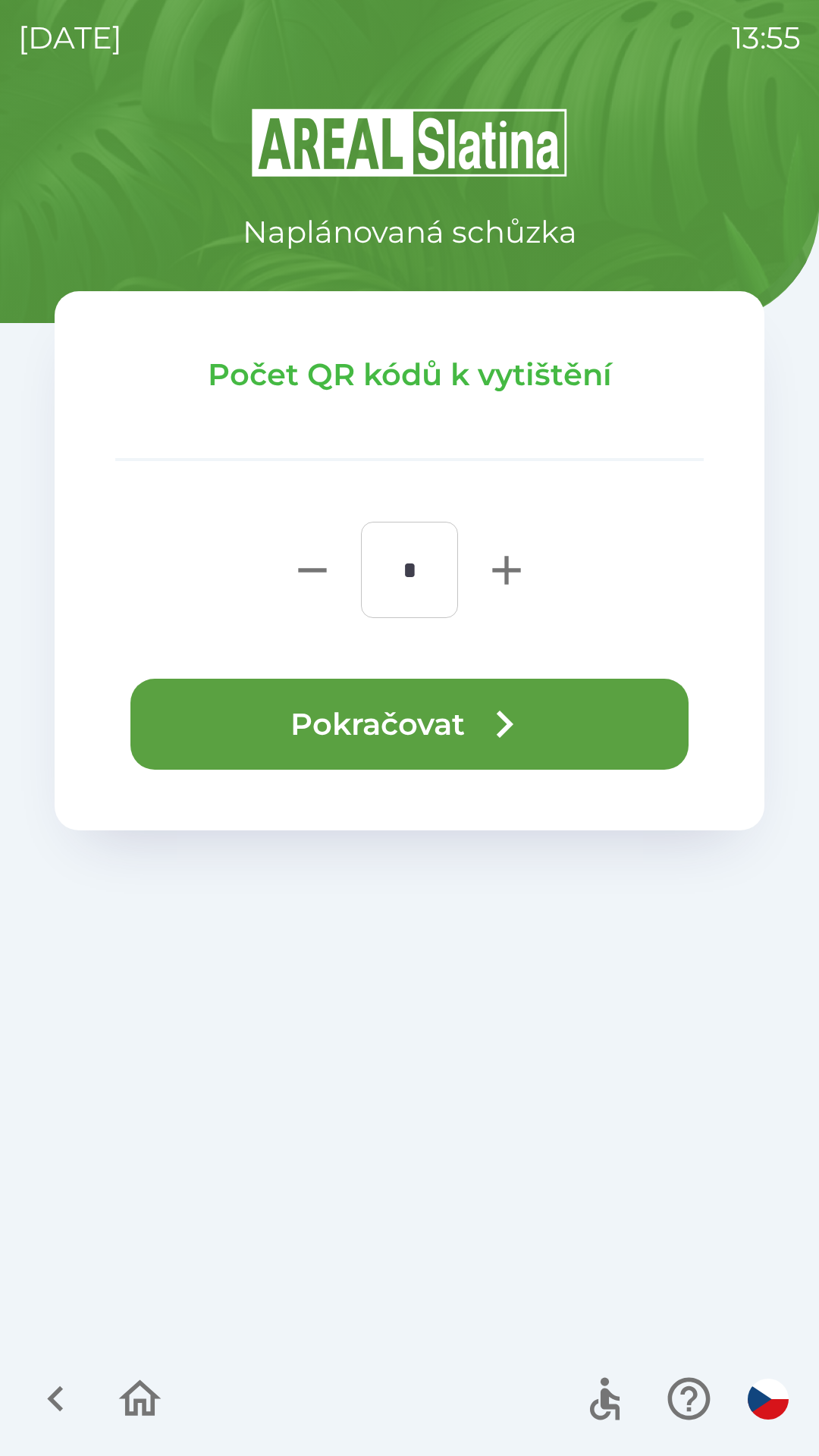
click at [429, 724] on button "Pokračovat" at bounding box center [410, 724] width 558 height 91
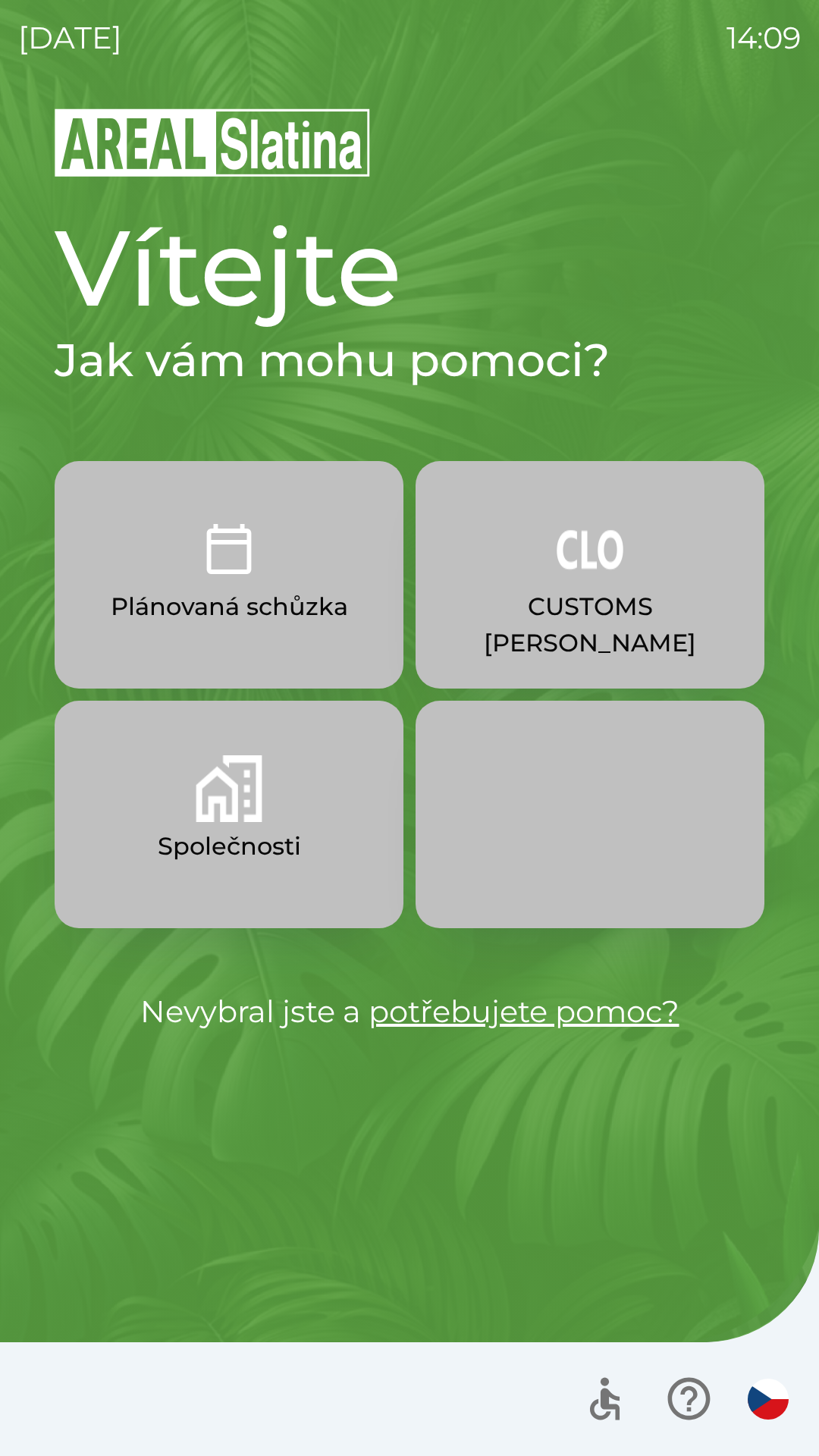
click at [601, 615] on p "CUSTOMS [PERSON_NAME]" at bounding box center [590, 625] width 276 height 73
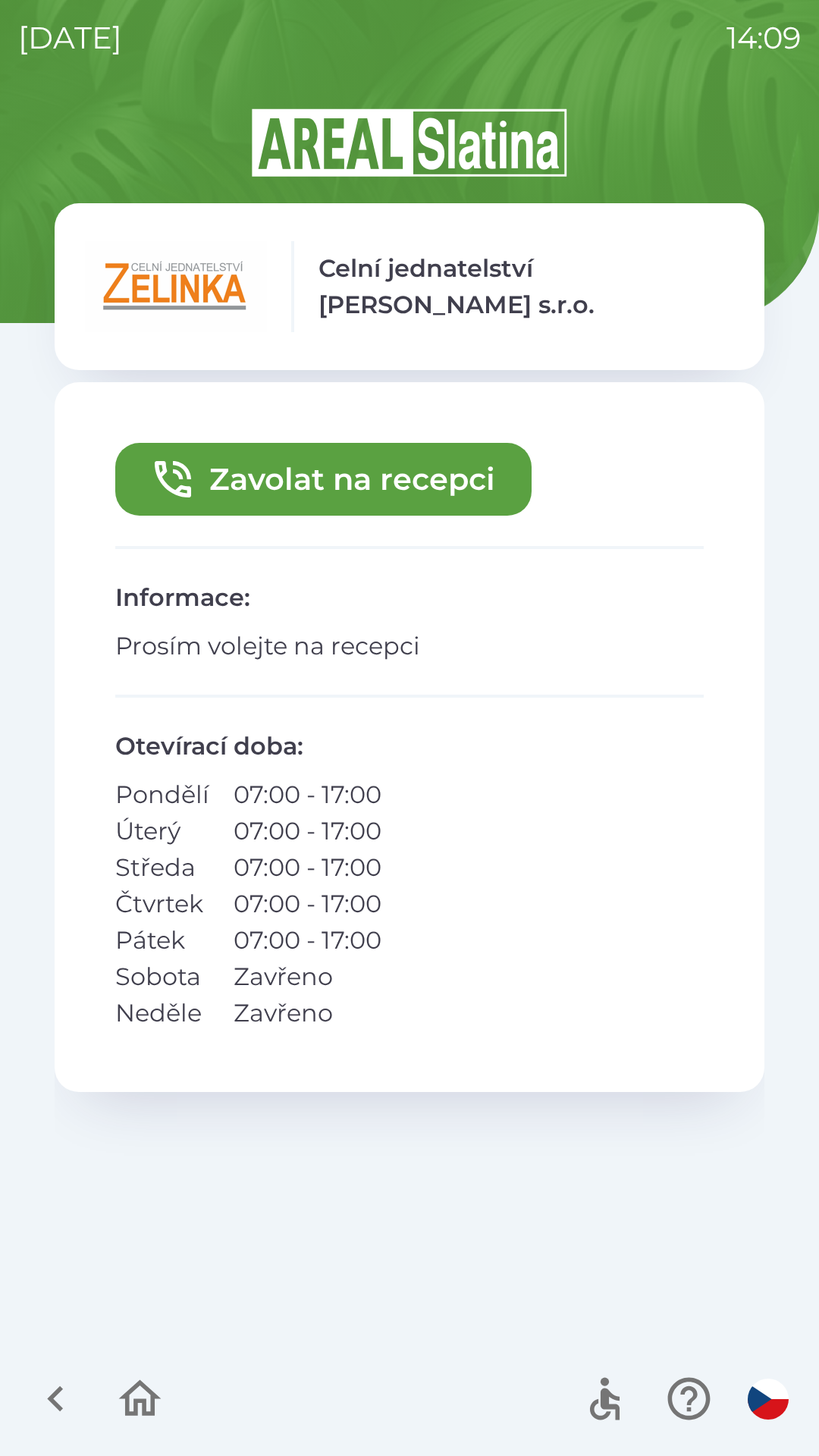
click at [280, 490] on button "Zavolat na recepci" at bounding box center [323, 479] width 417 height 73
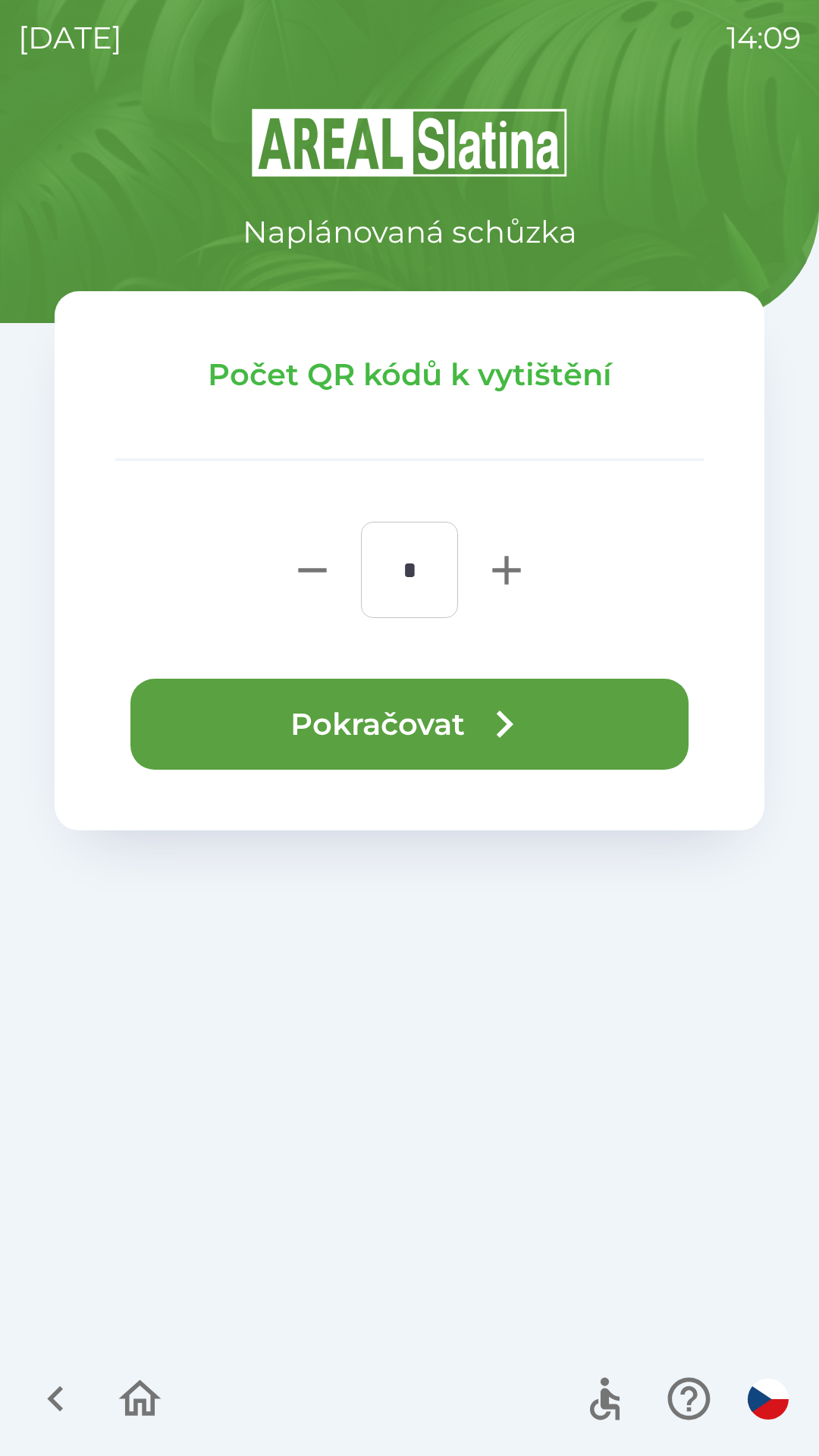
click at [422, 719] on button "Pokračovat" at bounding box center [410, 724] width 558 height 91
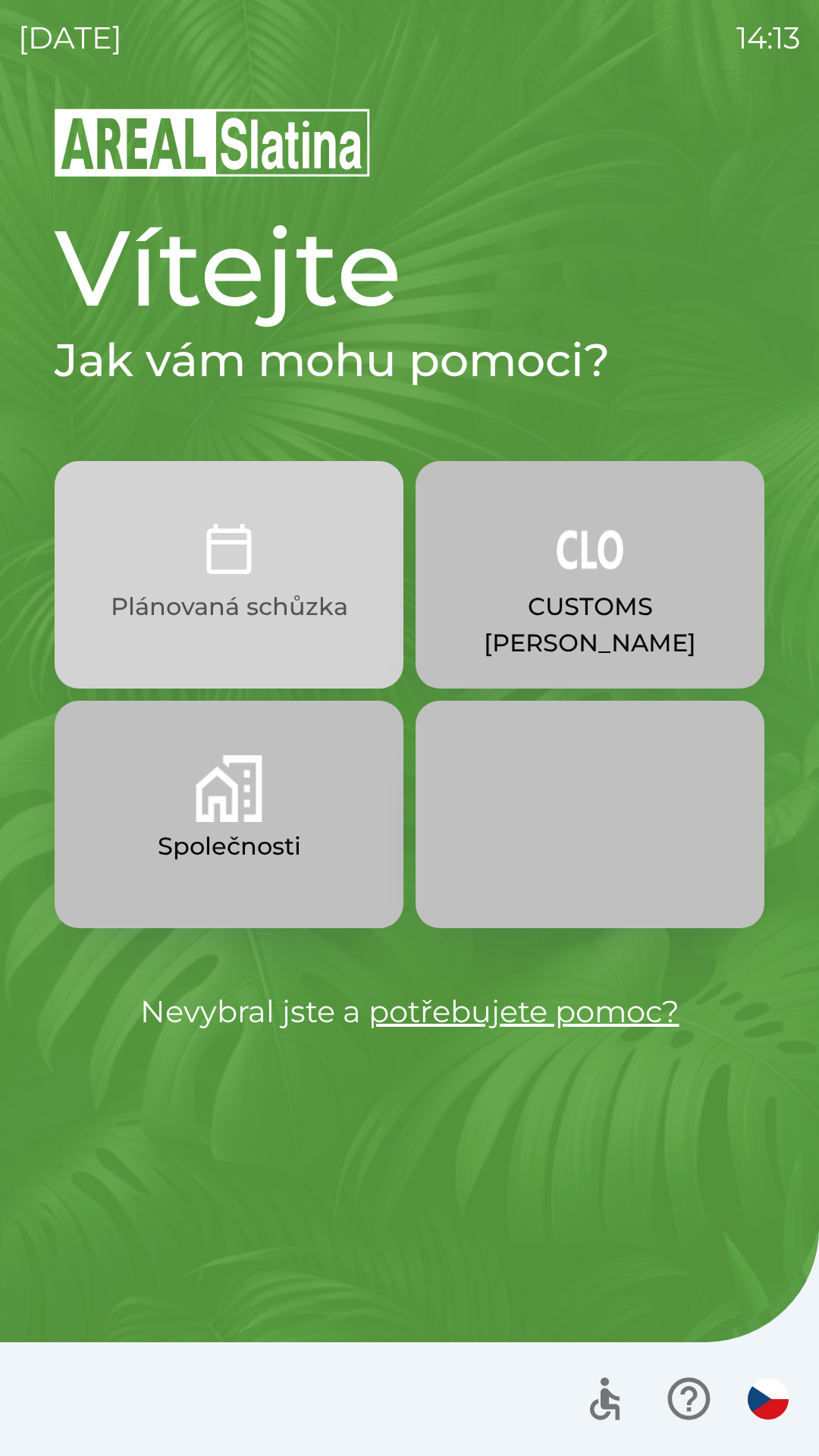
click at [295, 608] on p "Plánovaná schůzka" at bounding box center [229, 606] width 238 height 36
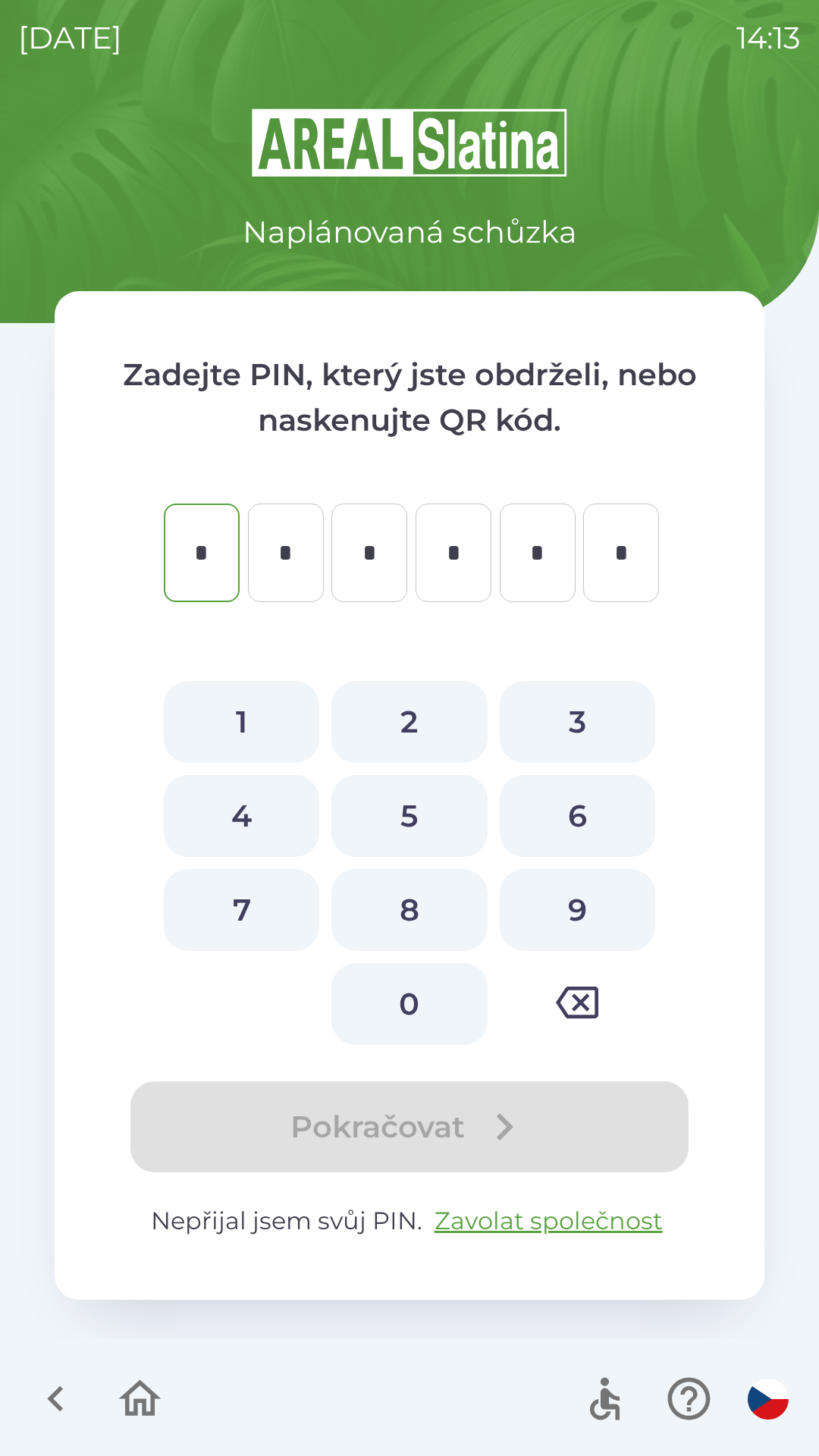
click at [169, 1397] on button "button" at bounding box center [140, 1398] width 63 height 63
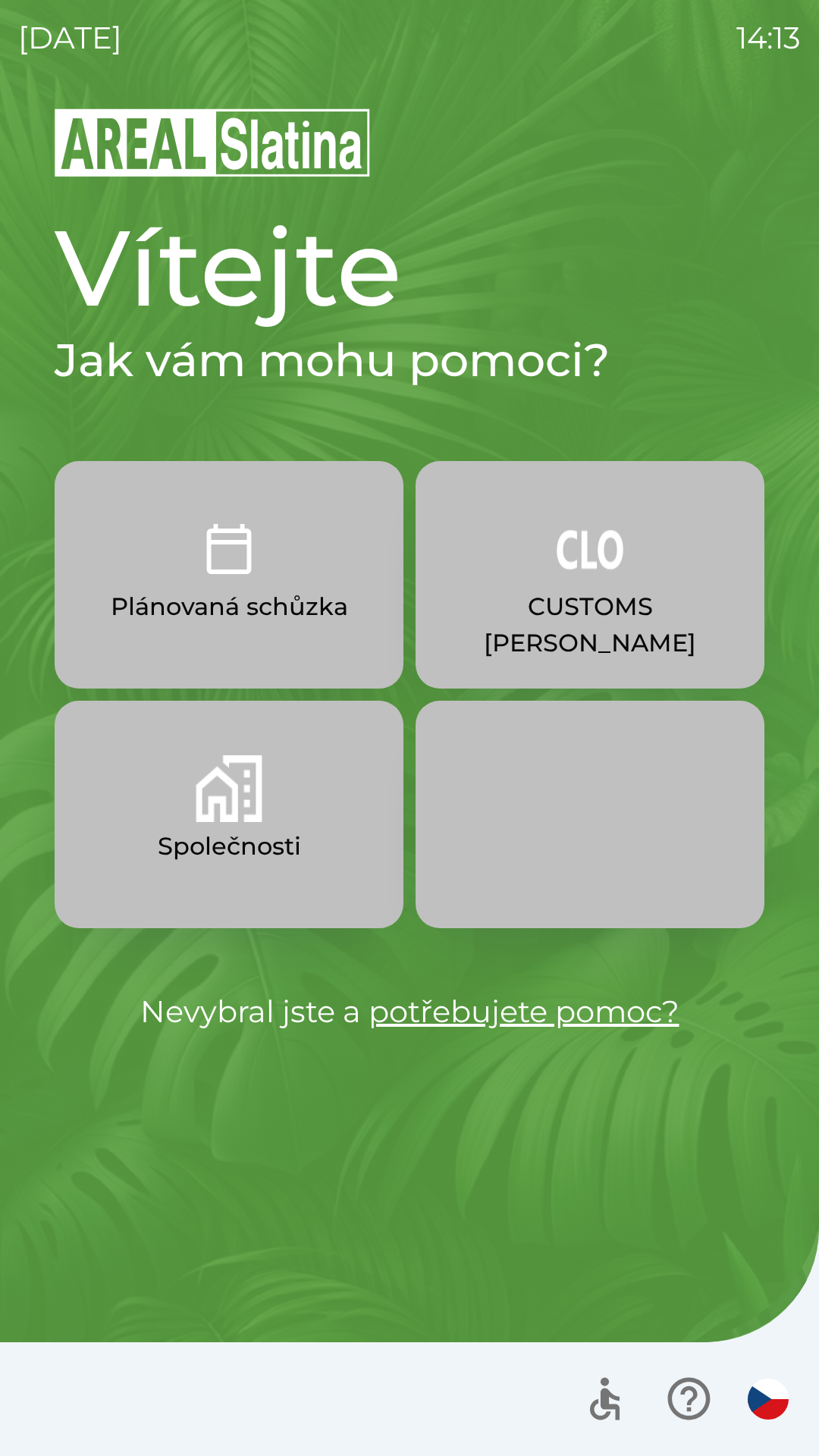
click at [317, 837] on button "Společnosti" at bounding box center [229, 814] width 349 height 228
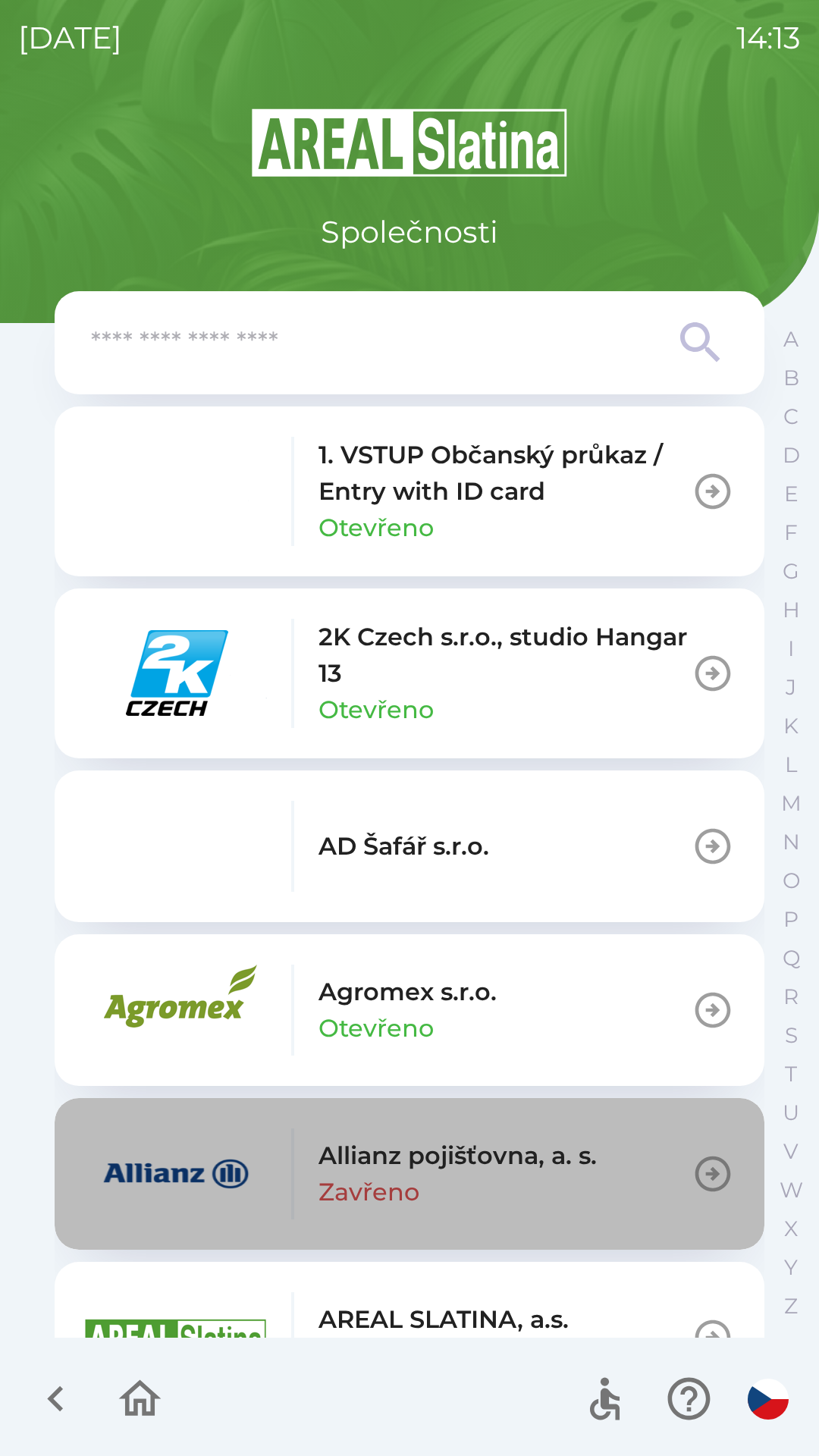
click at [434, 1188] on div "Allianz pojišťovna, a. s. Zavřeno" at bounding box center [458, 1174] width 279 height 73
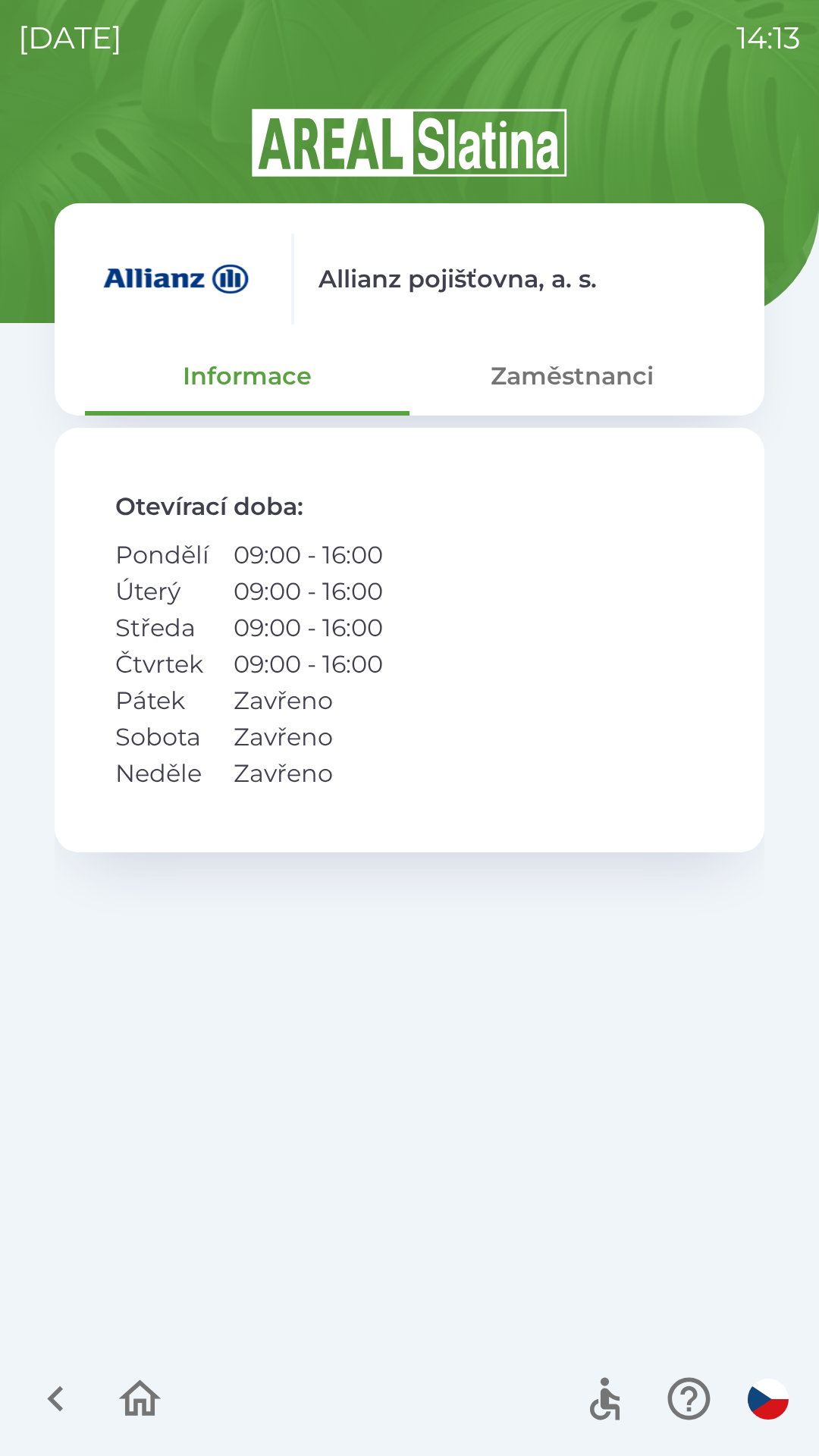
click at [633, 381] on button "Zaměstnanci" at bounding box center [572, 376] width 325 height 54
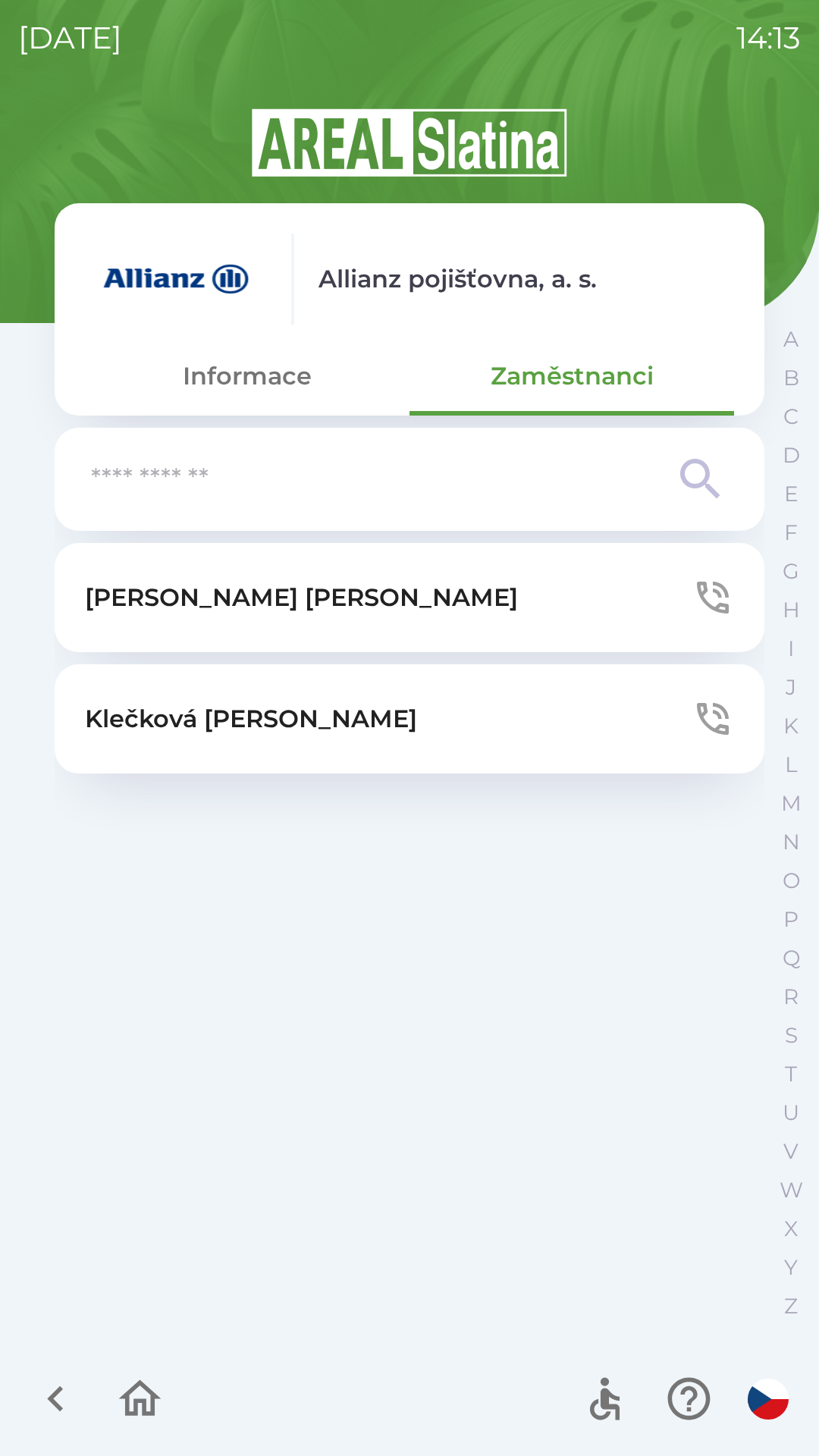
click at [456, 605] on button "[PERSON_NAME]" at bounding box center [409, 597] width 710 height 109
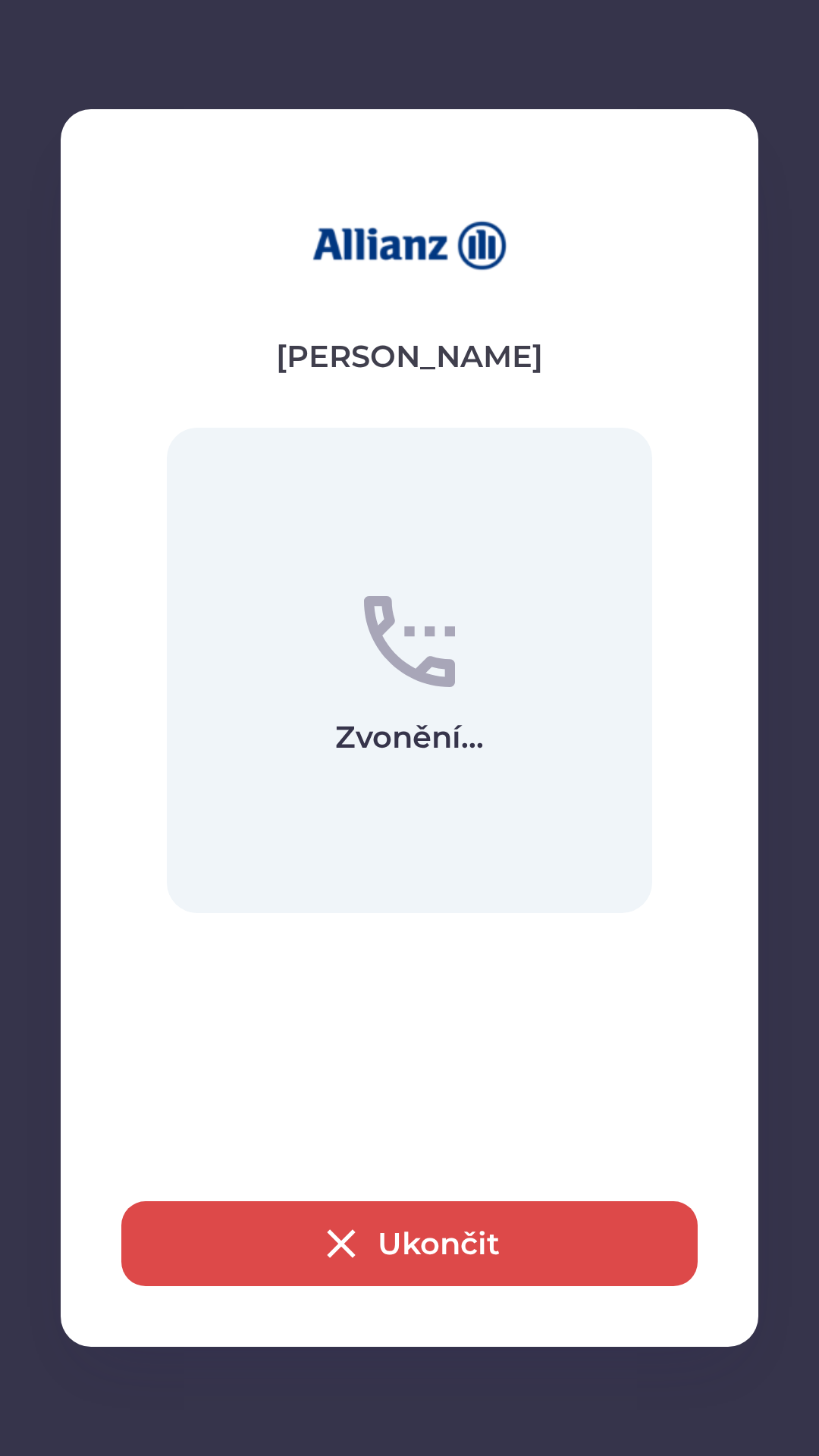
click at [550, 1242] on button "Ukončit" at bounding box center [409, 1242] width 576 height 85
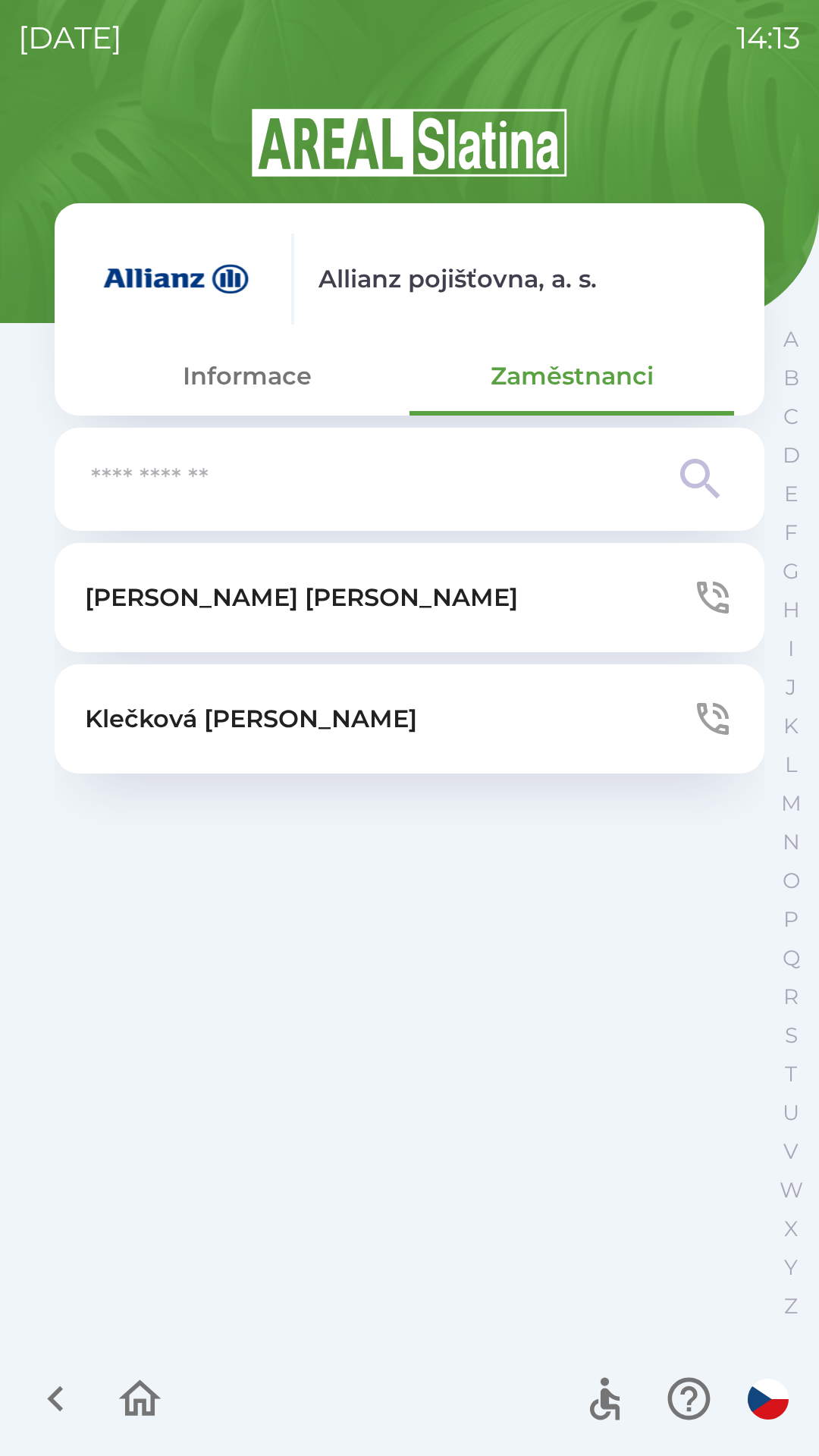
click at [539, 717] on button "[PERSON_NAME]" at bounding box center [409, 718] width 710 height 109
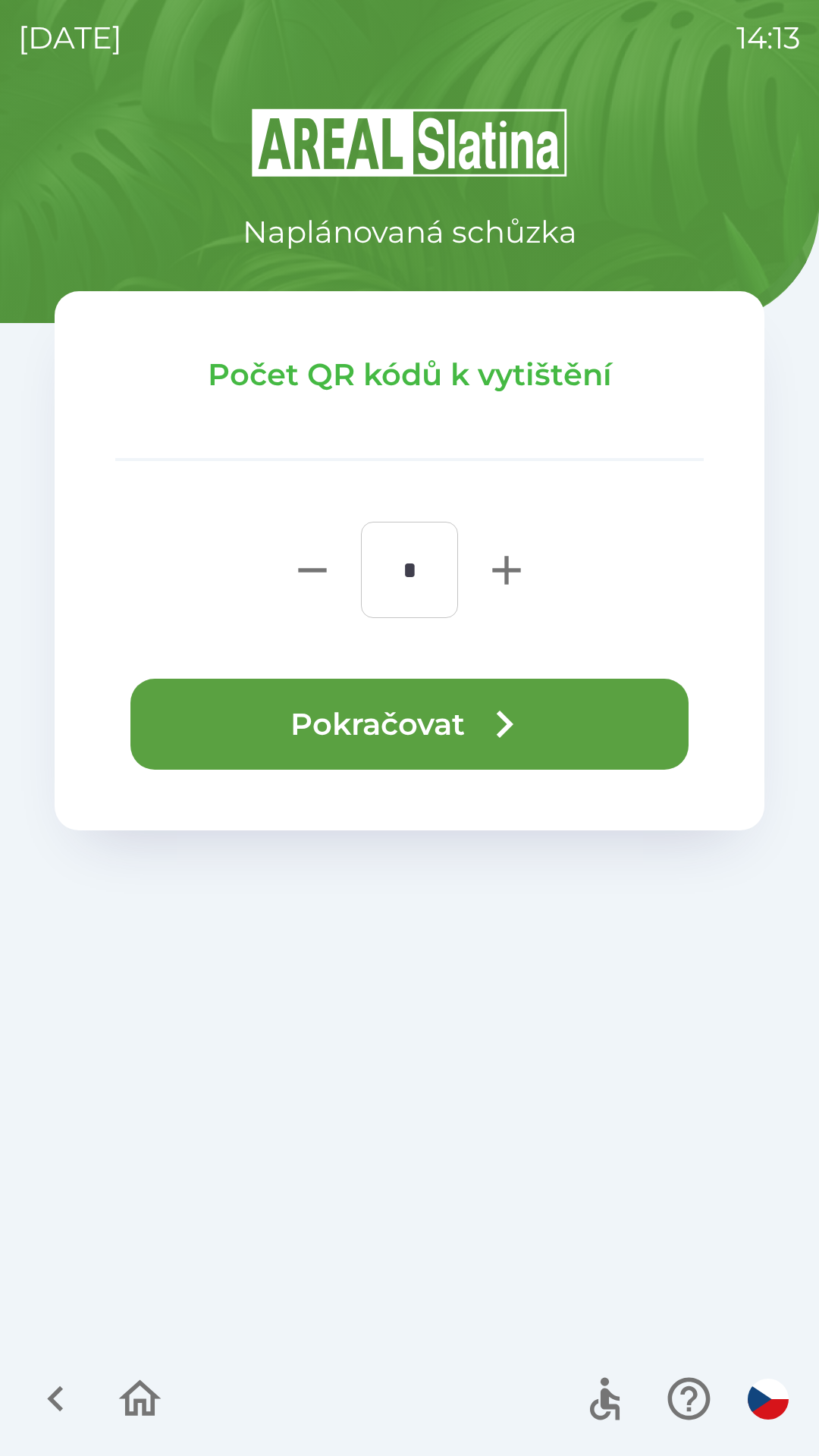
click at [504, 570] on icon "button" at bounding box center [507, 570] width 28 height 28
click at [494, 561] on icon "button" at bounding box center [507, 570] width 49 height 49
type input "*"
click at [466, 734] on button "Pokračovat" at bounding box center [410, 724] width 558 height 91
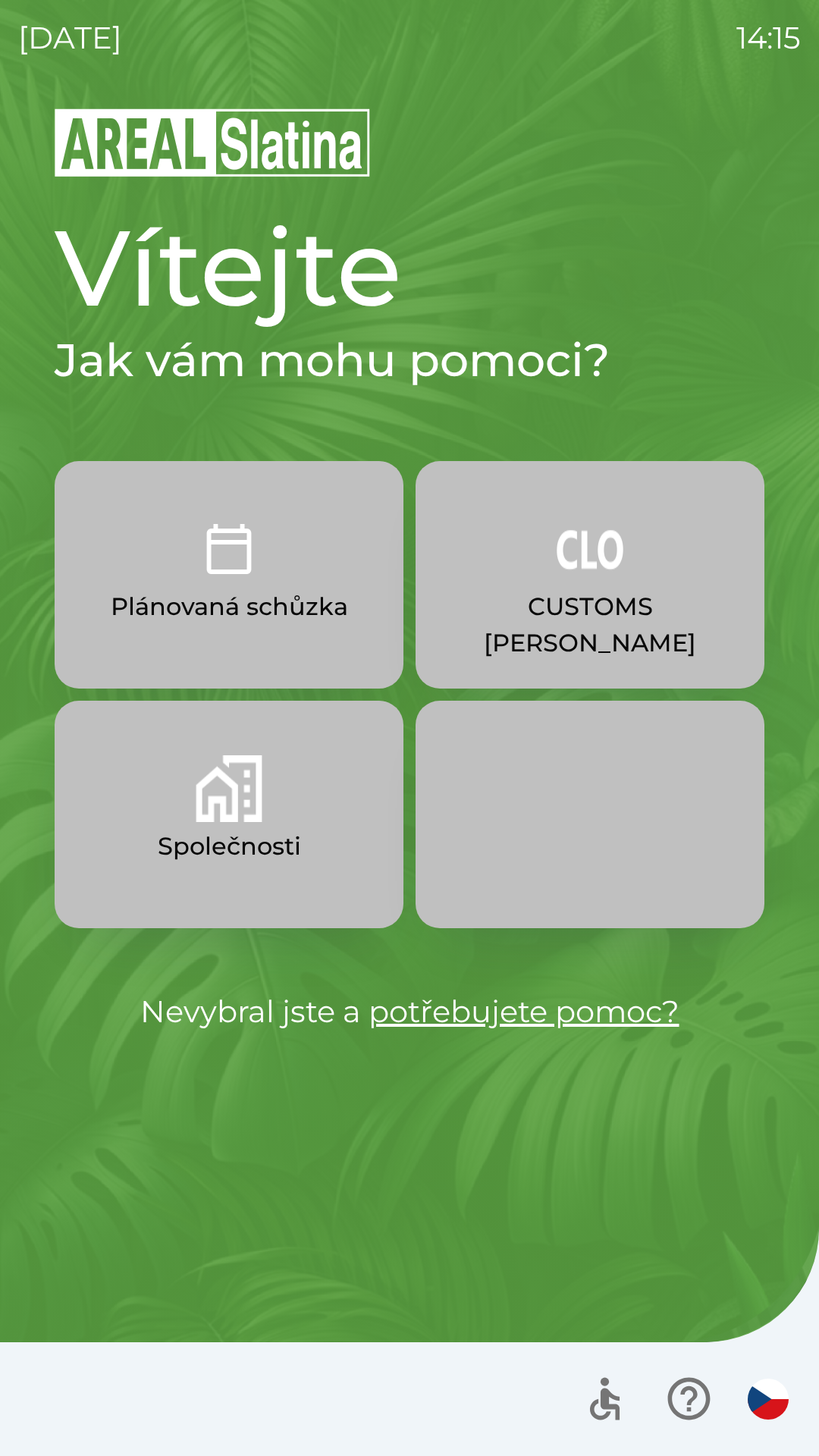
click at [242, 823] on button "Společnosti" at bounding box center [229, 814] width 349 height 228
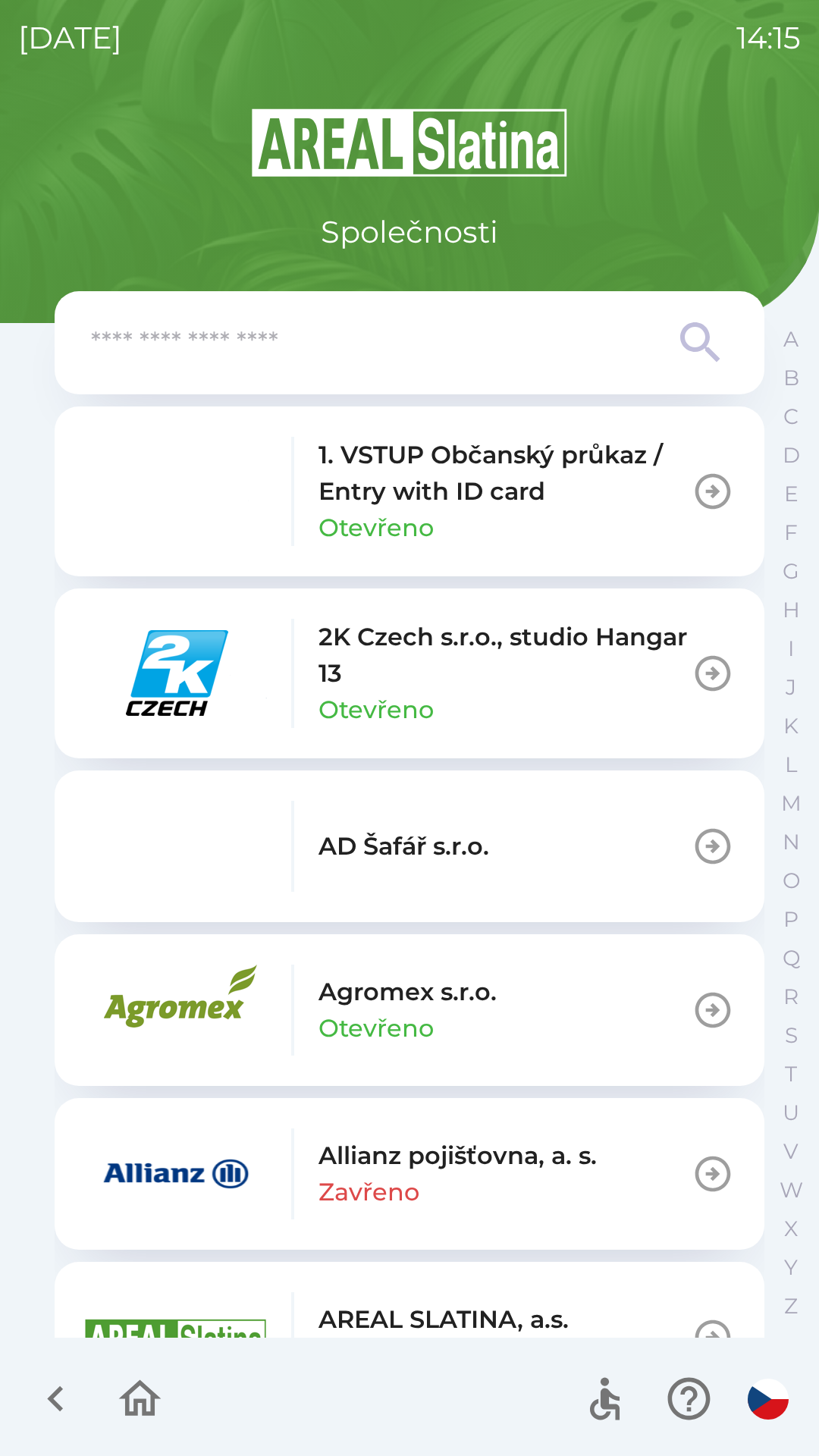
click at [410, 359] on input "text" at bounding box center [378, 343] width 576 height 42
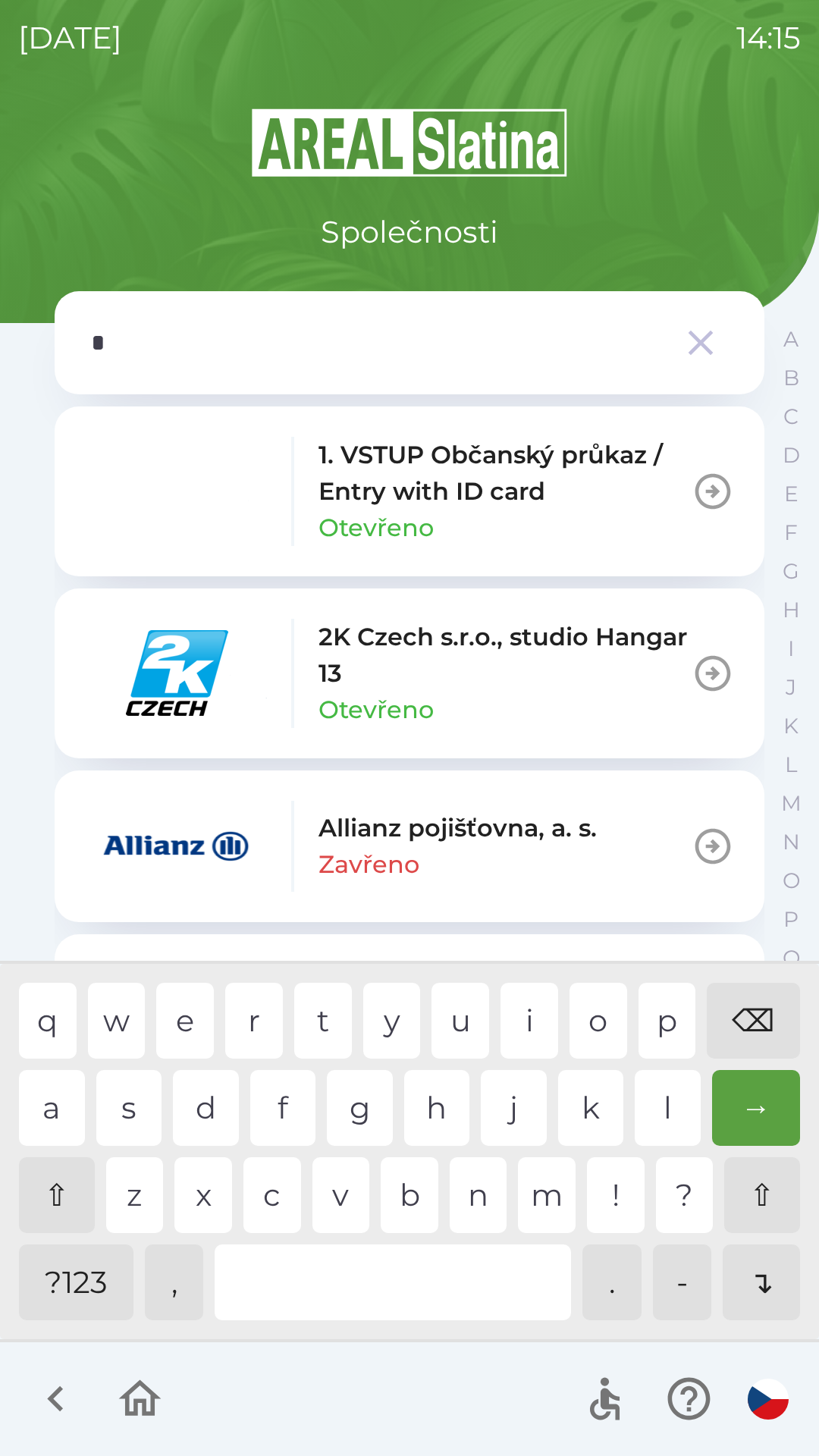
click at [487, 1180] on div "n" at bounding box center [478, 1194] width 58 height 76
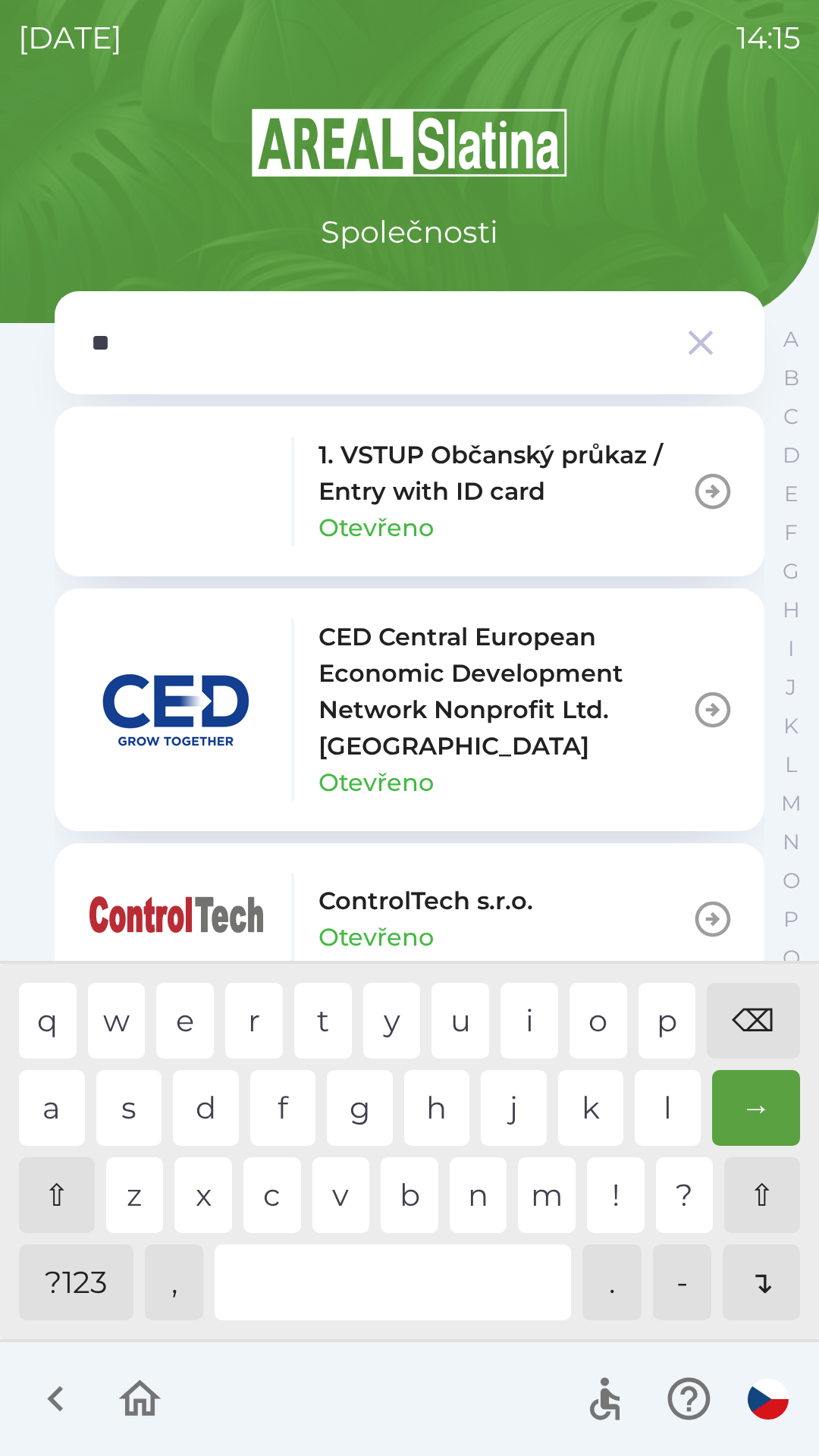
type input "***"
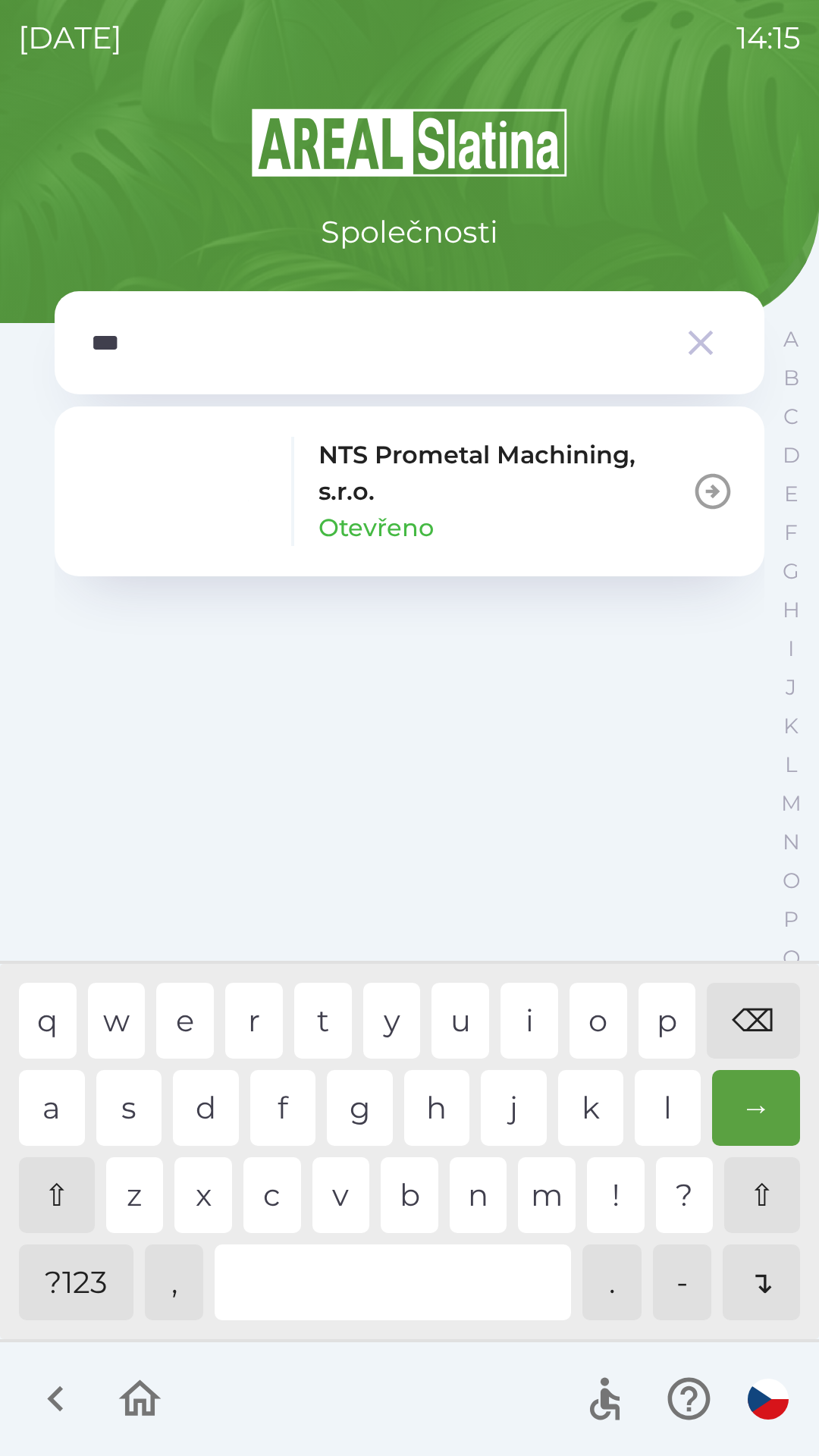
click at [559, 506] on p "NTS Prometal Machining, s.r.o." at bounding box center [505, 473] width 373 height 73
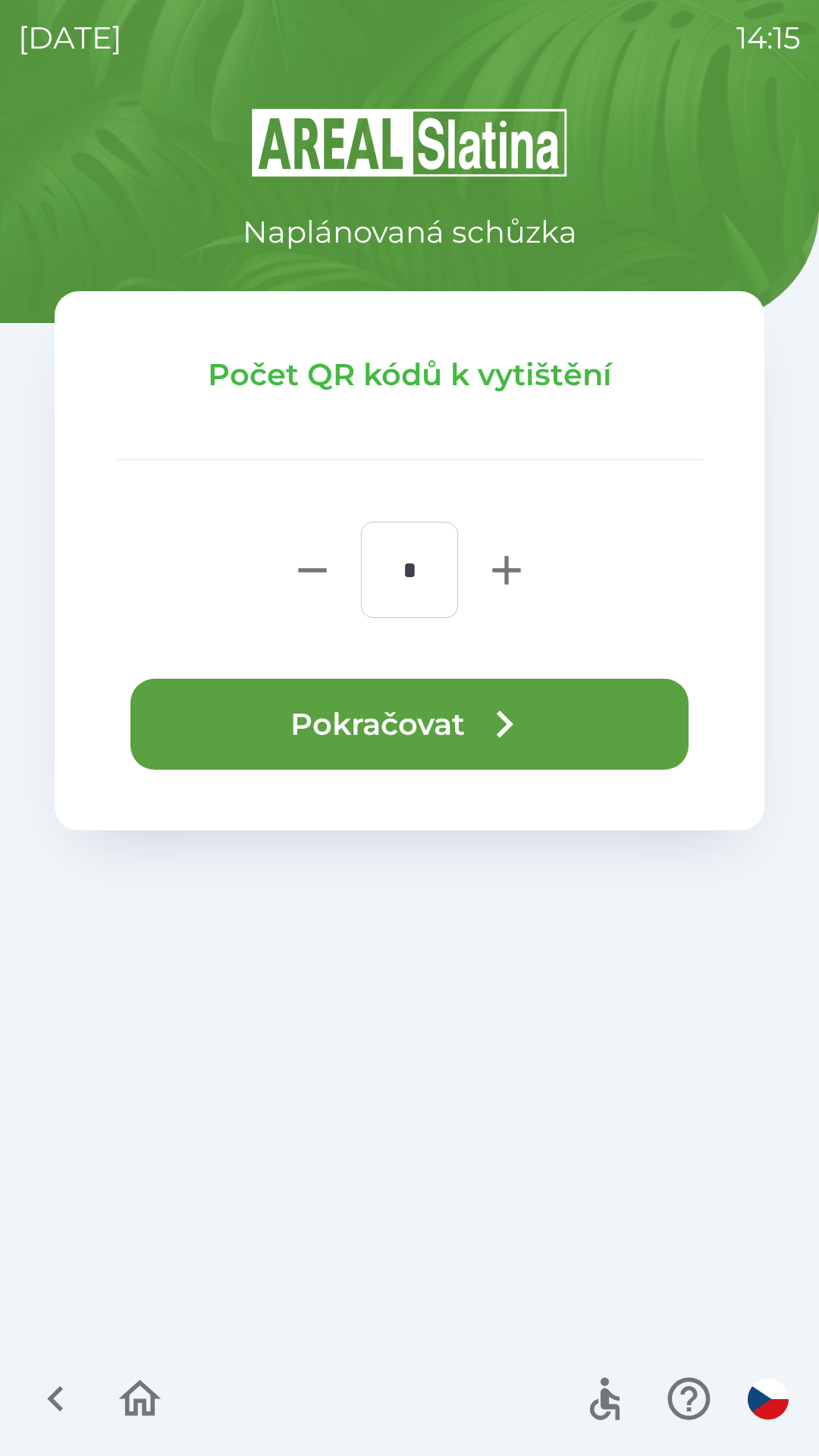
click at [459, 726] on button "Pokračovat" at bounding box center [410, 724] width 558 height 91
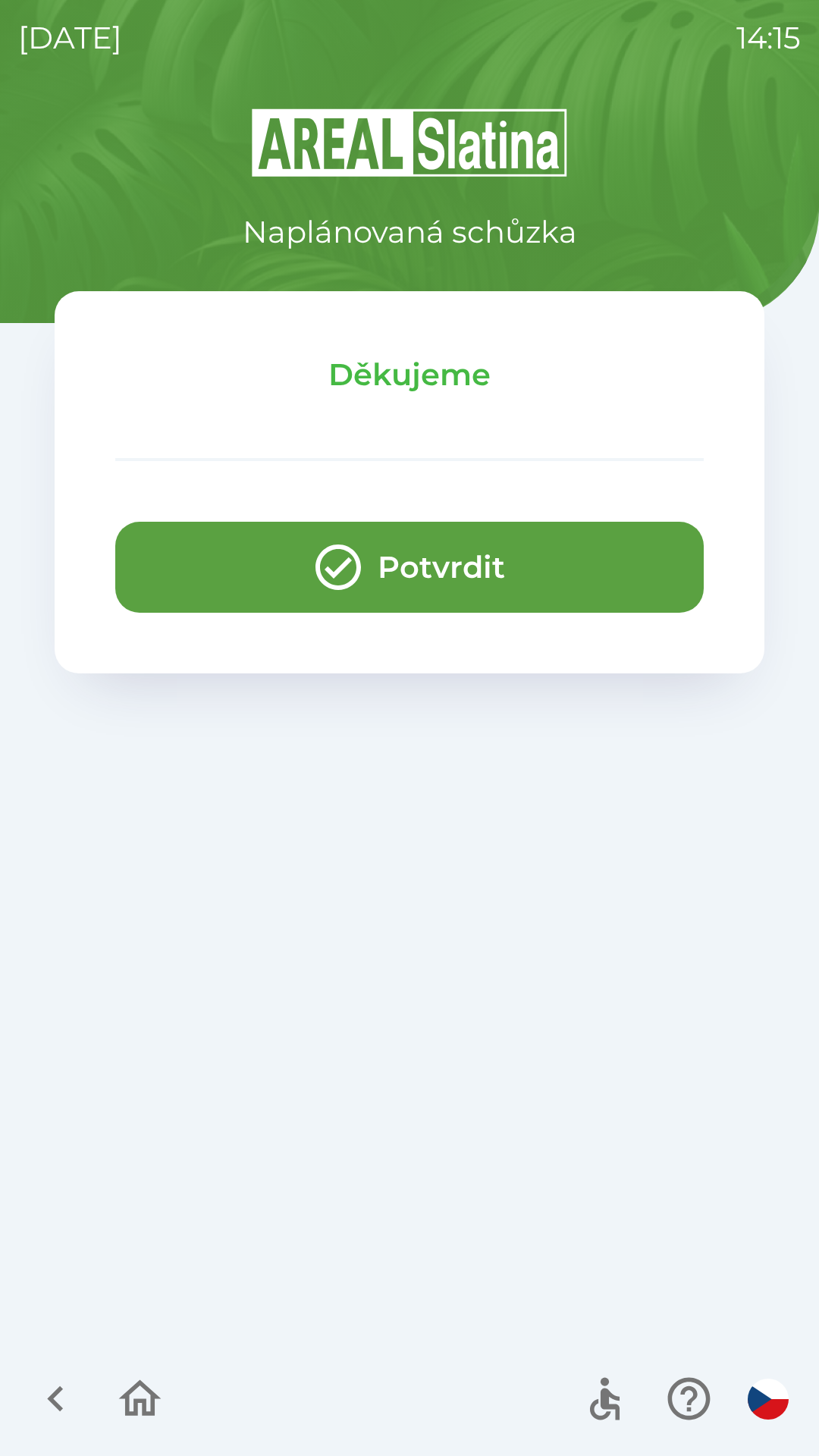
click at [369, 528] on button "Potvrdit" at bounding box center [409, 567] width 588 height 91
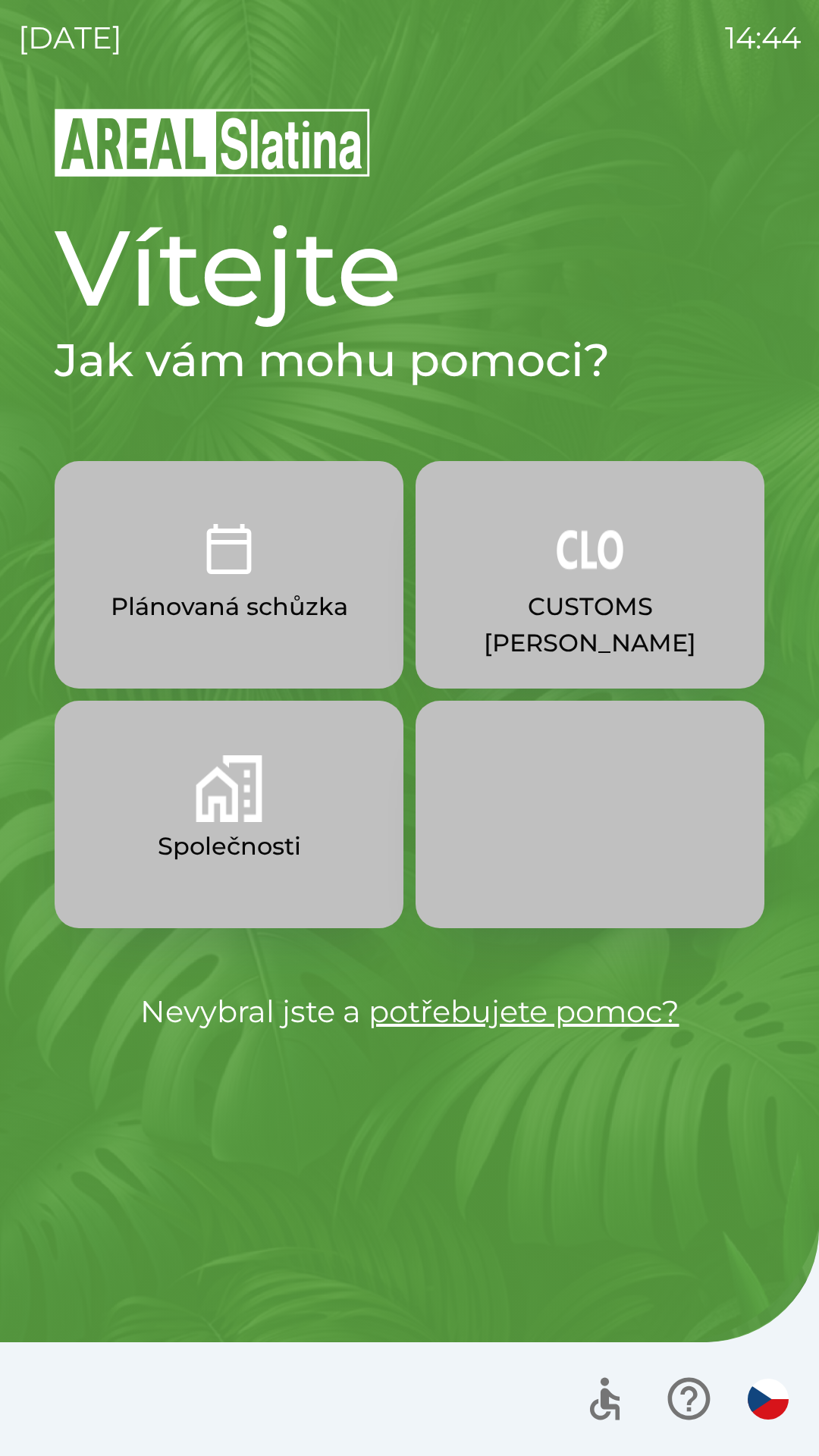
click at [197, 797] on img "button" at bounding box center [229, 788] width 67 height 67
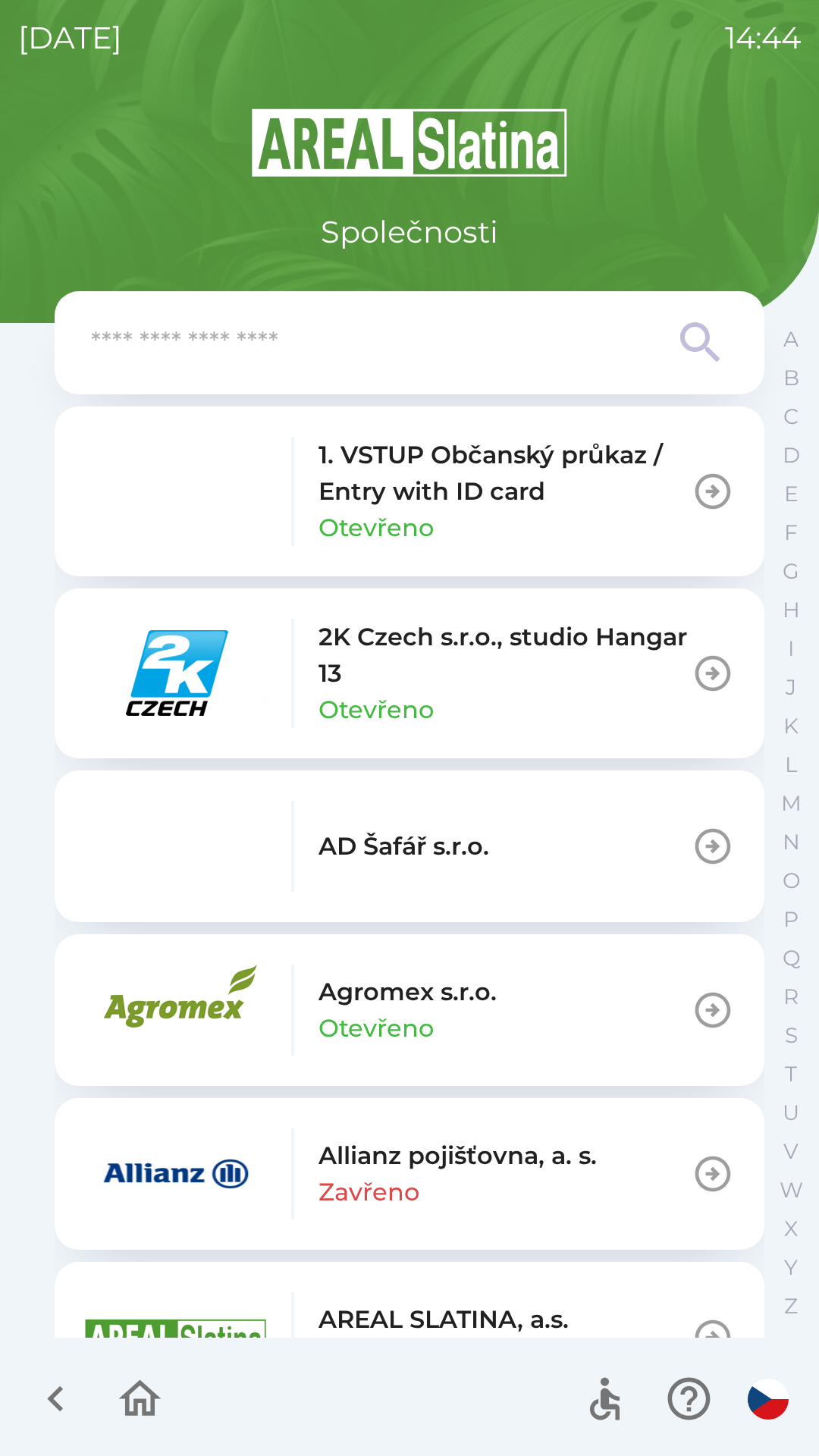
click at [320, 337] on input "text" at bounding box center [378, 343] width 576 height 42
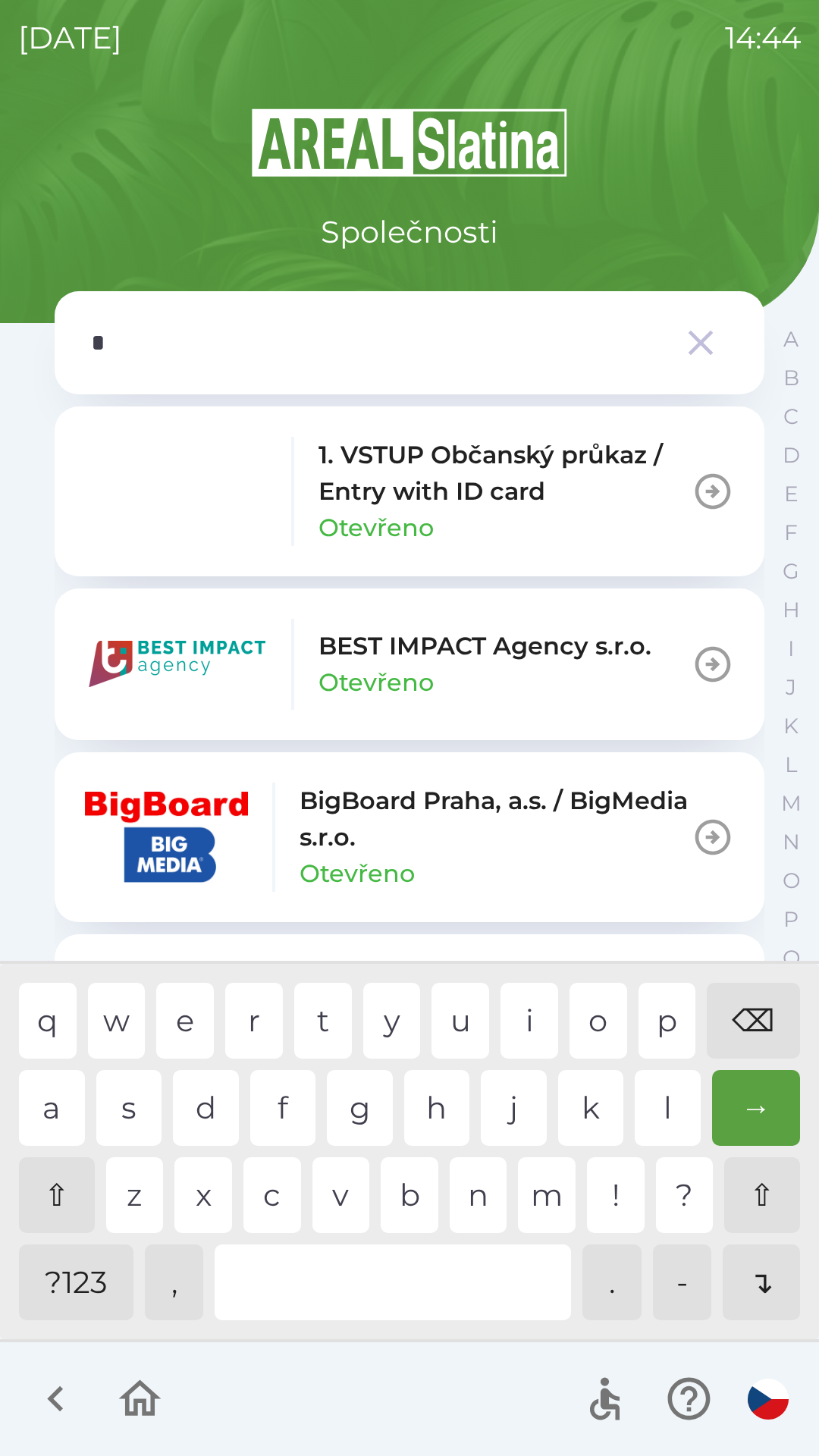
click at [400, 1208] on div "b" at bounding box center [410, 1194] width 58 height 76
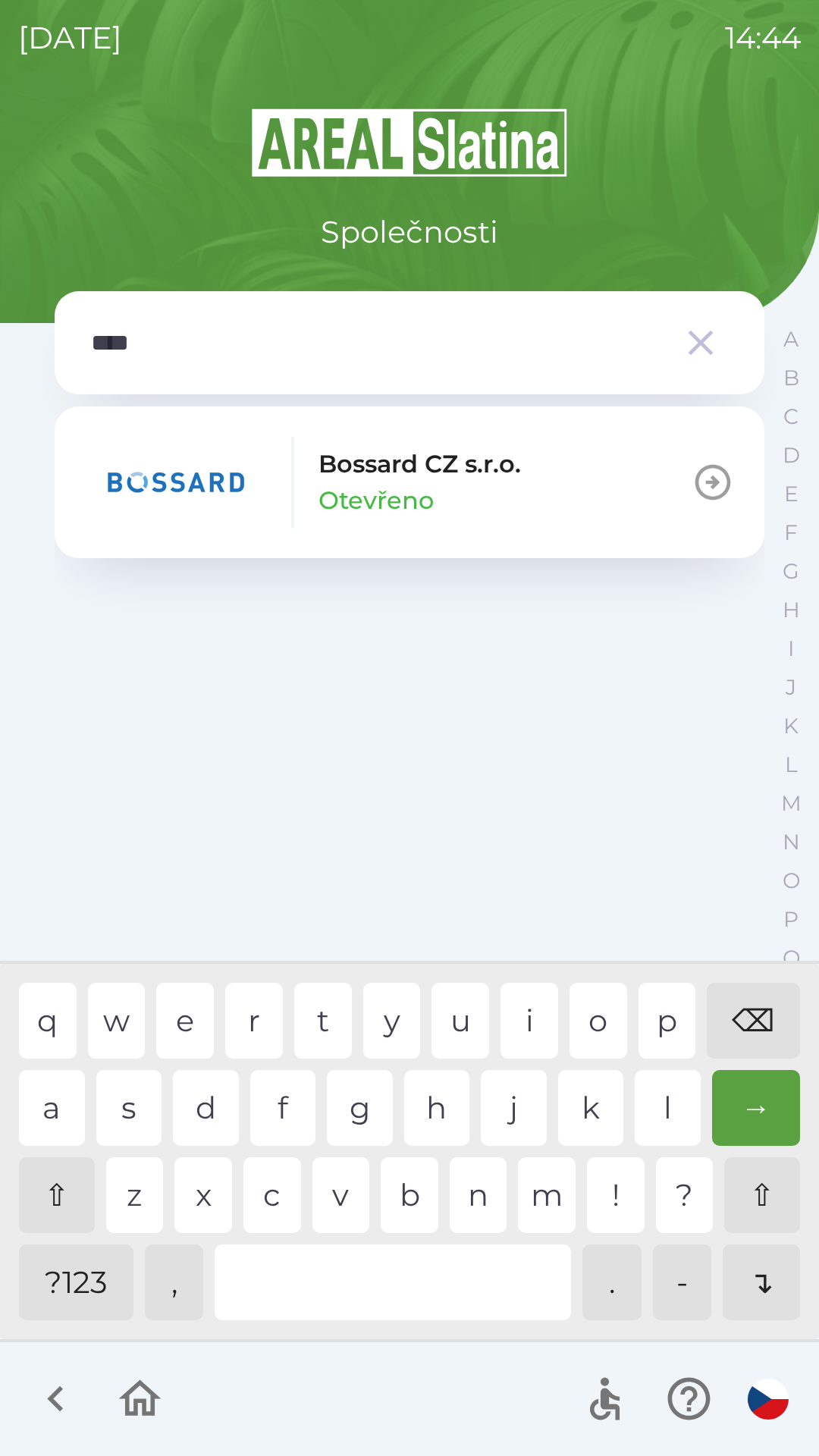
type input "*****"
click at [44, 1118] on div "a" at bounding box center [52, 1107] width 66 height 76
click at [213, 484] on img "button" at bounding box center [175, 482] width 182 height 91
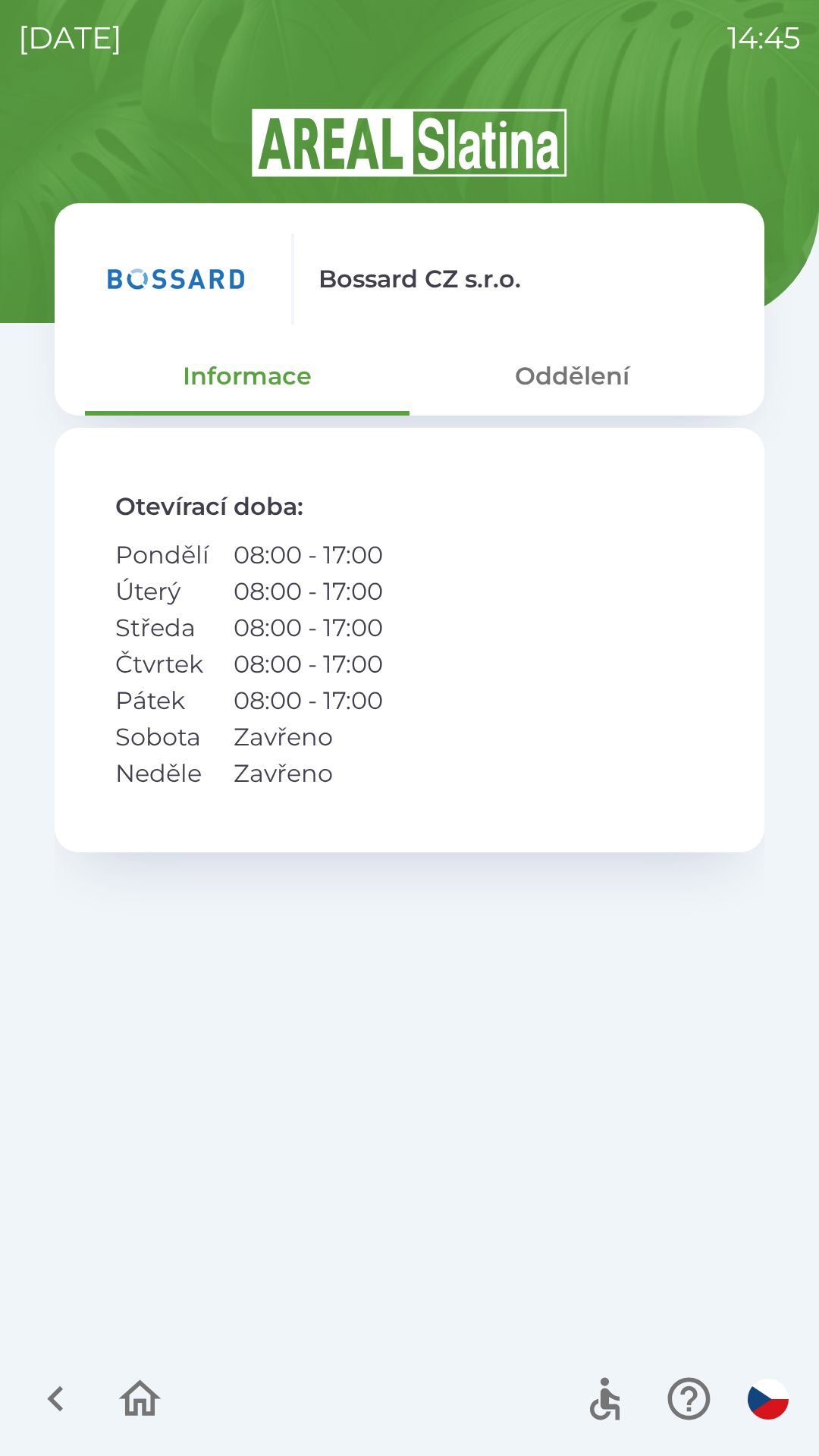
click at [589, 739] on div "Otevírací doba : Pondělí 08:00 - 17:00 Úterý 08:00 - 17:00 Středa 08:00 - 17:00…" at bounding box center [409, 639] width 710 height 425
click at [574, 724] on div "Otevírací doba : Pondělí 08:00 - 17:00 Úterý 08:00 - 17:00 Středa 08:00 - 17:00…" at bounding box center [409, 639] width 710 height 425
click at [543, 392] on button "Oddělení" at bounding box center [572, 376] width 325 height 54
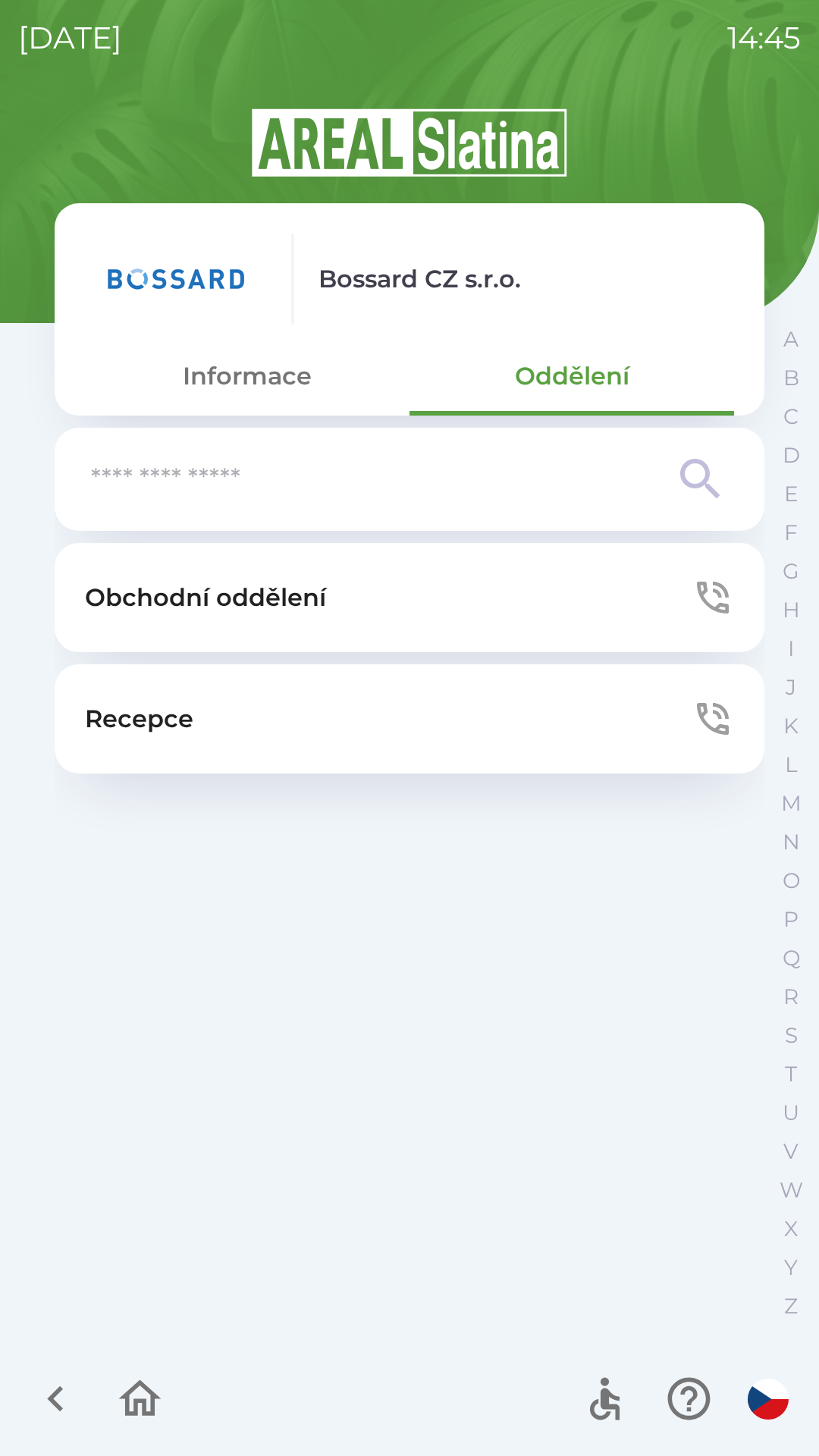
click at [554, 618] on button "Obchodní oddělení" at bounding box center [409, 597] width 710 height 109
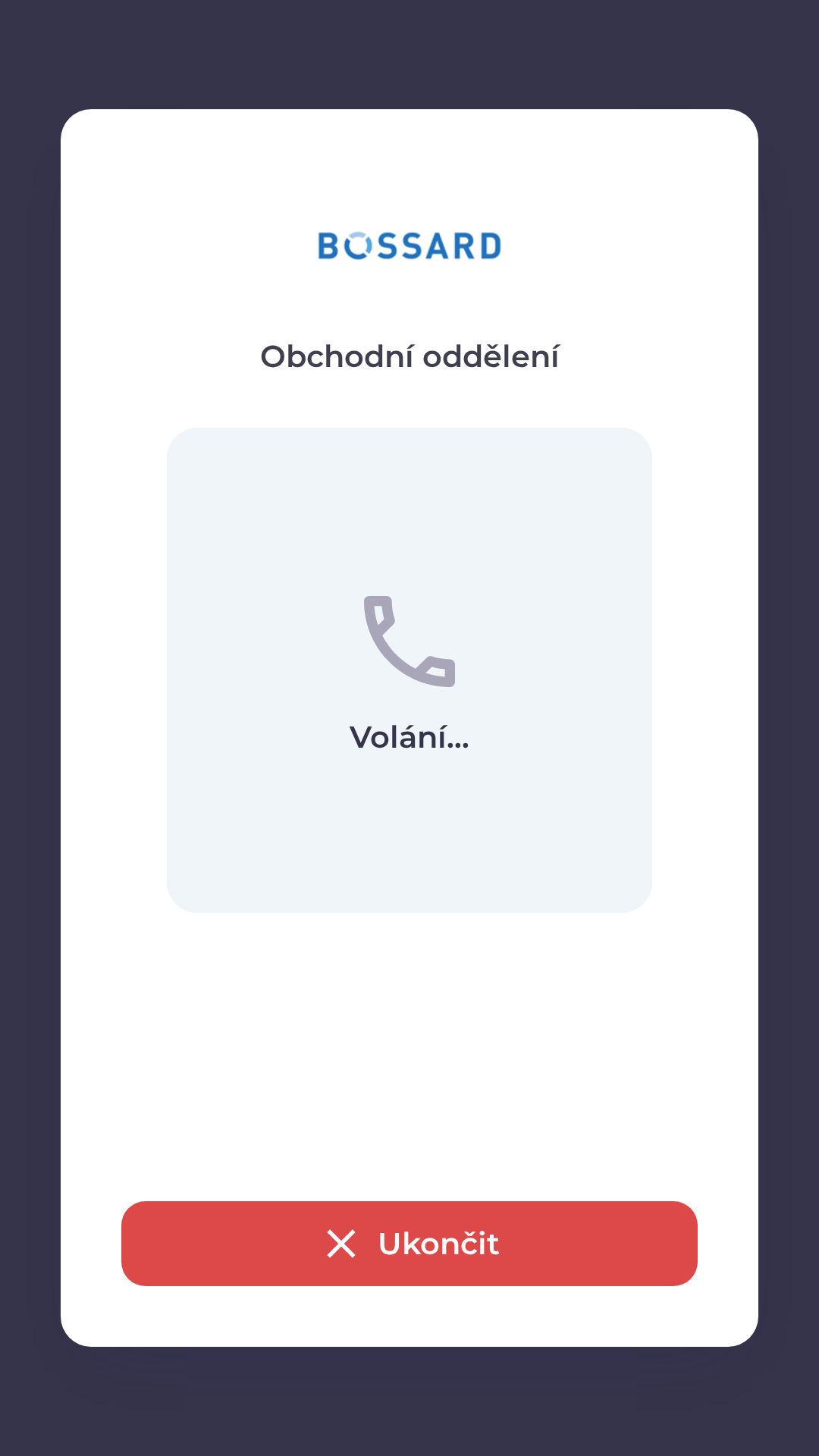
click at [488, 1282] on button "Ukončit" at bounding box center [409, 1242] width 576 height 85
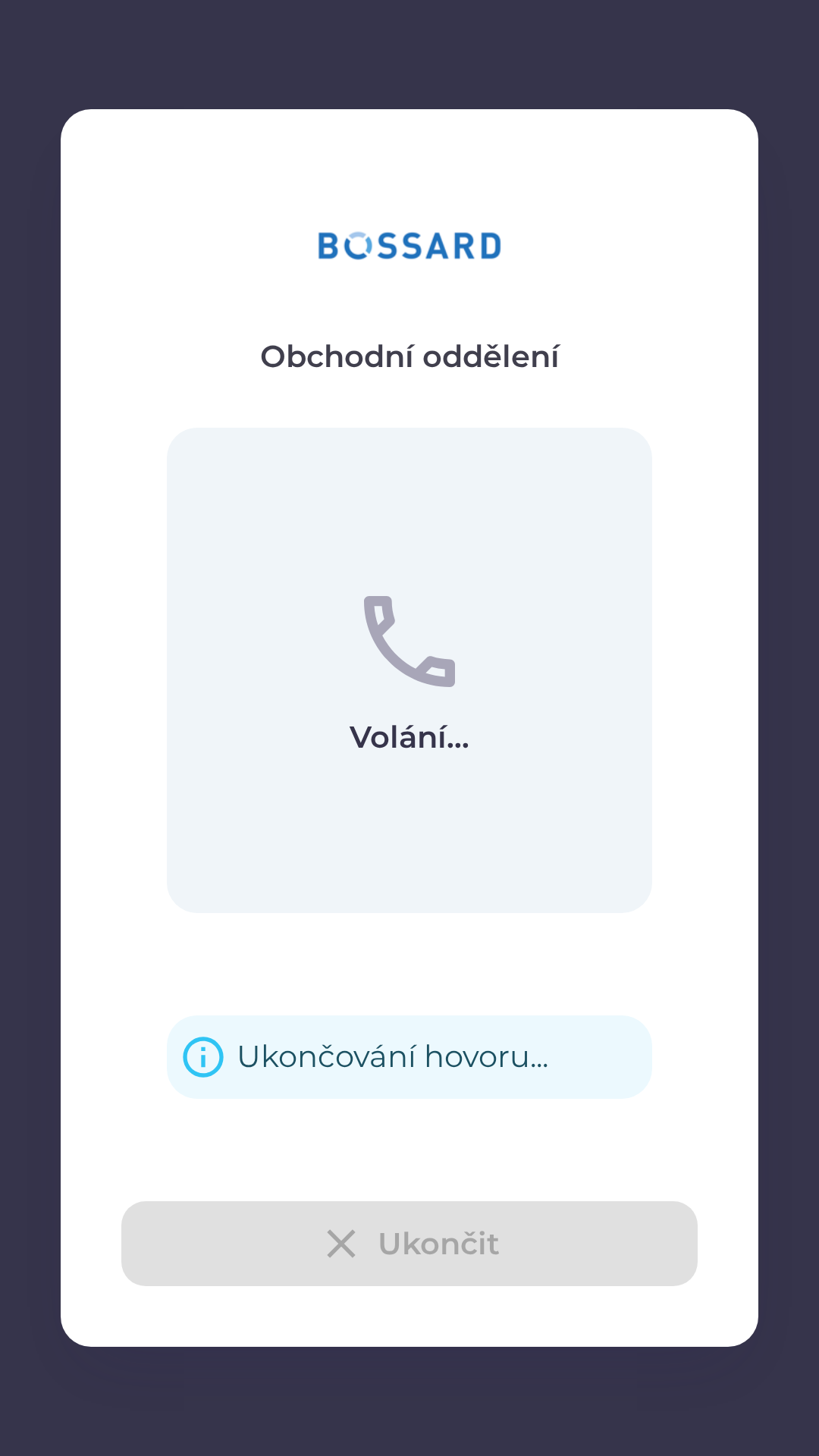
click at [492, 1252] on div "Ukončit" at bounding box center [409, 1242] width 576 height 85
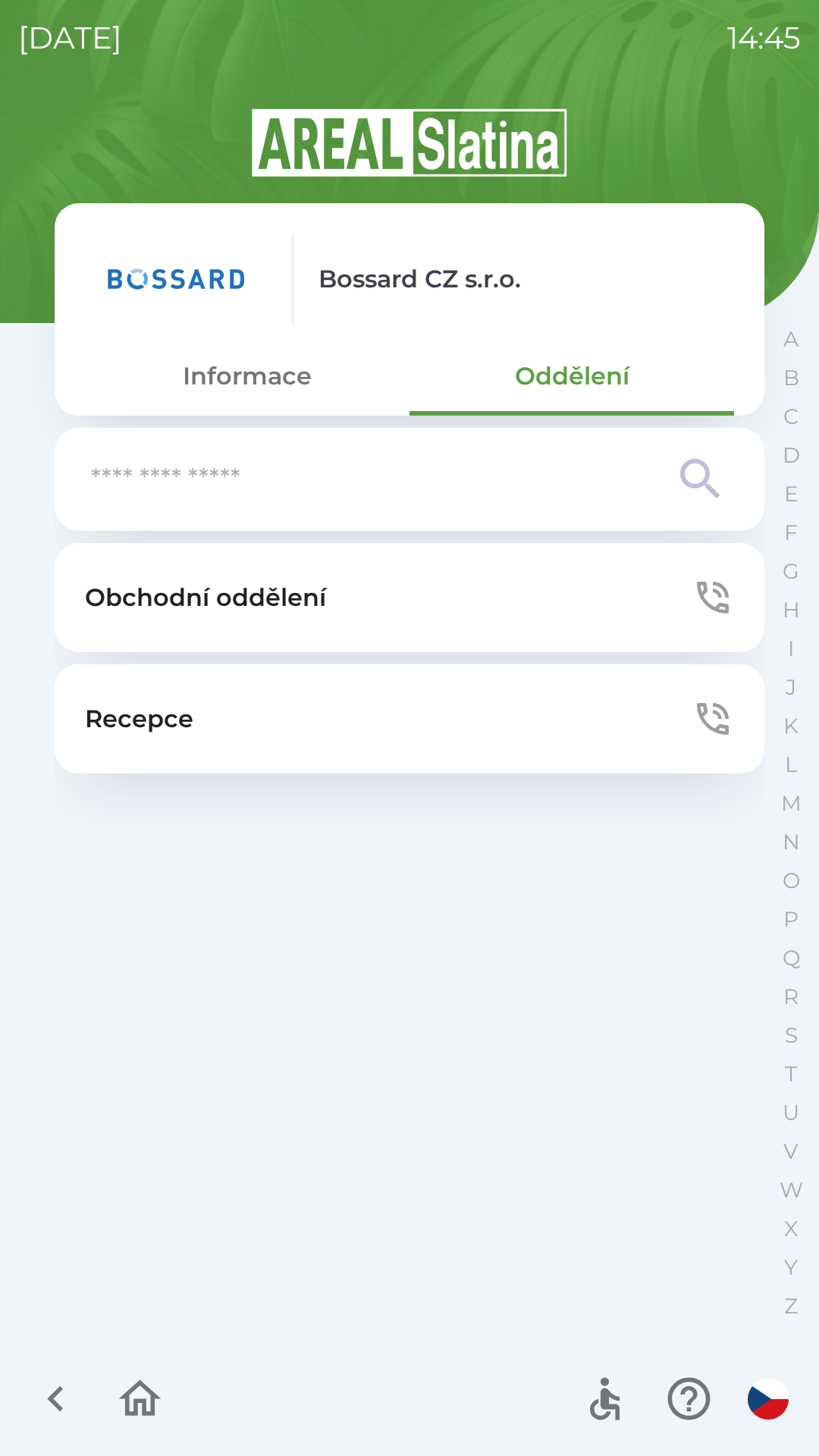
click at [678, 602] on button "Obchodní oddělení" at bounding box center [409, 597] width 710 height 109
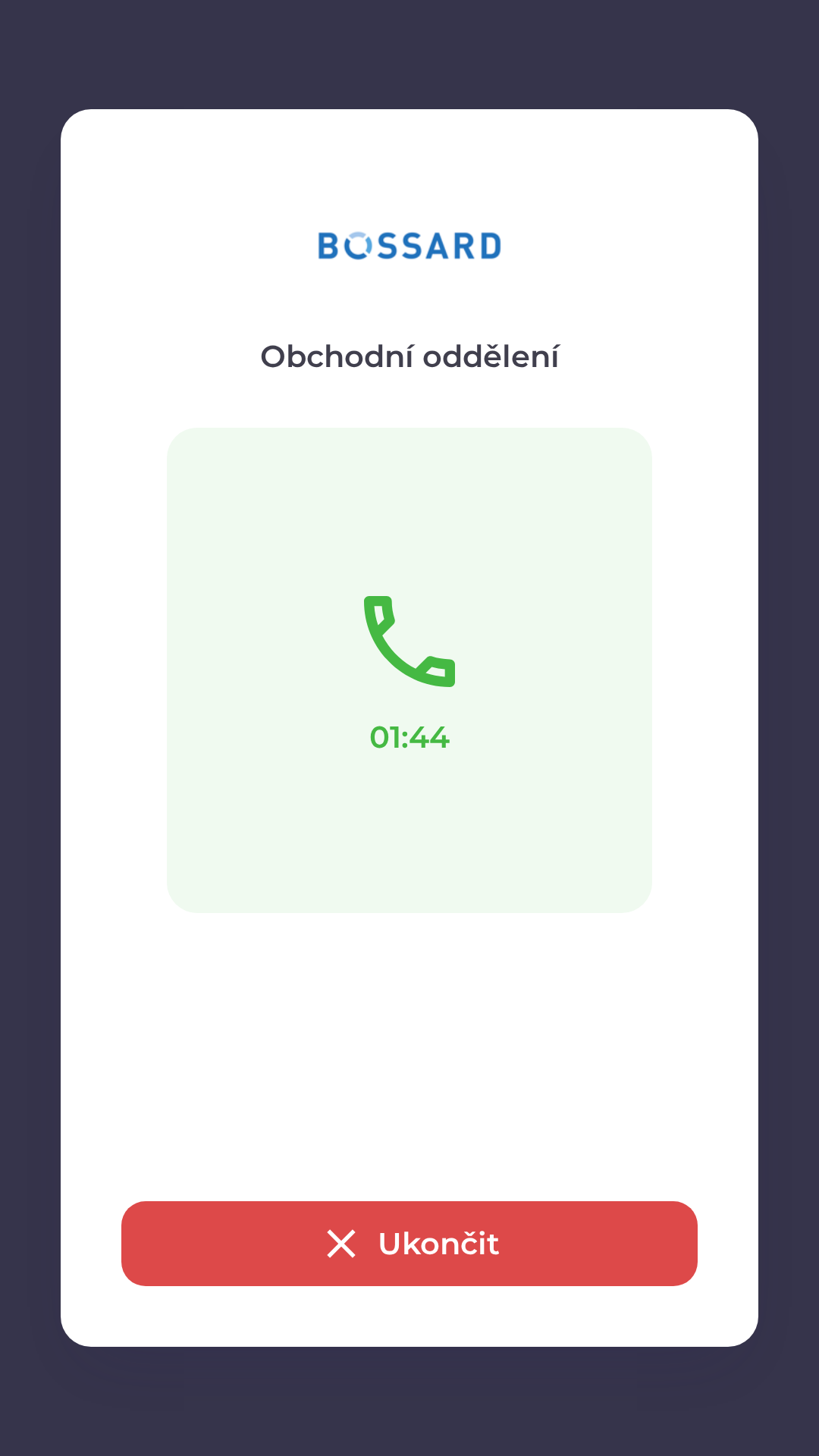
click at [663, 1242] on button "Ukončit" at bounding box center [409, 1242] width 576 height 85
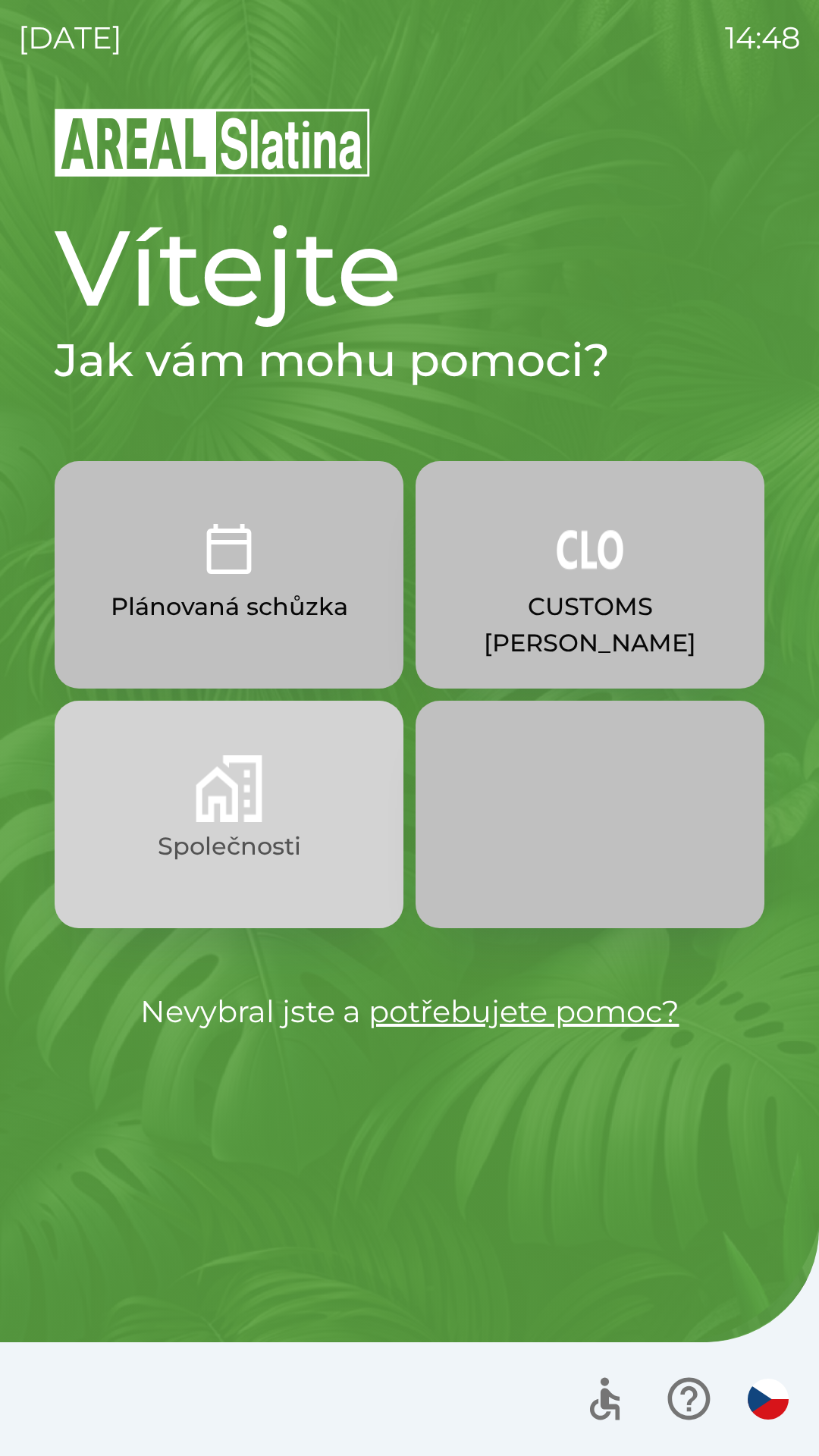
click at [257, 816] on img "button" at bounding box center [229, 788] width 67 height 67
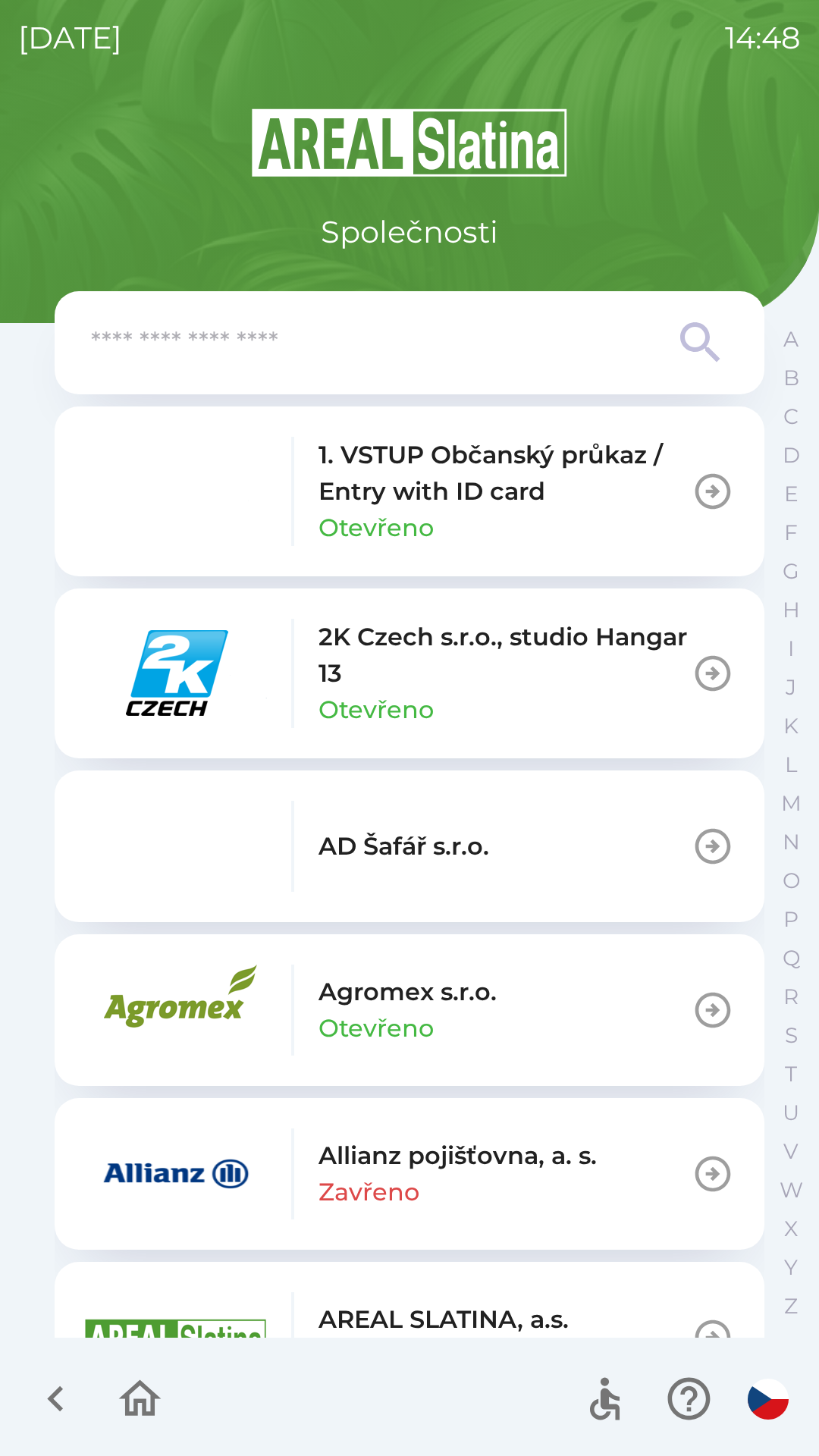
click at [356, 340] on input "text" at bounding box center [378, 343] width 576 height 42
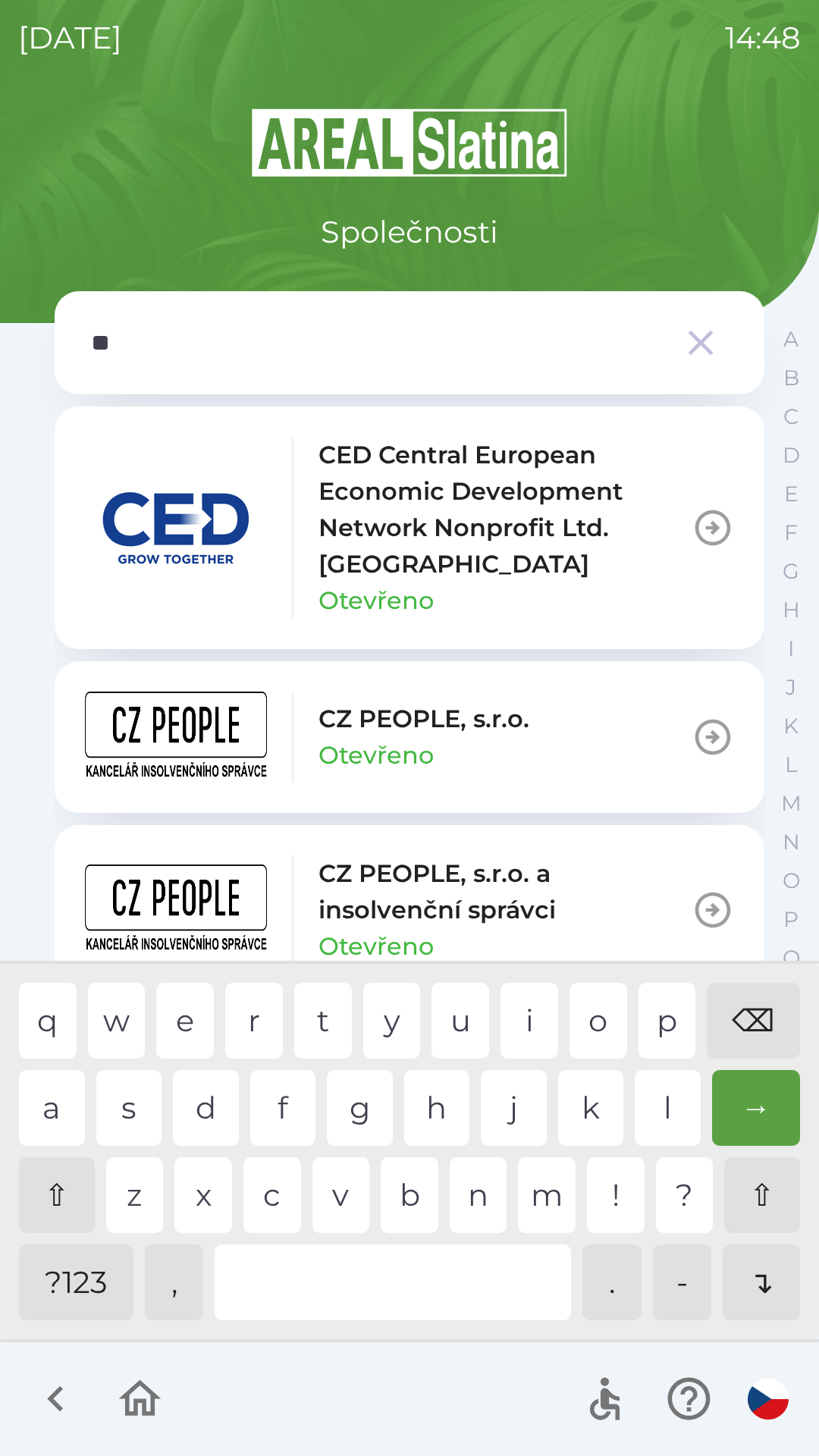
type input "***"
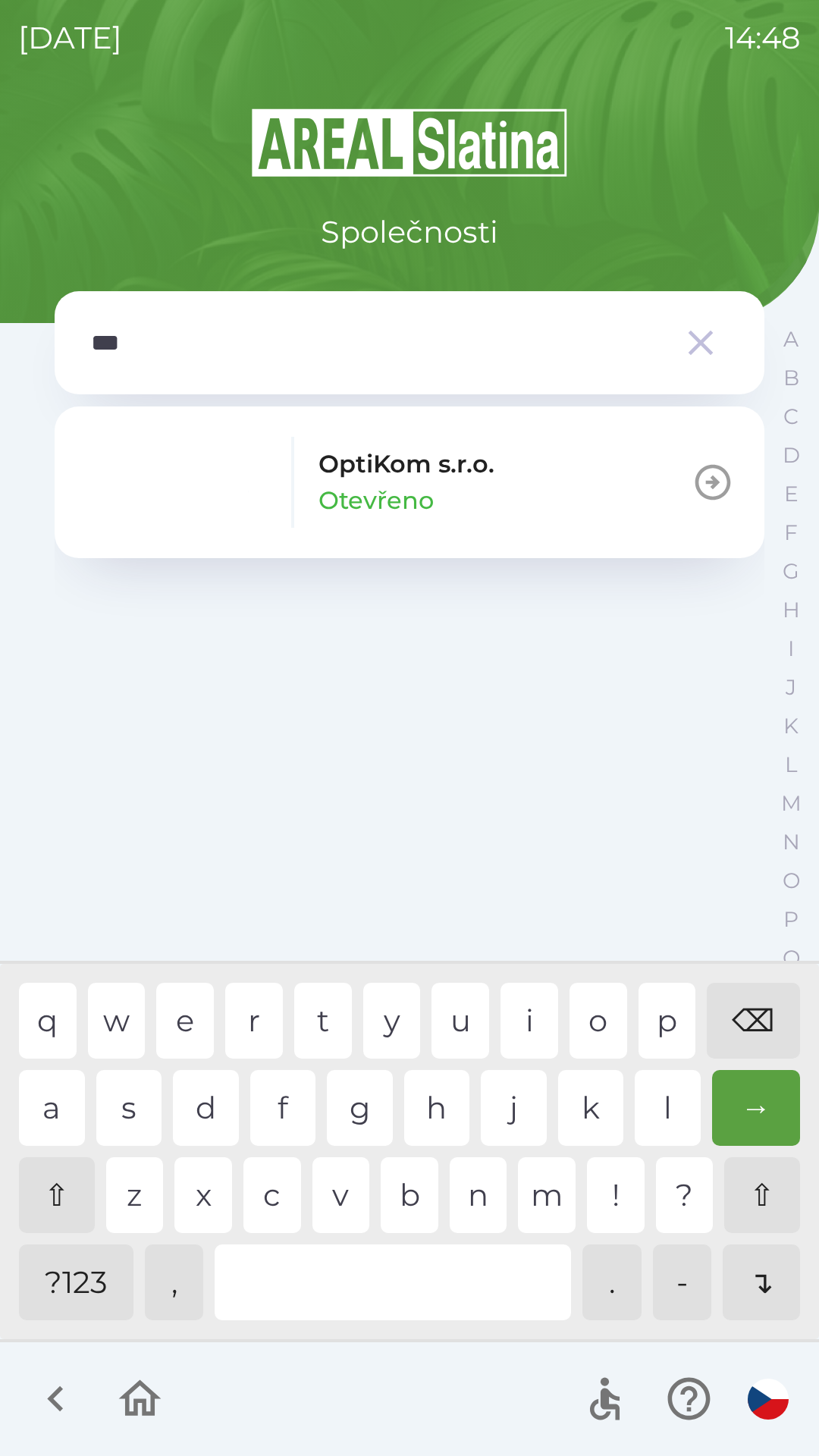
click at [338, 1010] on div "t" at bounding box center [323, 1020] width 58 height 76
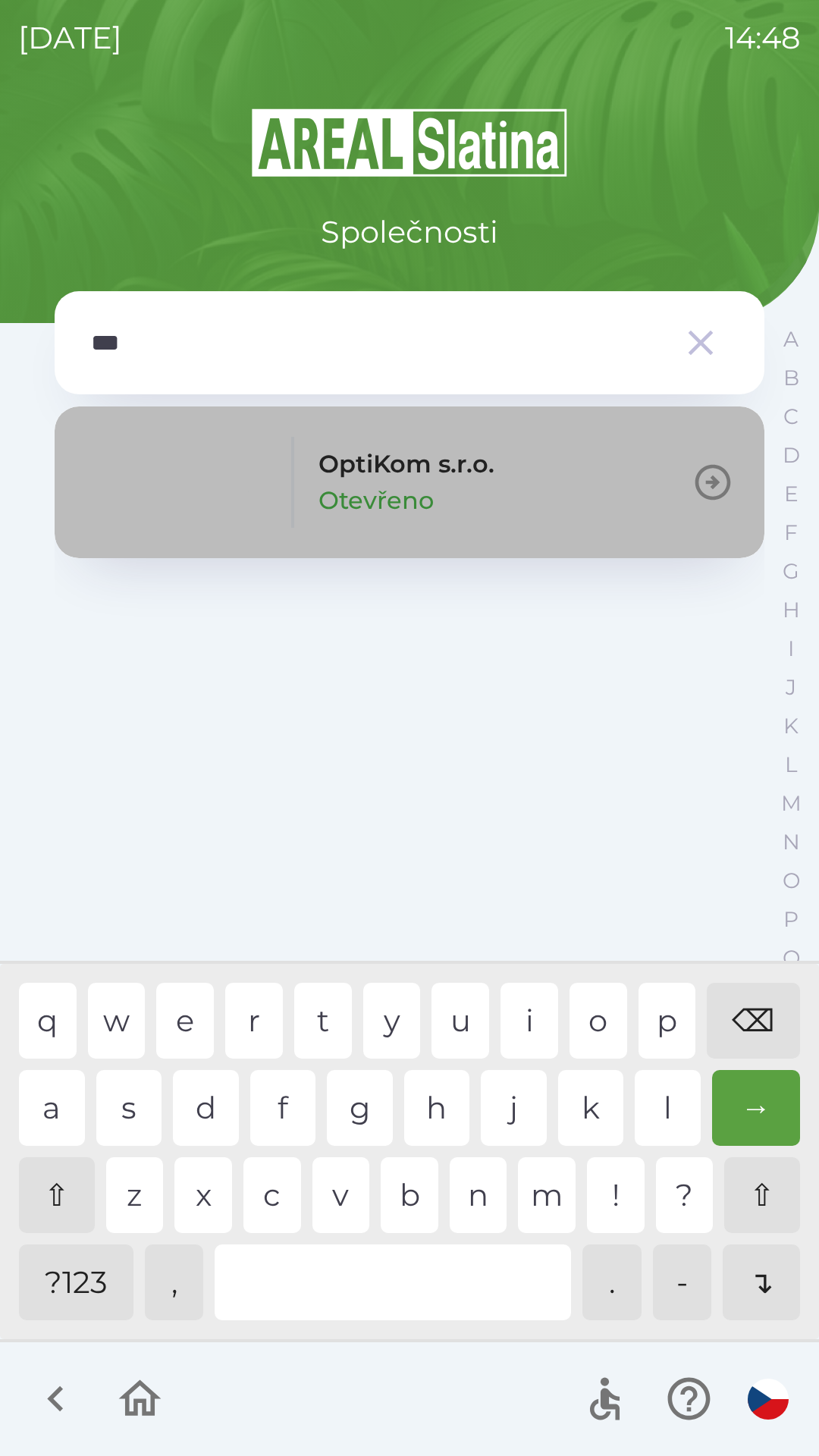
click at [350, 474] on p "OptiKom s.r.o." at bounding box center [407, 464] width 176 height 36
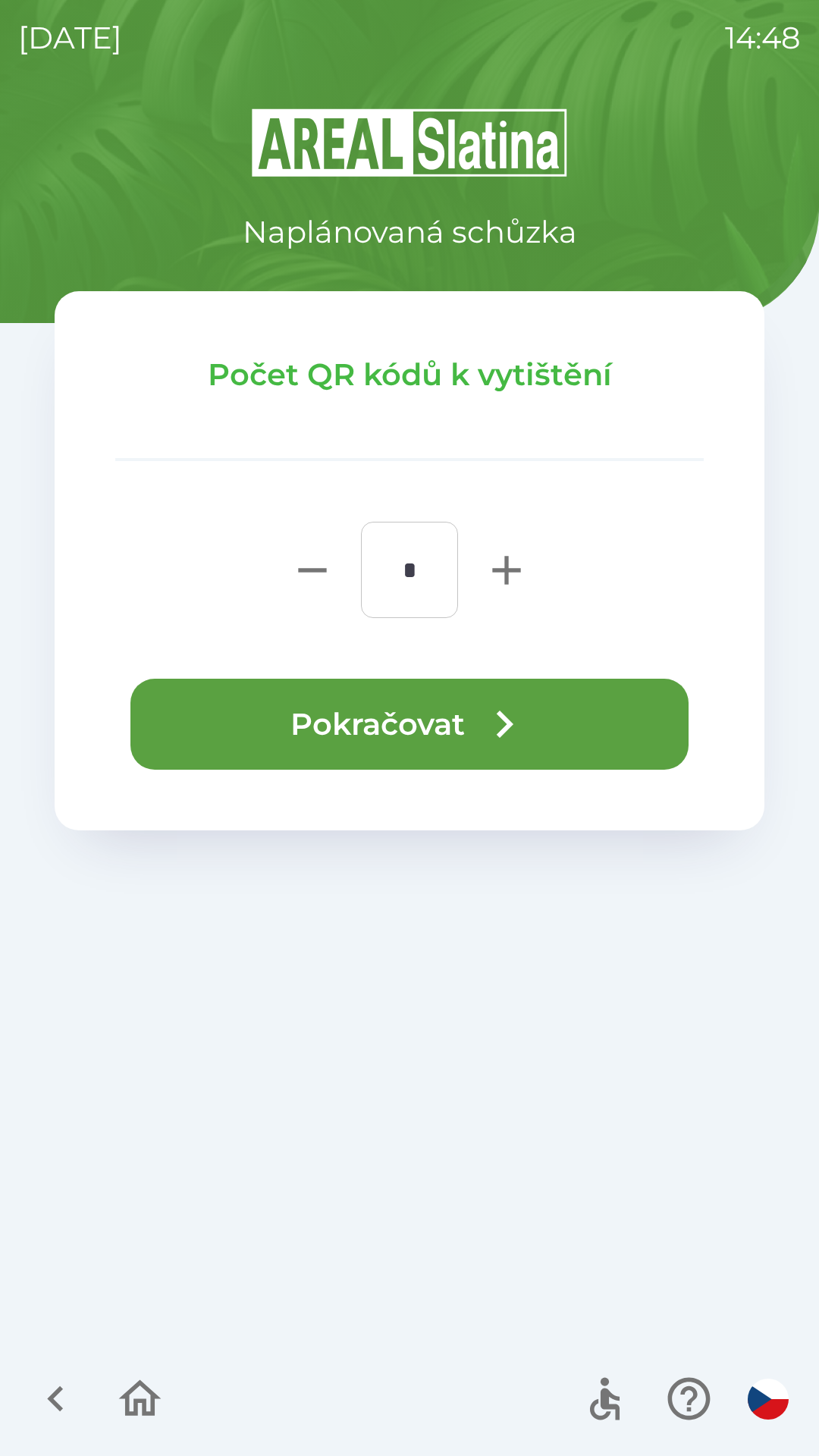
click at [380, 726] on button "Pokračovat" at bounding box center [410, 724] width 558 height 91
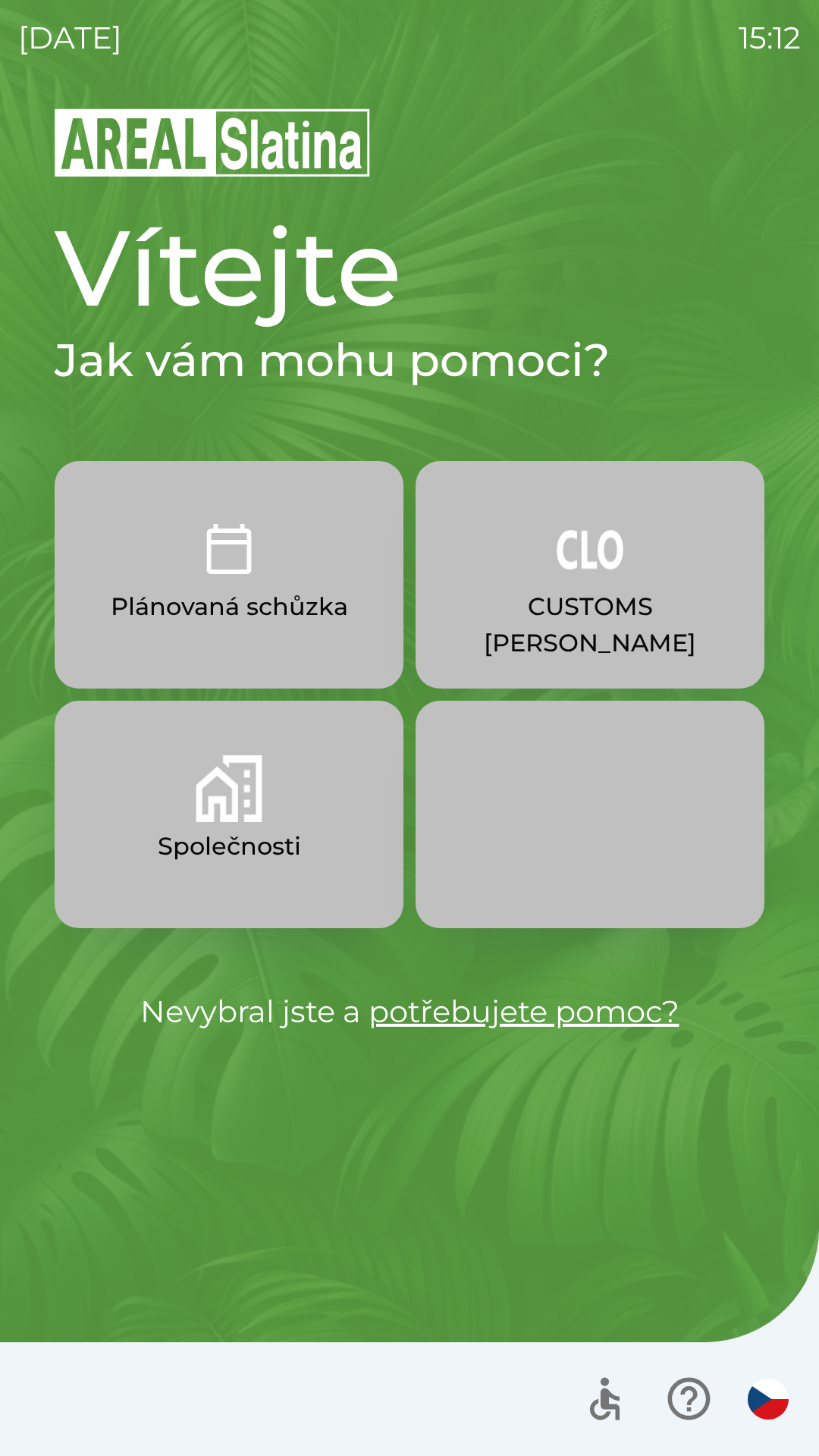
click at [263, 804] on button "Společnosti" at bounding box center [229, 814] width 349 height 228
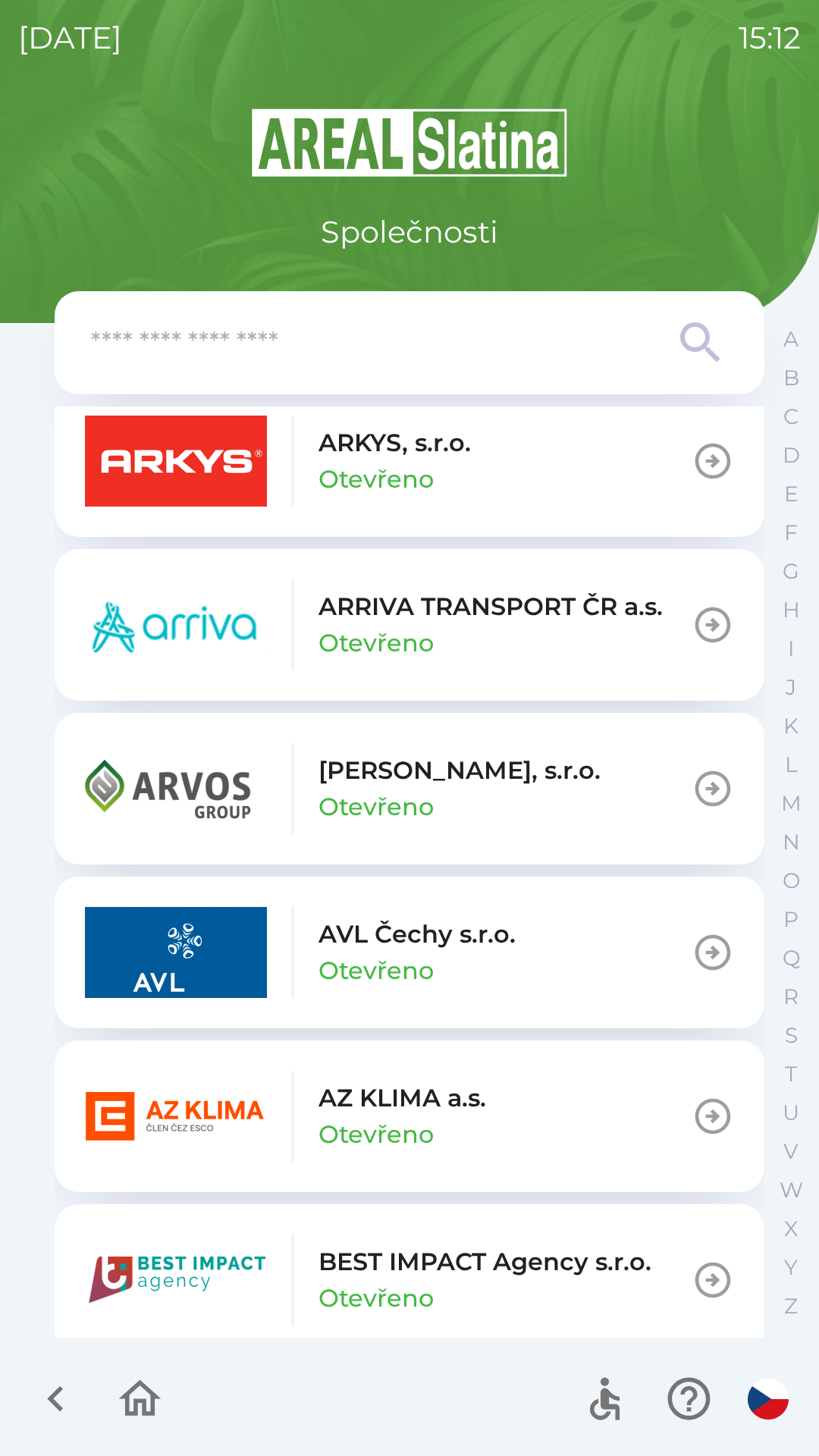
scroll to position [1043, 0]
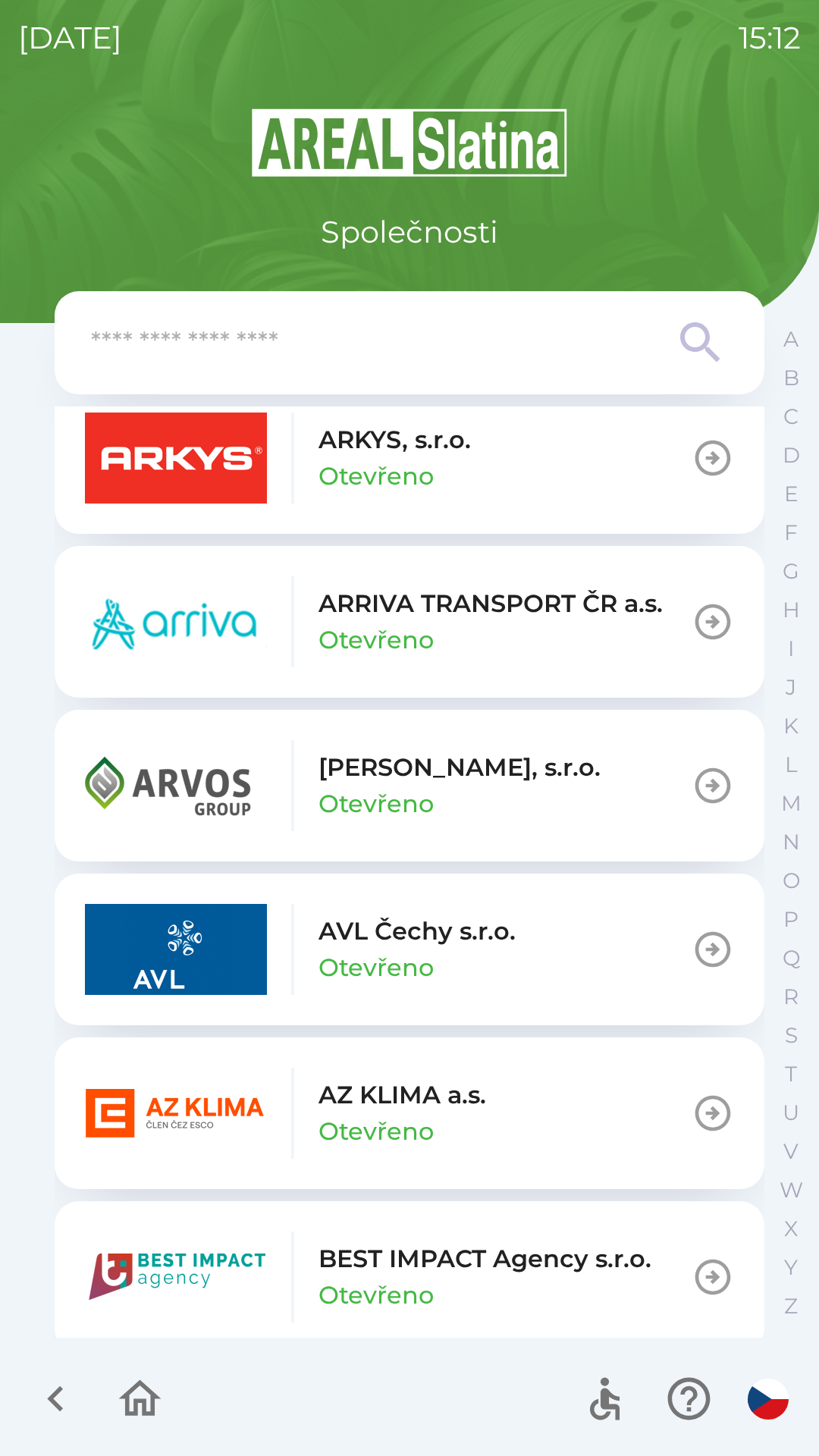
click at [413, 1113] on p "Otevřeno" at bounding box center [376, 1131] width 115 height 36
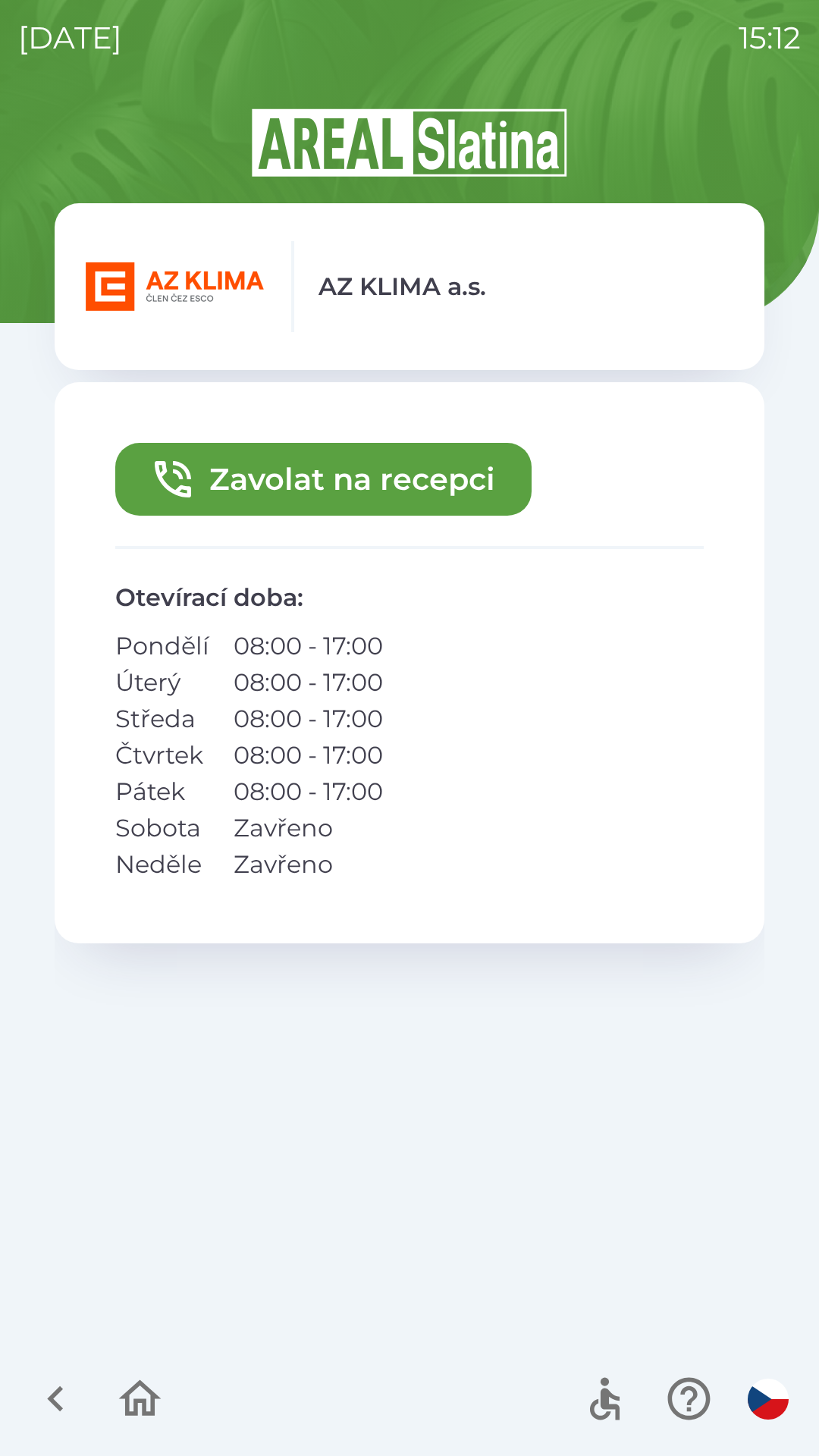
click at [356, 495] on button "Zavolat na recepci" at bounding box center [323, 479] width 417 height 73
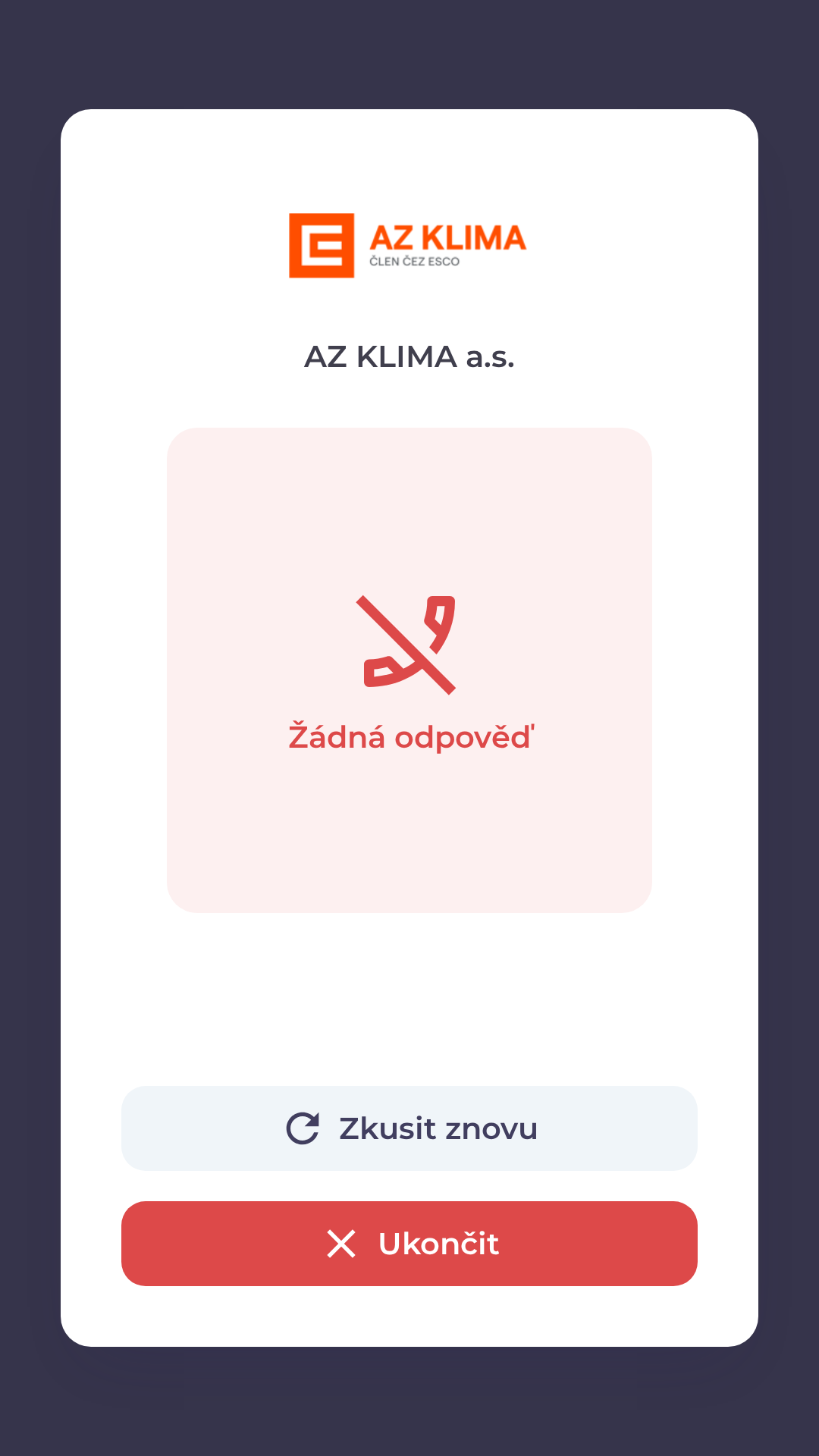
click at [412, 1257] on button "Ukončit" at bounding box center [409, 1242] width 576 height 85
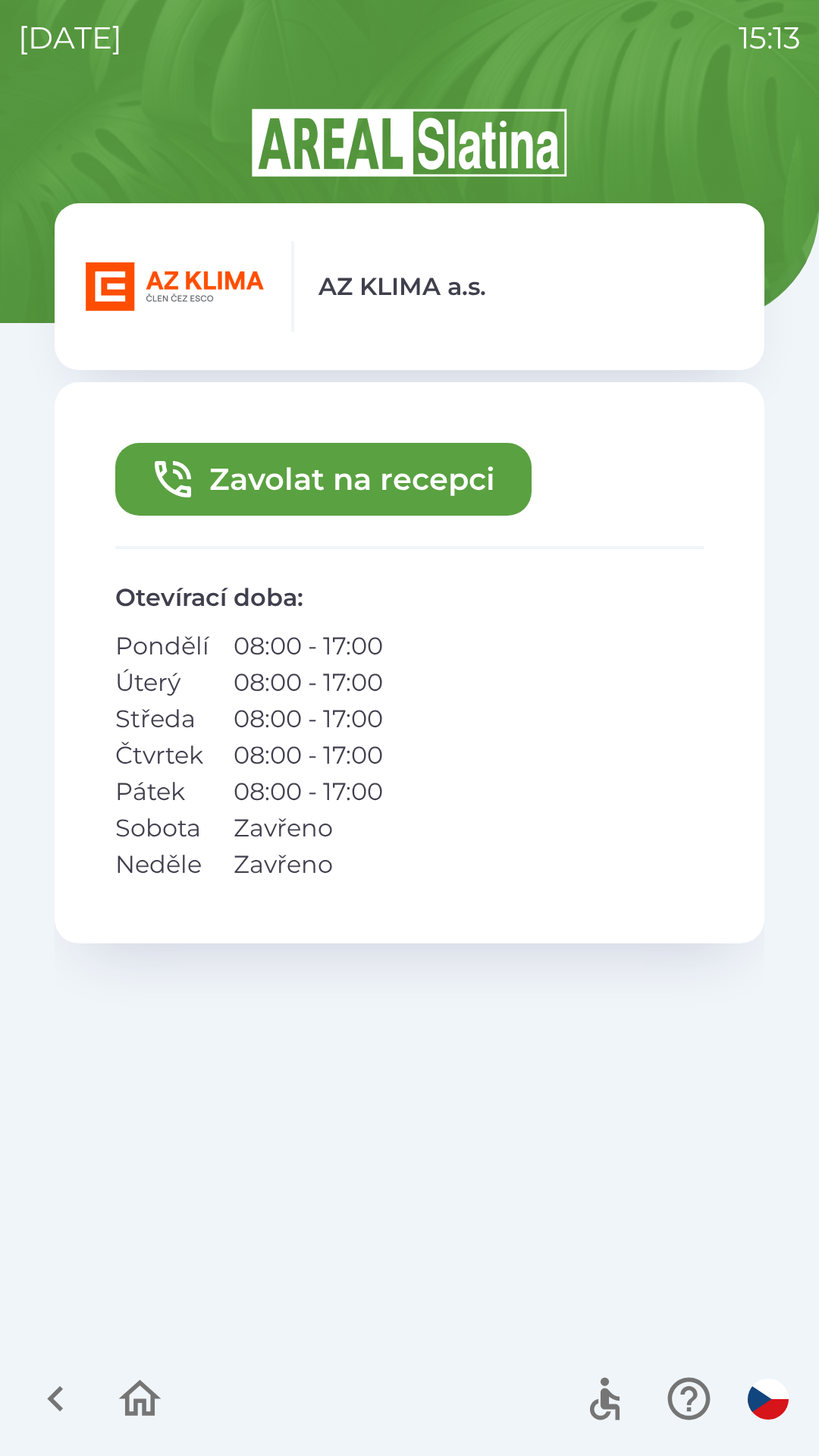
click at [296, 479] on button "Zavolat na recepci" at bounding box center [323, 479] width 417 height 73
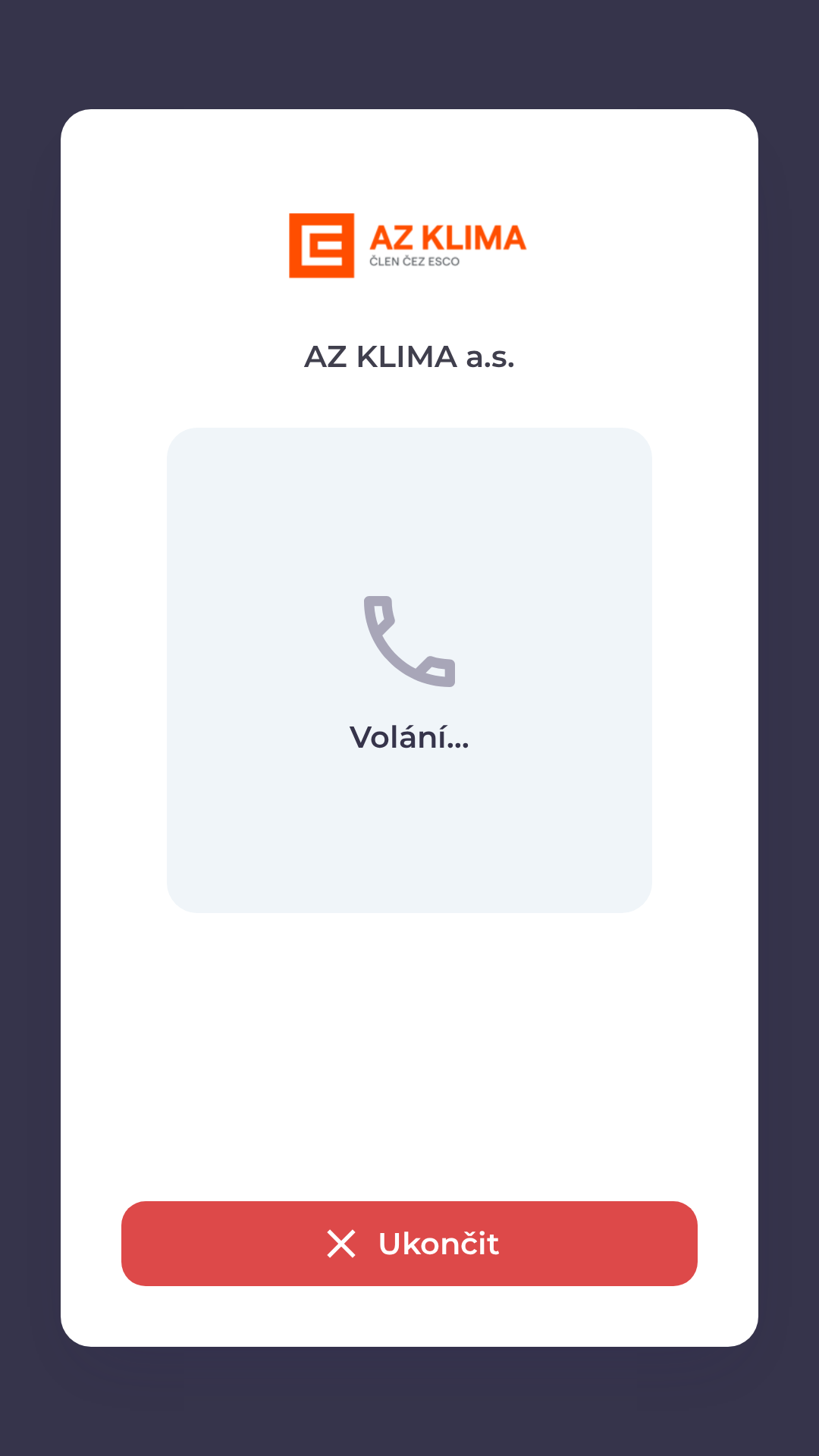
click at [397, 1224] on button "Ukončit" at bounding box center [409, 1242] width 576 height 85
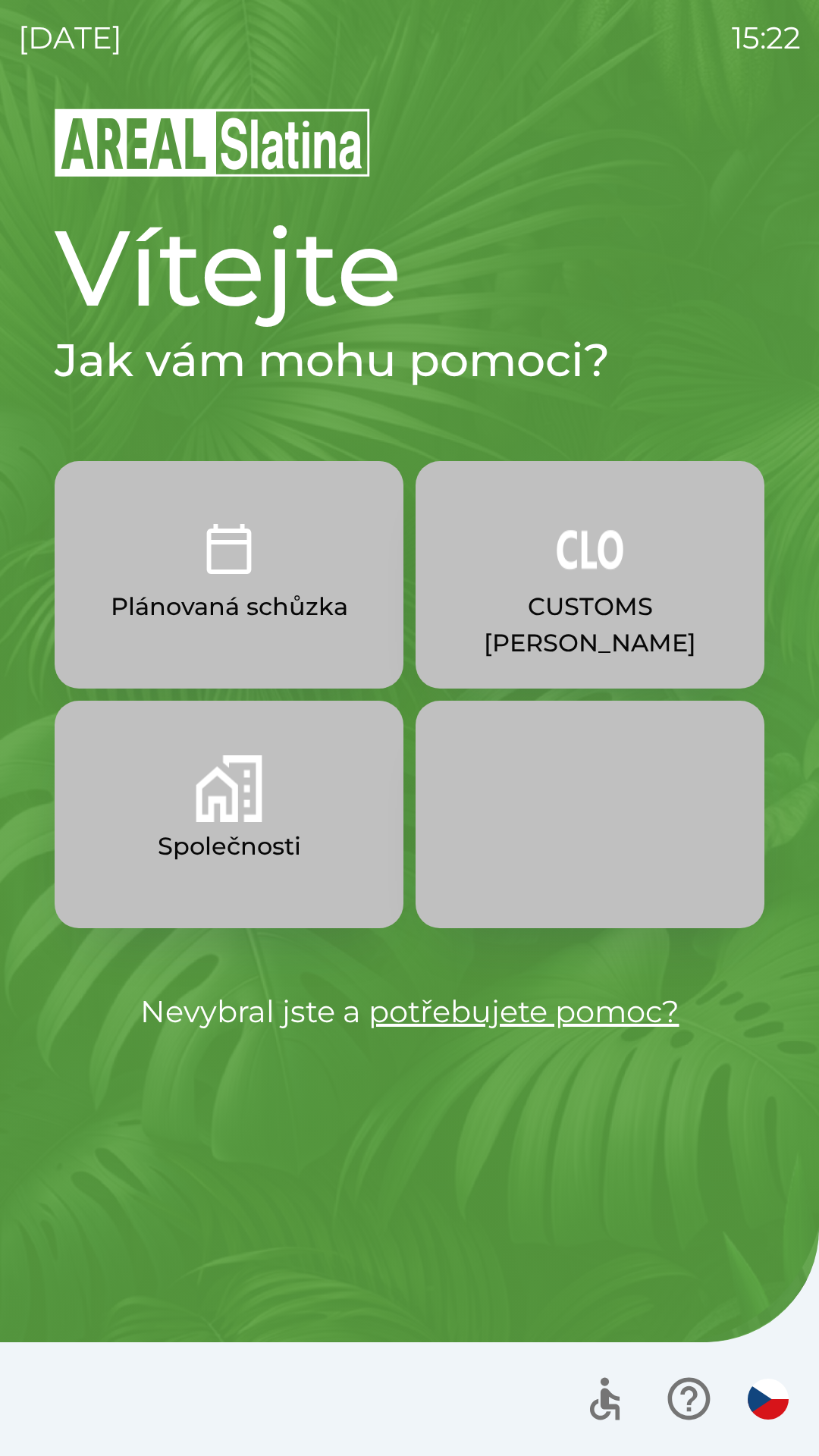
click at [243, 802] on img "button" at bounding box center [229, 788] width 67 height 67
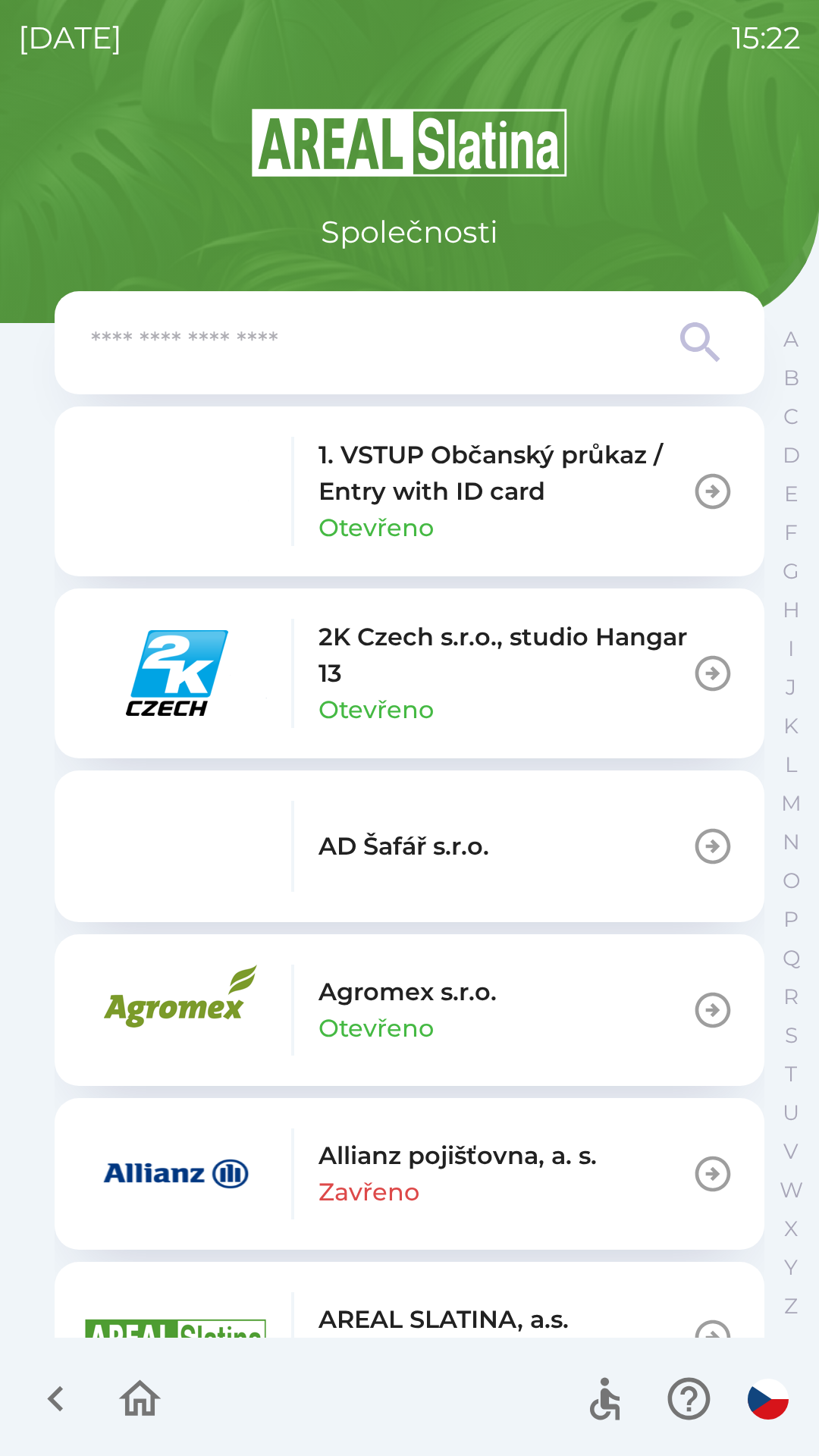
click at [458, 341] on input "text" at bounding box center [378, 343] width 576 height 42
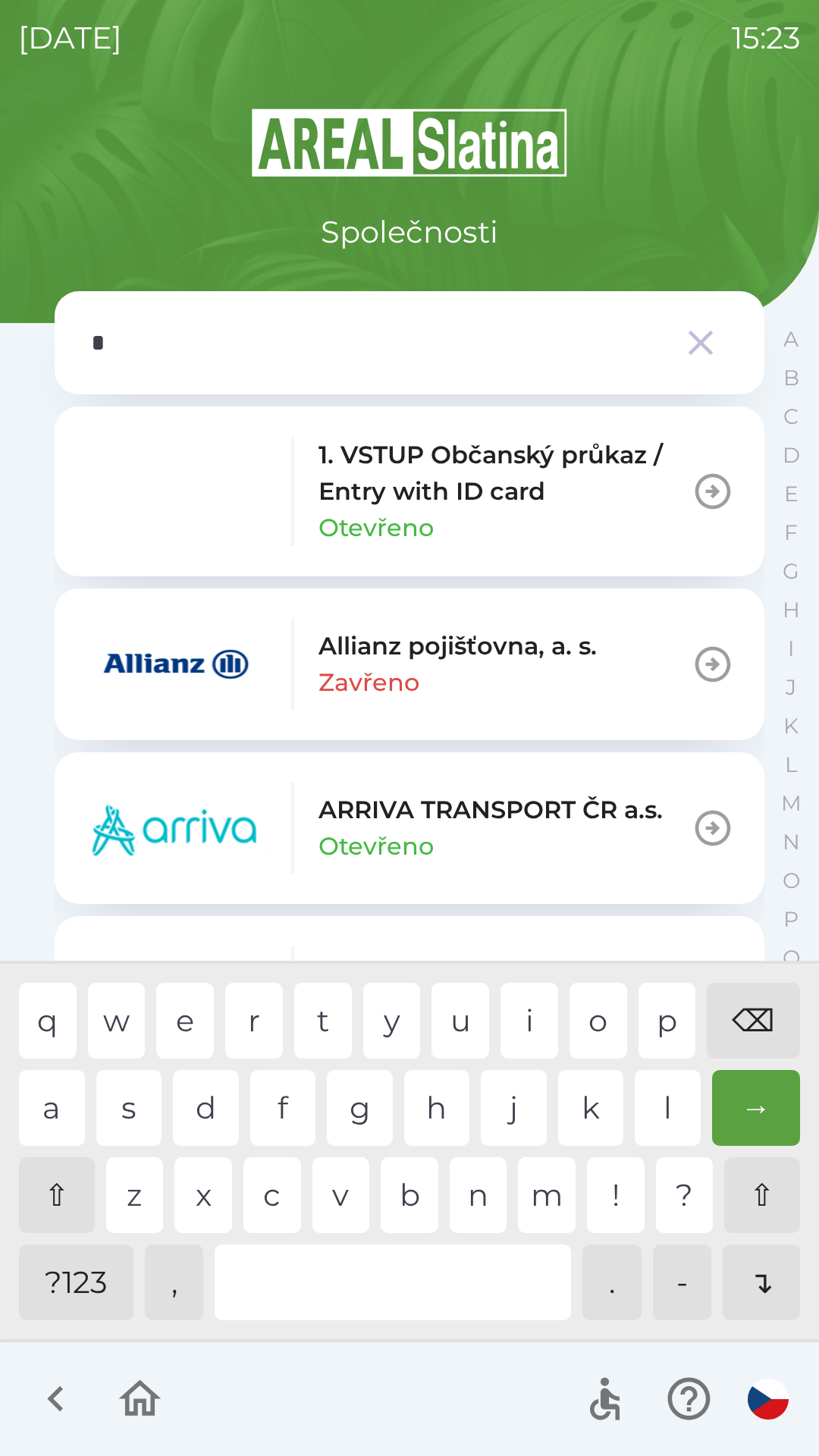
click at [672, 1011] on div "p" at bounding box center [667, 1020] width 58 height 76
type input "**"
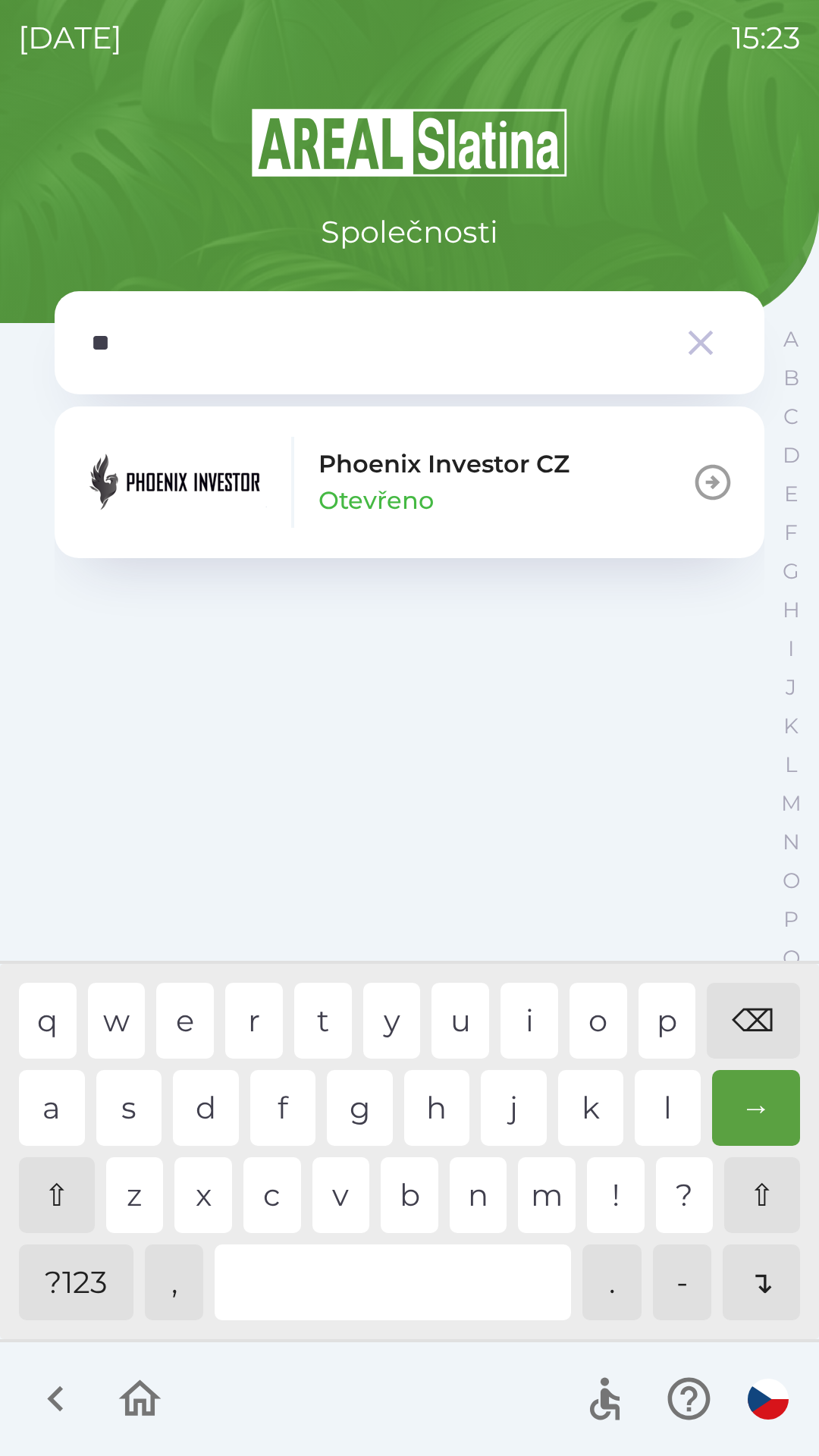
click at [442, 1112] on div "h" at bounding box center [437, 1107] width 66 height 76
click at [340, 467] on p "Phoenix Investor CZ" at bounding box center [444, 464] width 251 height 36
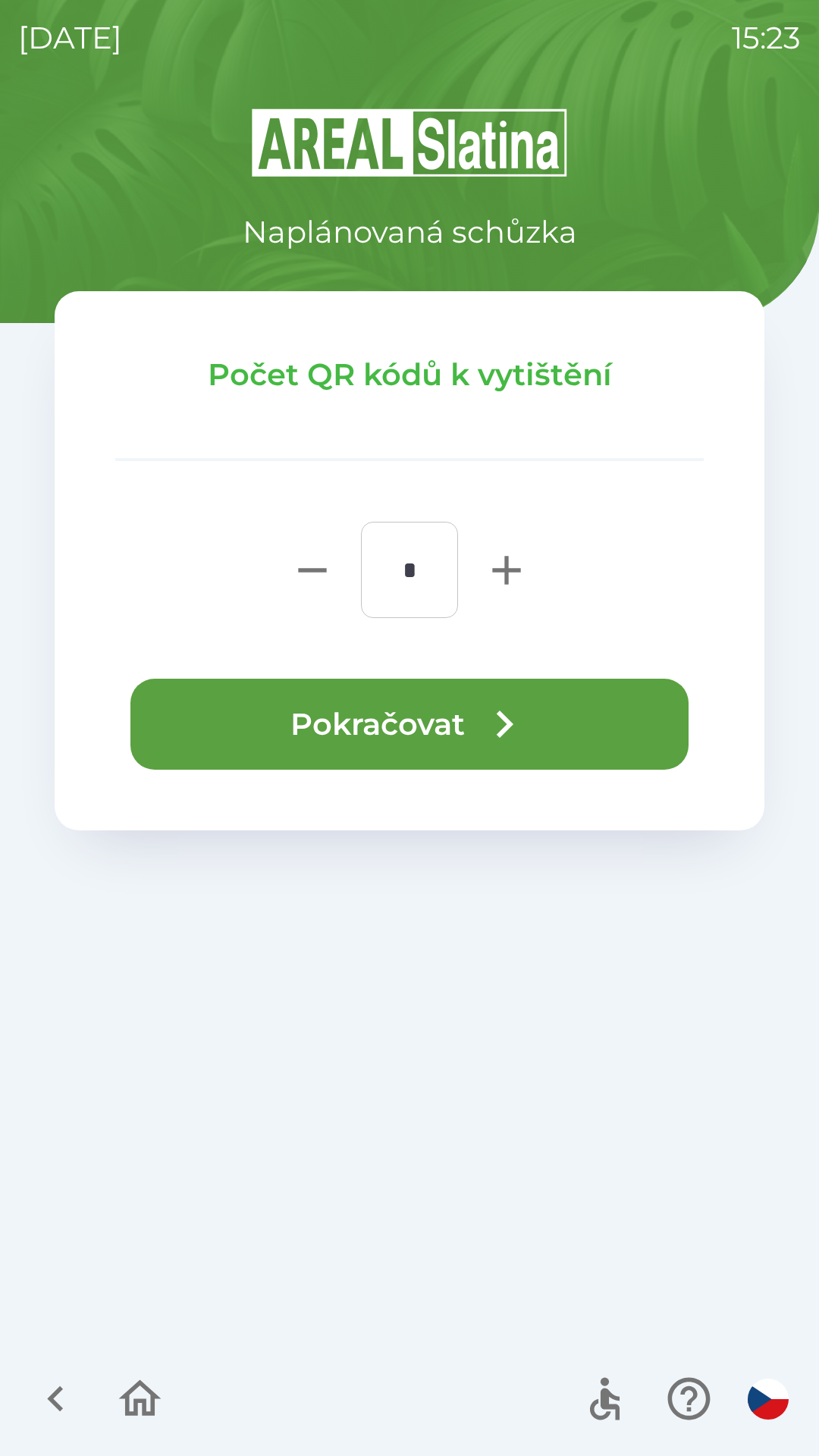
click at [450, 716] on button "Pokračovat" at bounding box center [410, 724] width 558 height 91
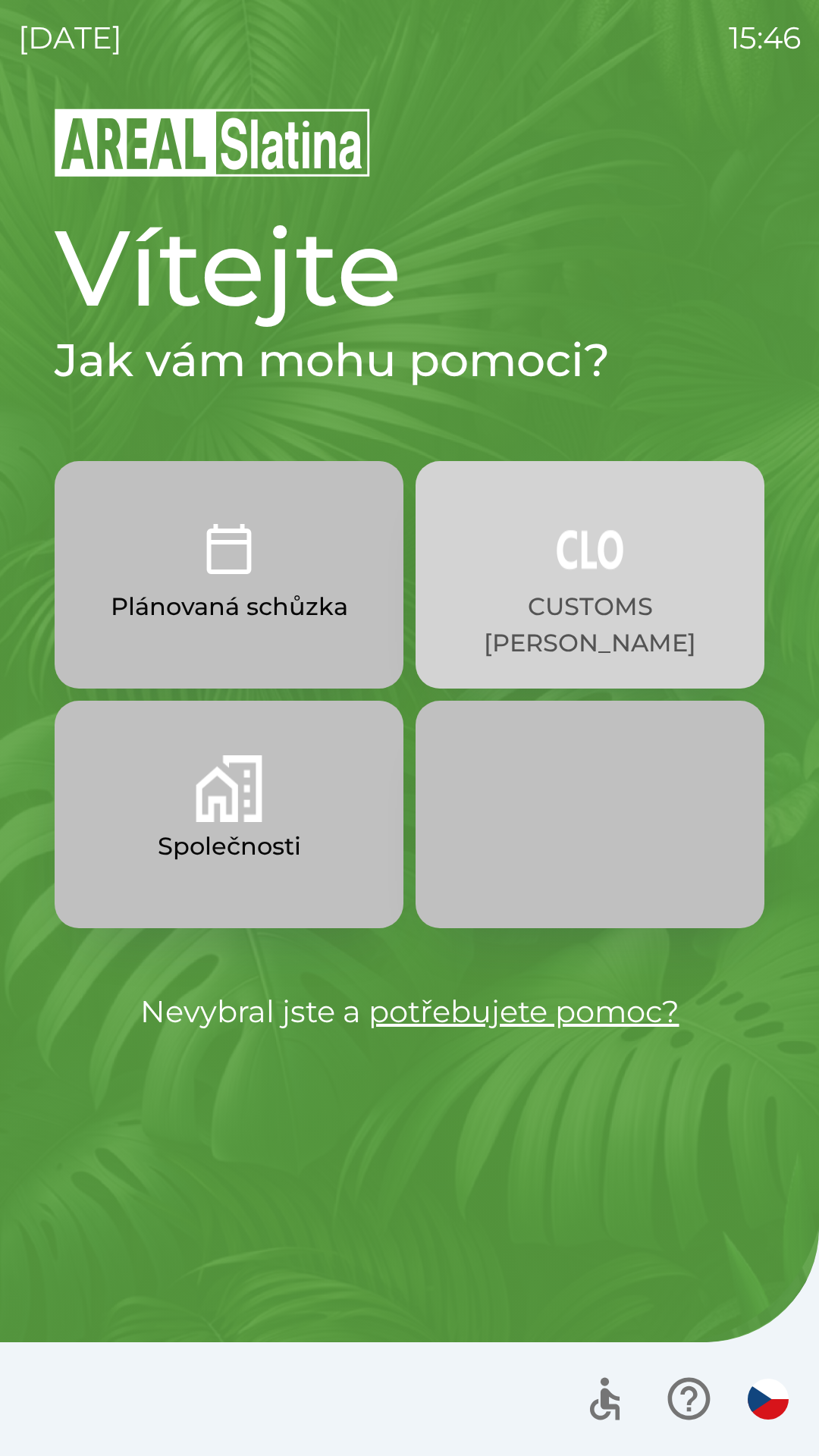
click at [612, 584] on button "CUSTOMS [PERSON_NAME]" at bounding box center [590, 575] width 349 height 228
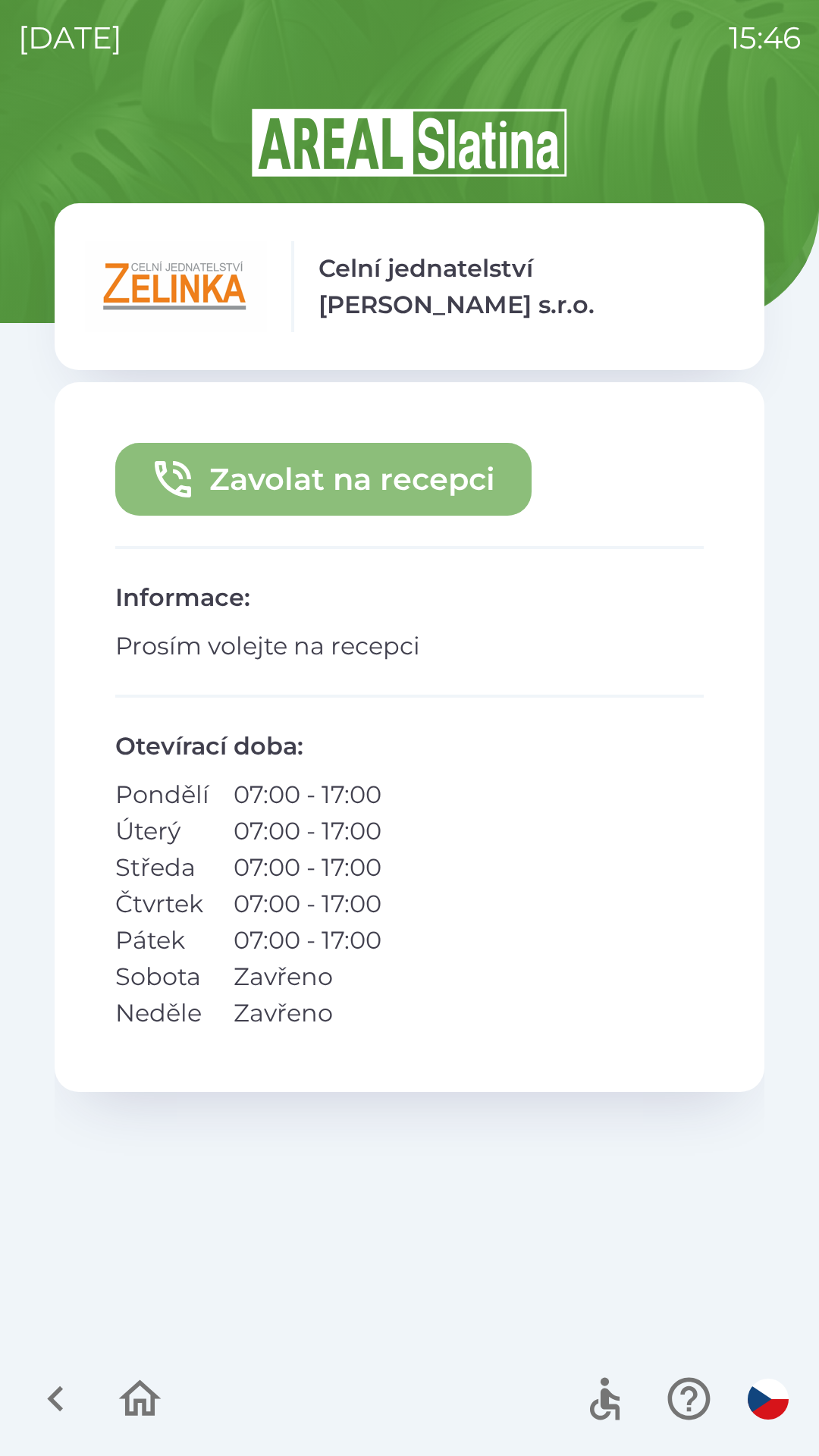
click at [399, 468] on button "Zavolat na recepci" at bounding box center [323, 479] width 417 height 73
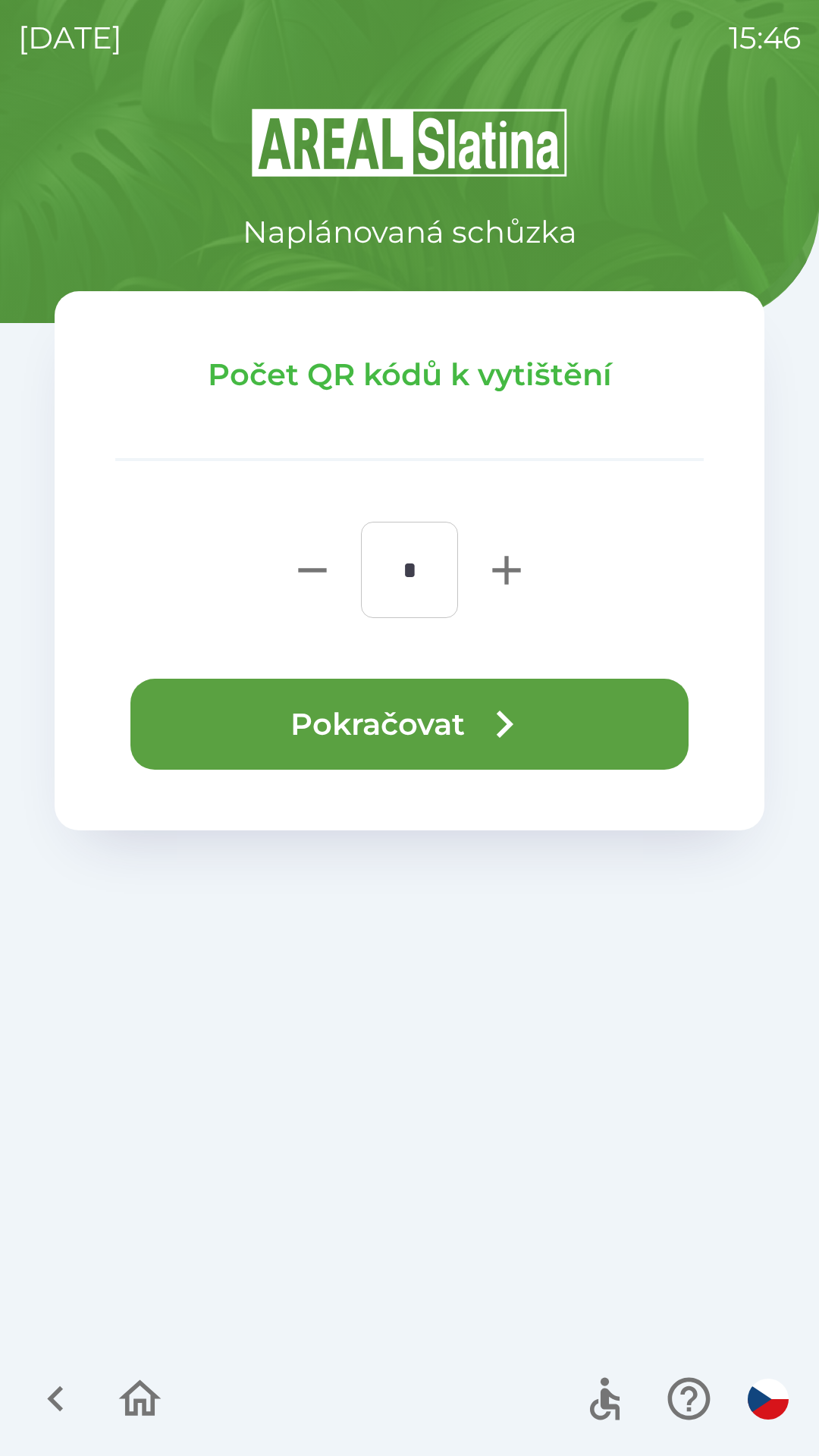
click at [525, 730] on icon "button" at bounding box center [504, 724] width 54 height 54
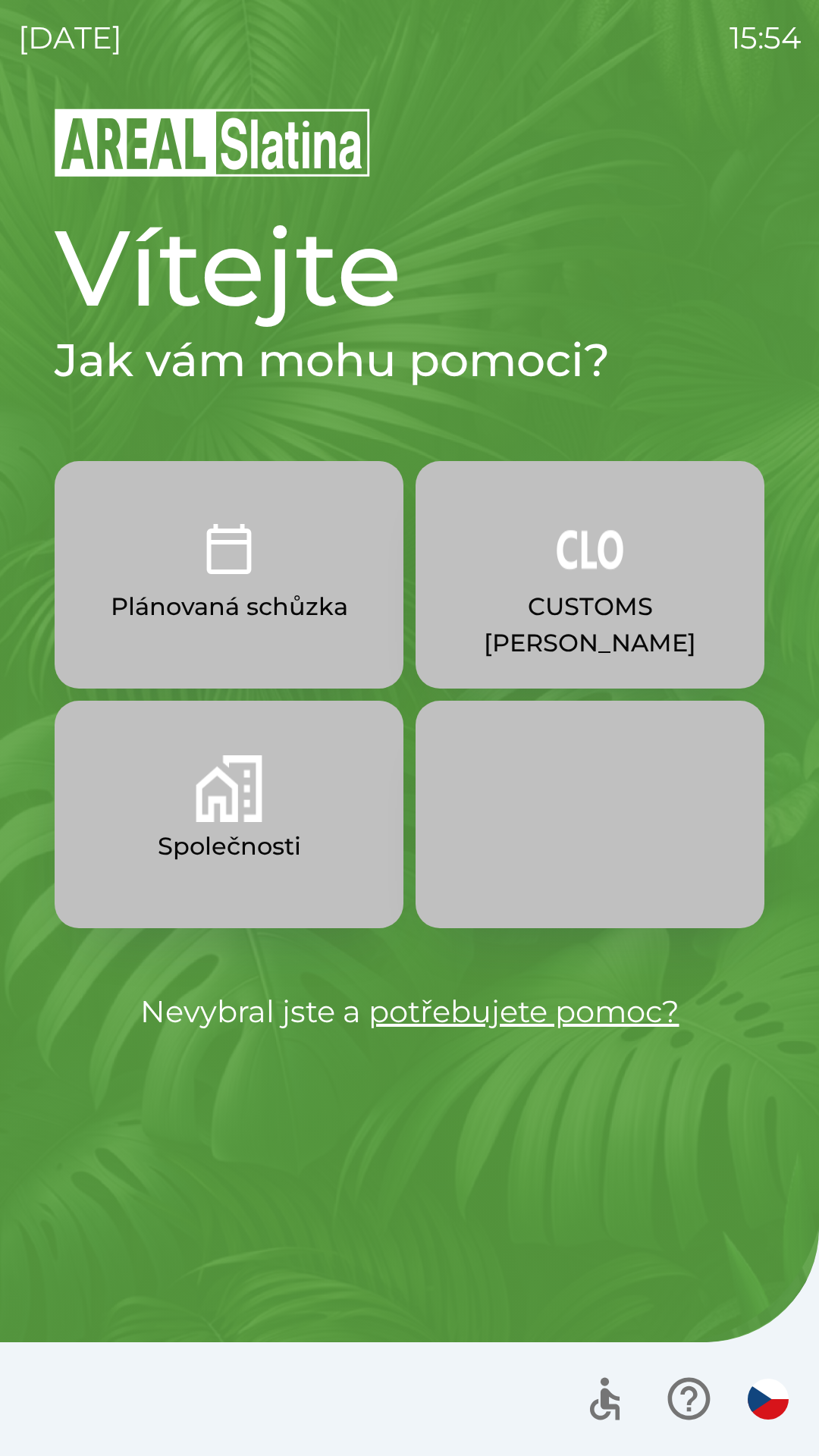
click at [260, 881] on button "Společnosti" at bounding box center [229, 814] width 349 height 228
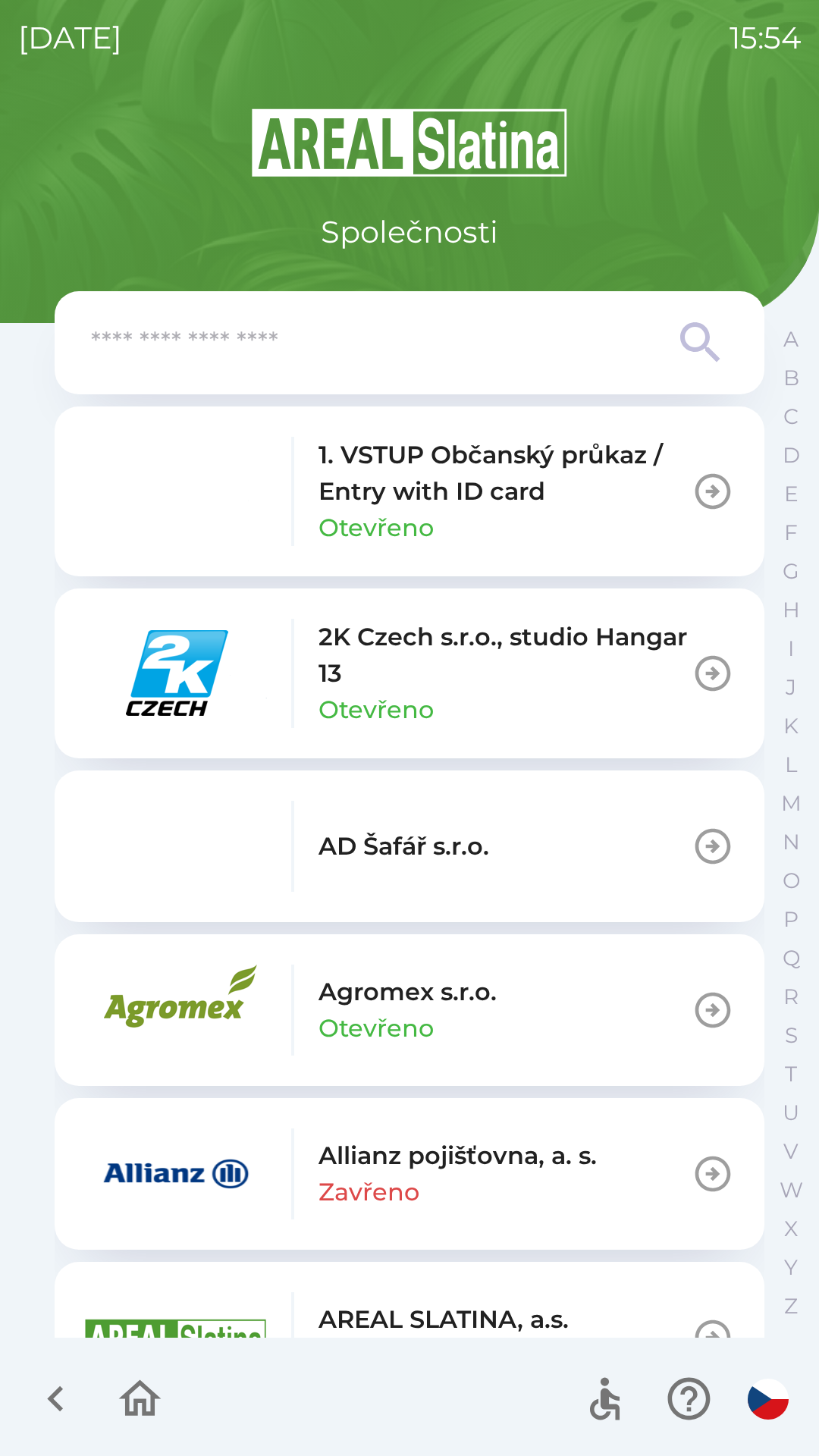
click at [381, 335] on input "text" at bounding box center [378, 343] width 576 height 42
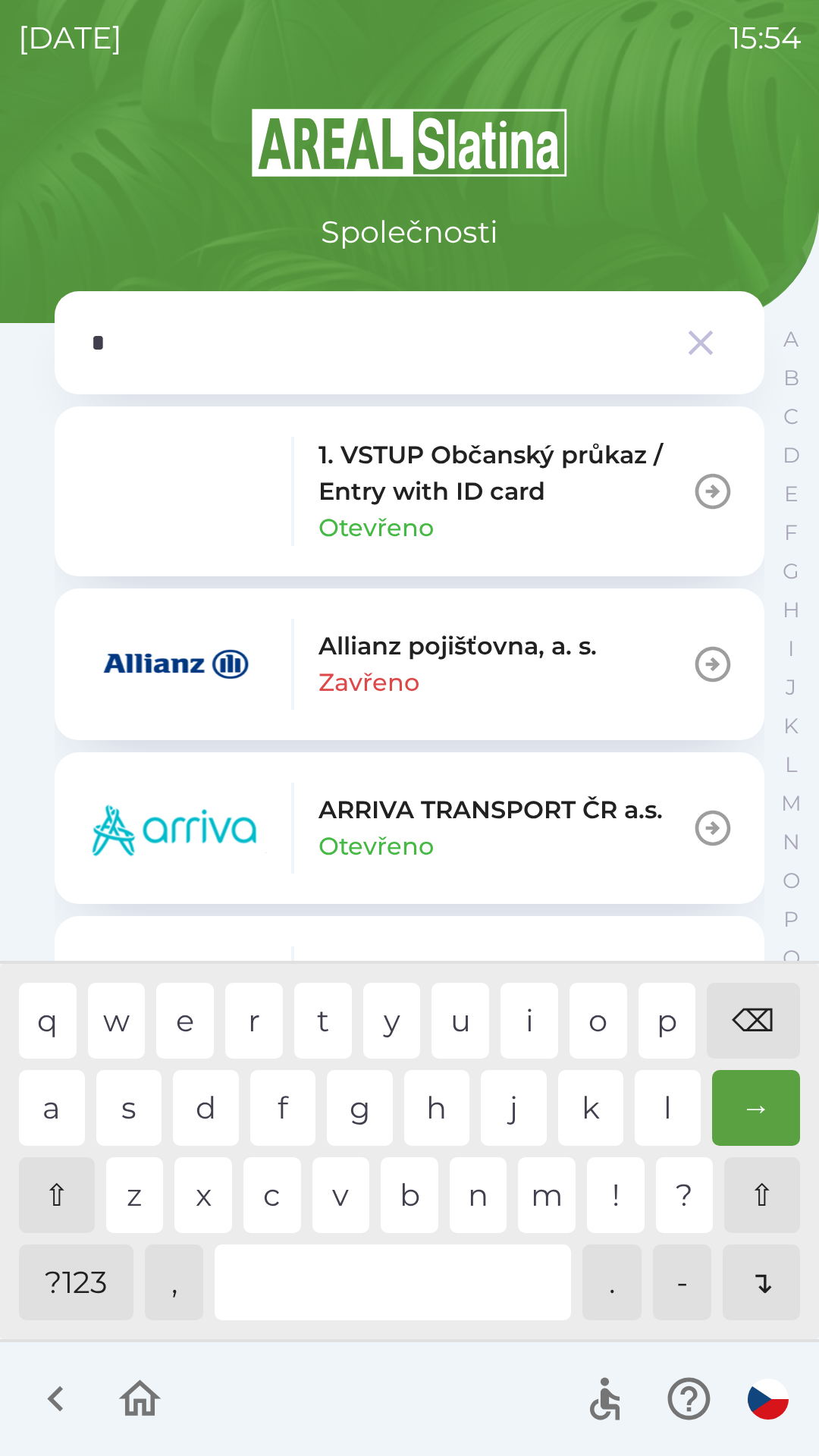
click at [663, 1048] on div "p" at bounding box center [667, 1020] width 58 height 76
type input "**"
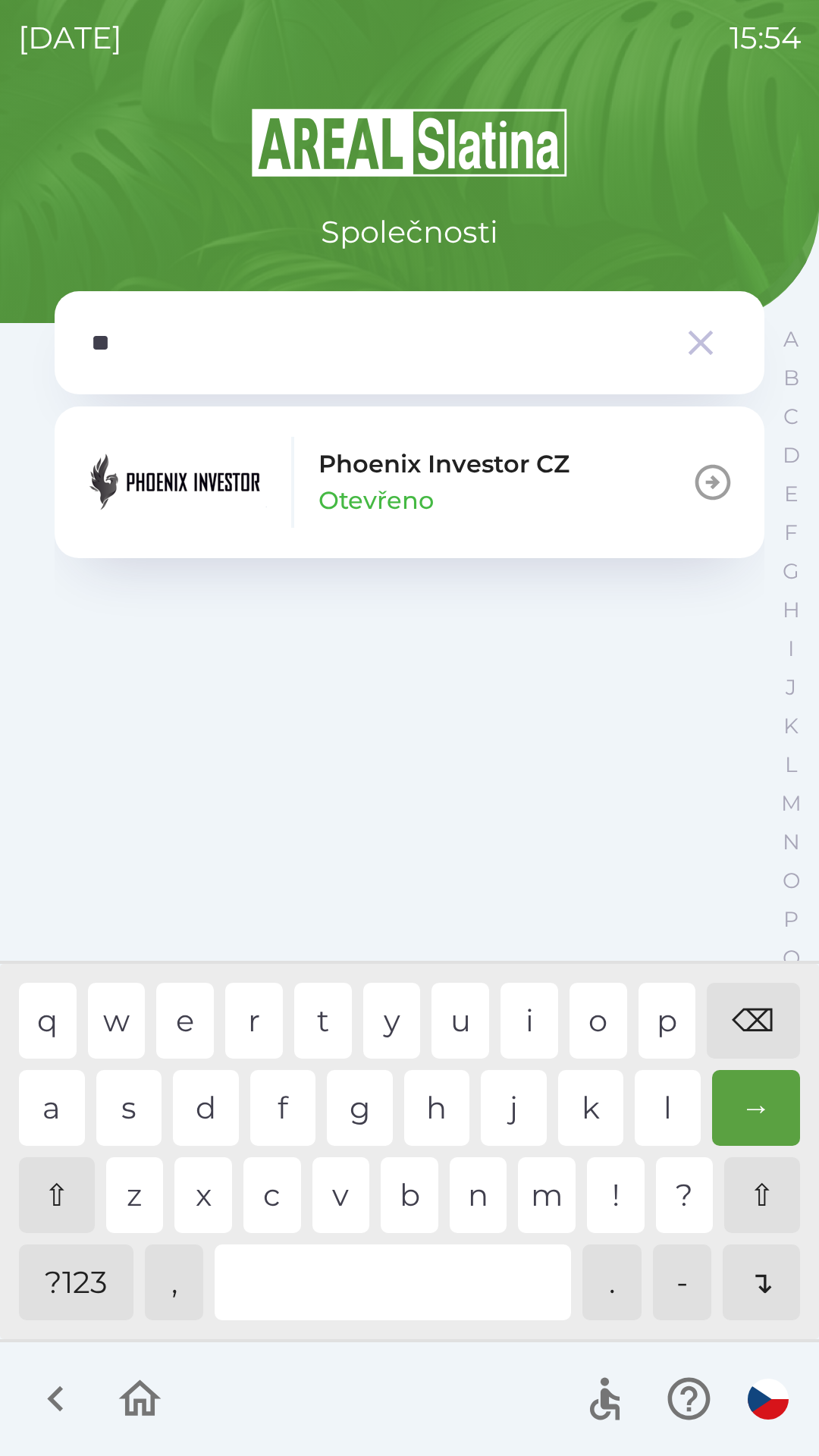
click at [432, 1120] on div "h" at bounding box center [437, 1107] width 66 height 76
click at [726, 493] on icon "button" at bounding box center [713, 482] width 36 height 36
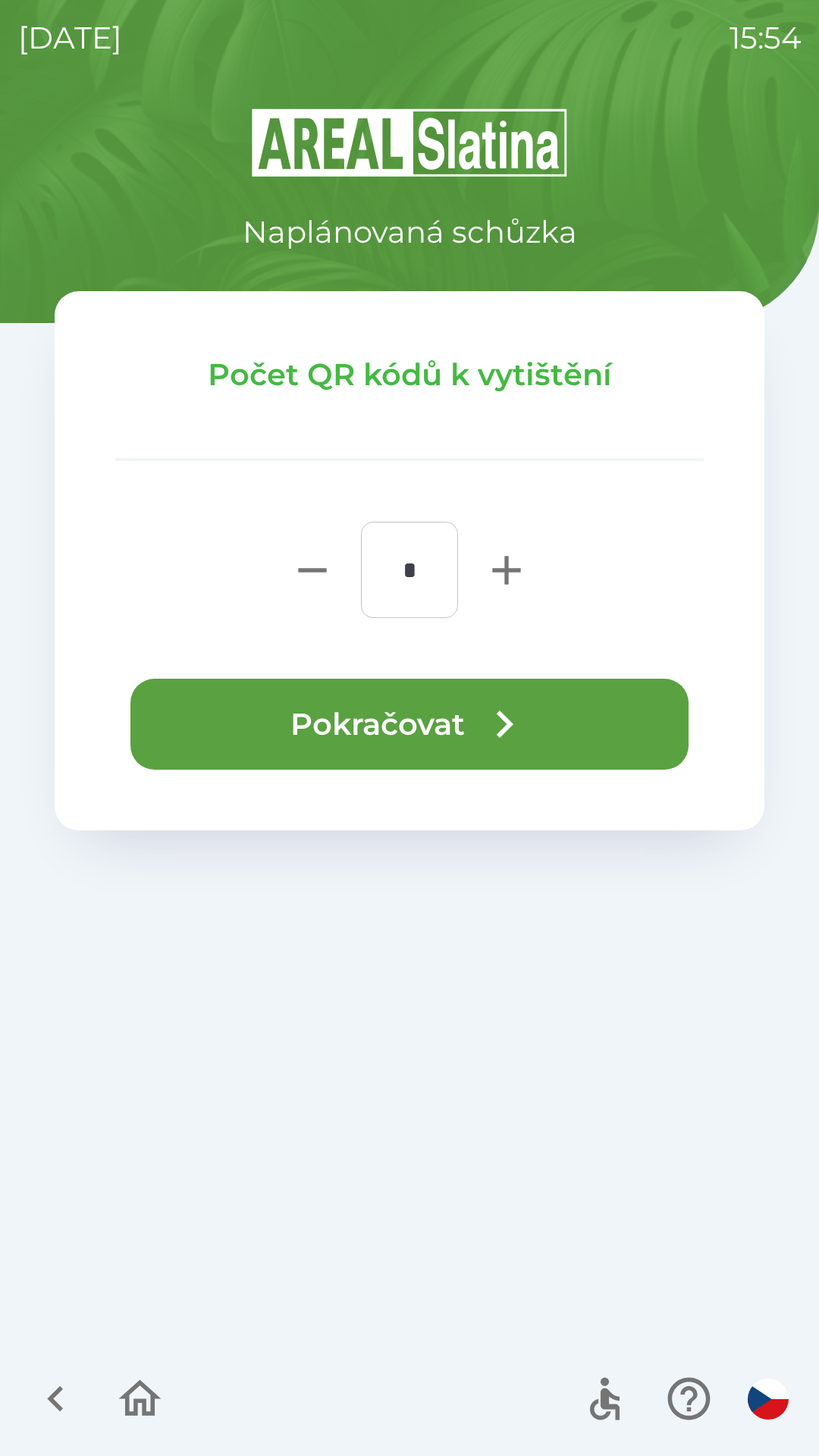
click at [489, 722] on icon "button" at bounding box center [504, 724] width 54 height 54
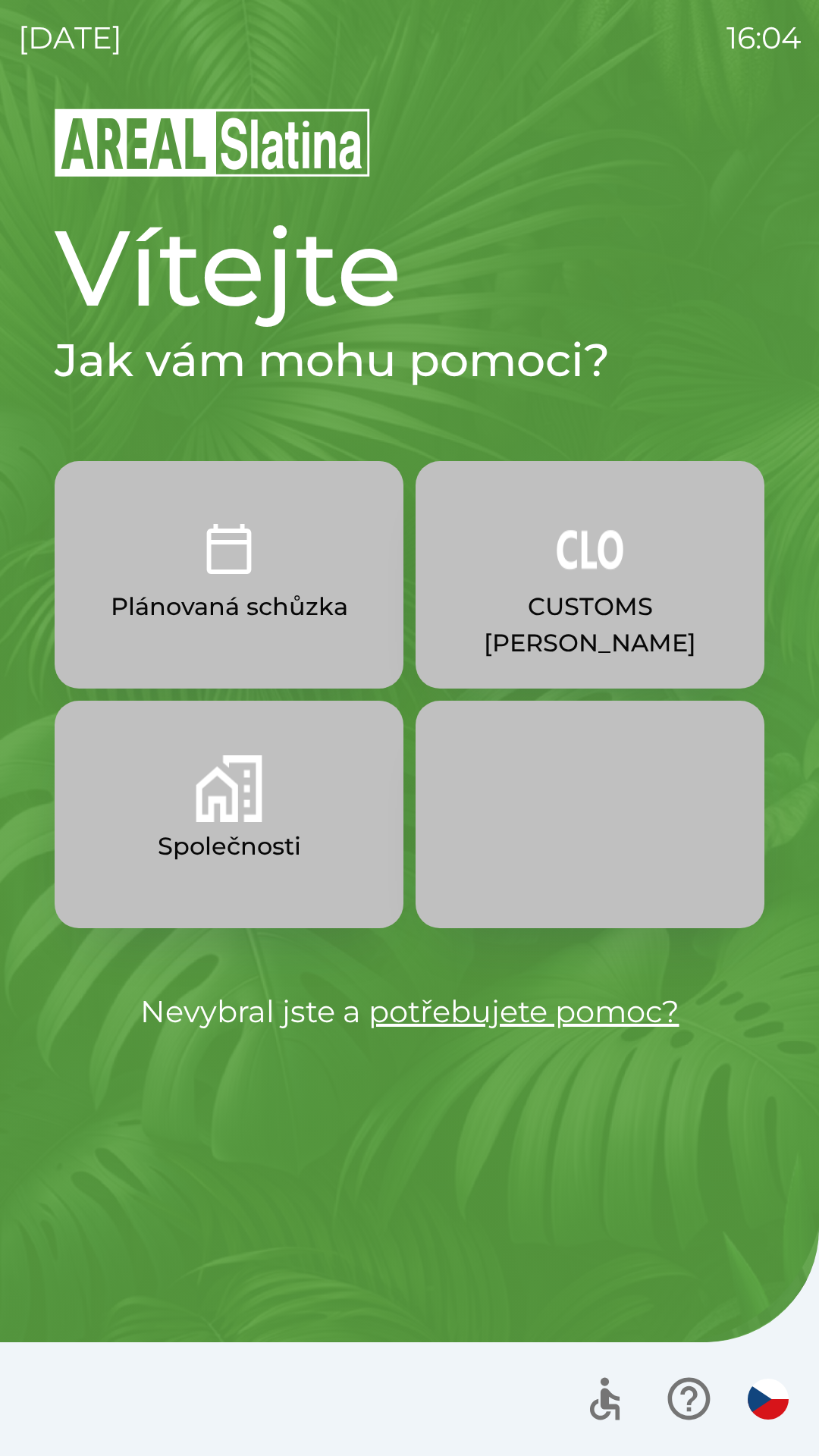
click at [247, 816] on img "button" at bounding box center [229, 788] width 67 height 67
click at [560, 584] on button "CUSTOMS [PERSON_NAME]" at bounding box center [590, 575] width 349 height 228
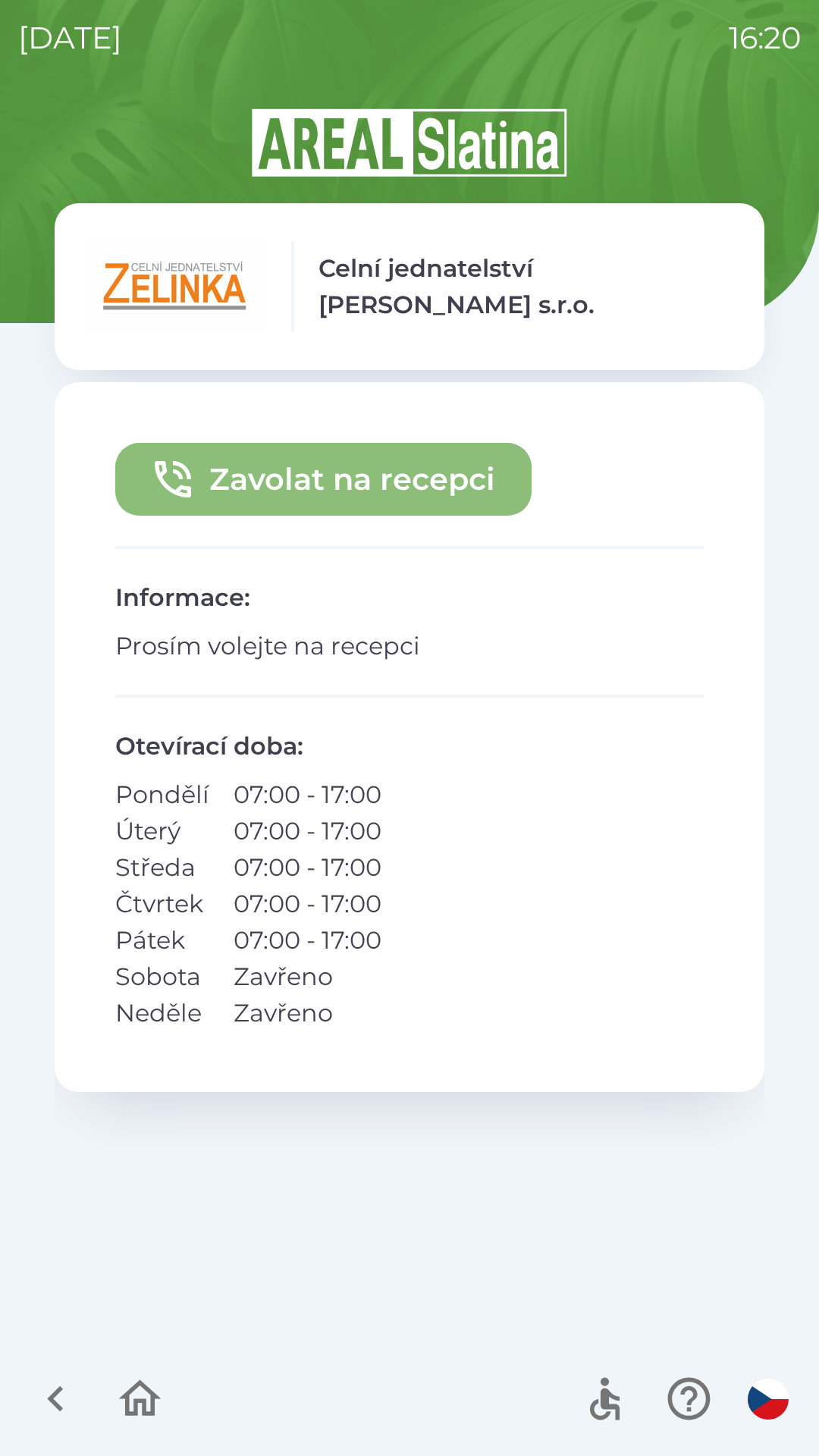
click at [354, 483] on button "Zavolat na recepci" at bounding box center [323, 479] width 417 height 73
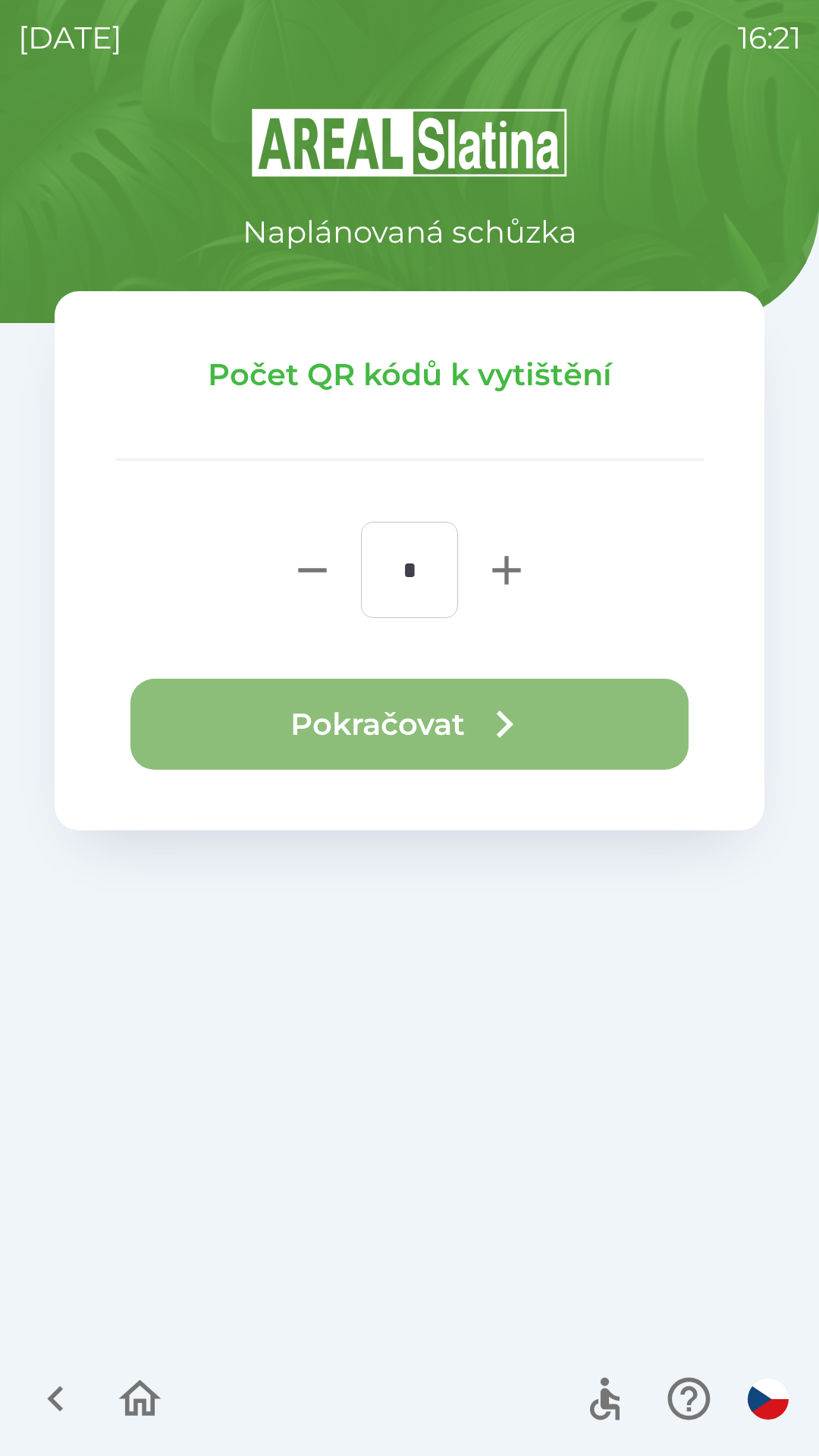
click at [492, 715] on icon "button" at bounding box center [504, 724] width 54 height 54
